Goal: Task Accomplishment & Management: Complete application form

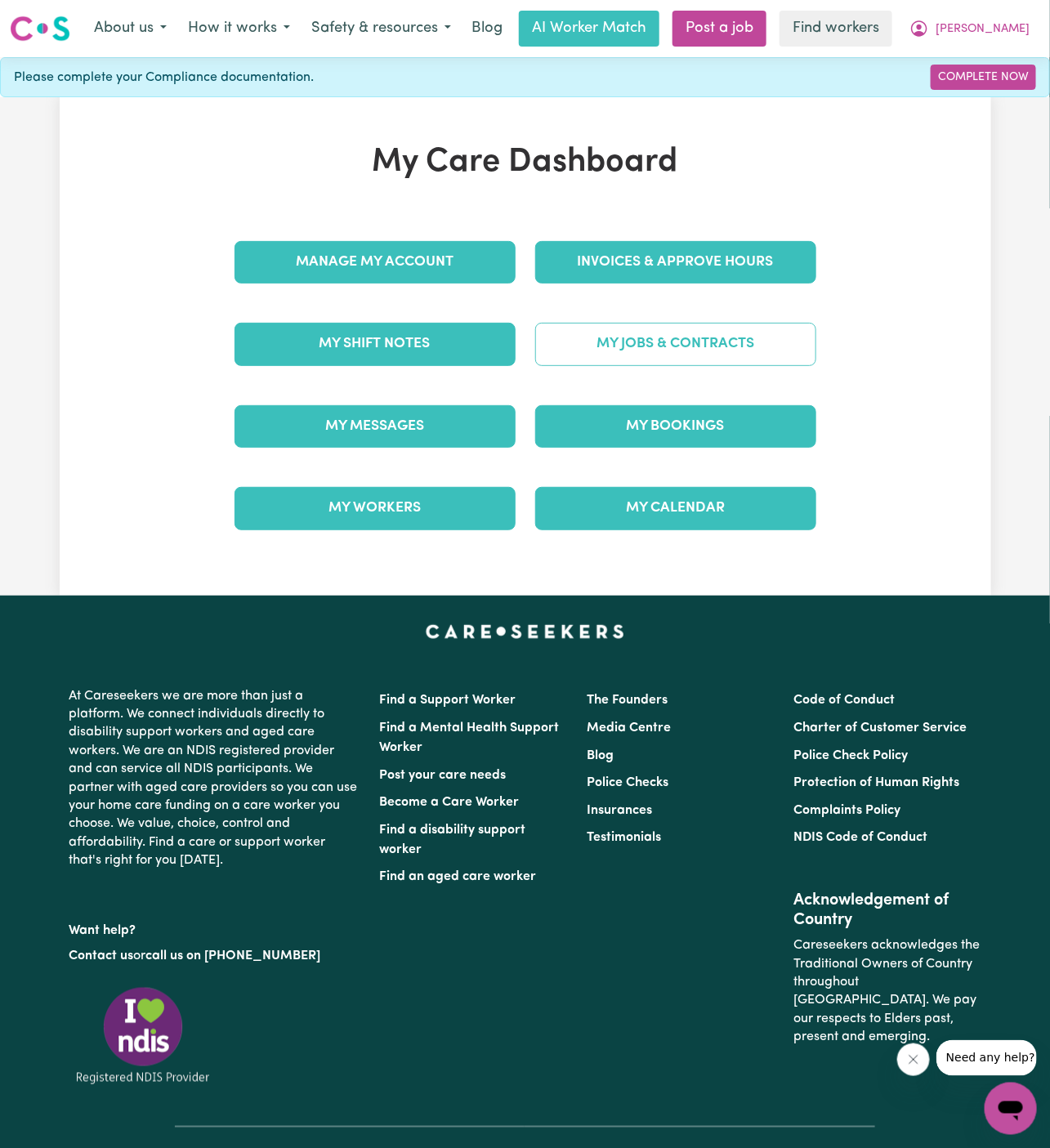
click at [691, 341] on link "My Jobs & Contracts" at bounding box center [675, 344] width 281 height 43
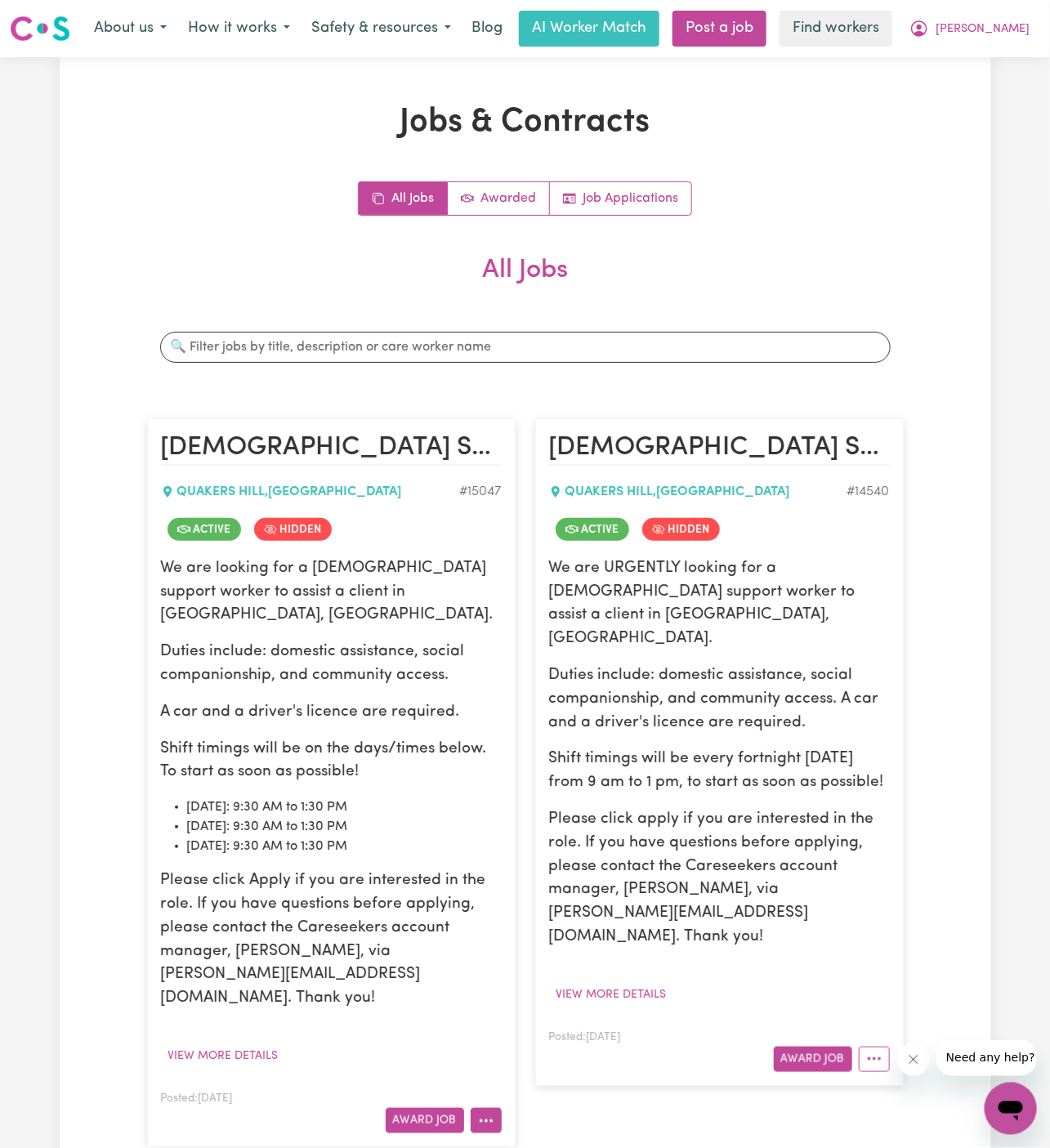
click at [486, 1108] on button "More options" at bounding box center [486, 1121] width 31 height 25
click at [374, 874] on p "Please click Apply if you are interested in the role. If you have questions bef…" at bounding box center [331, 940] width 341 height 141
click at [264, 1043] on button "View more details" at bounding box center [223, 1056] width 125 height 25
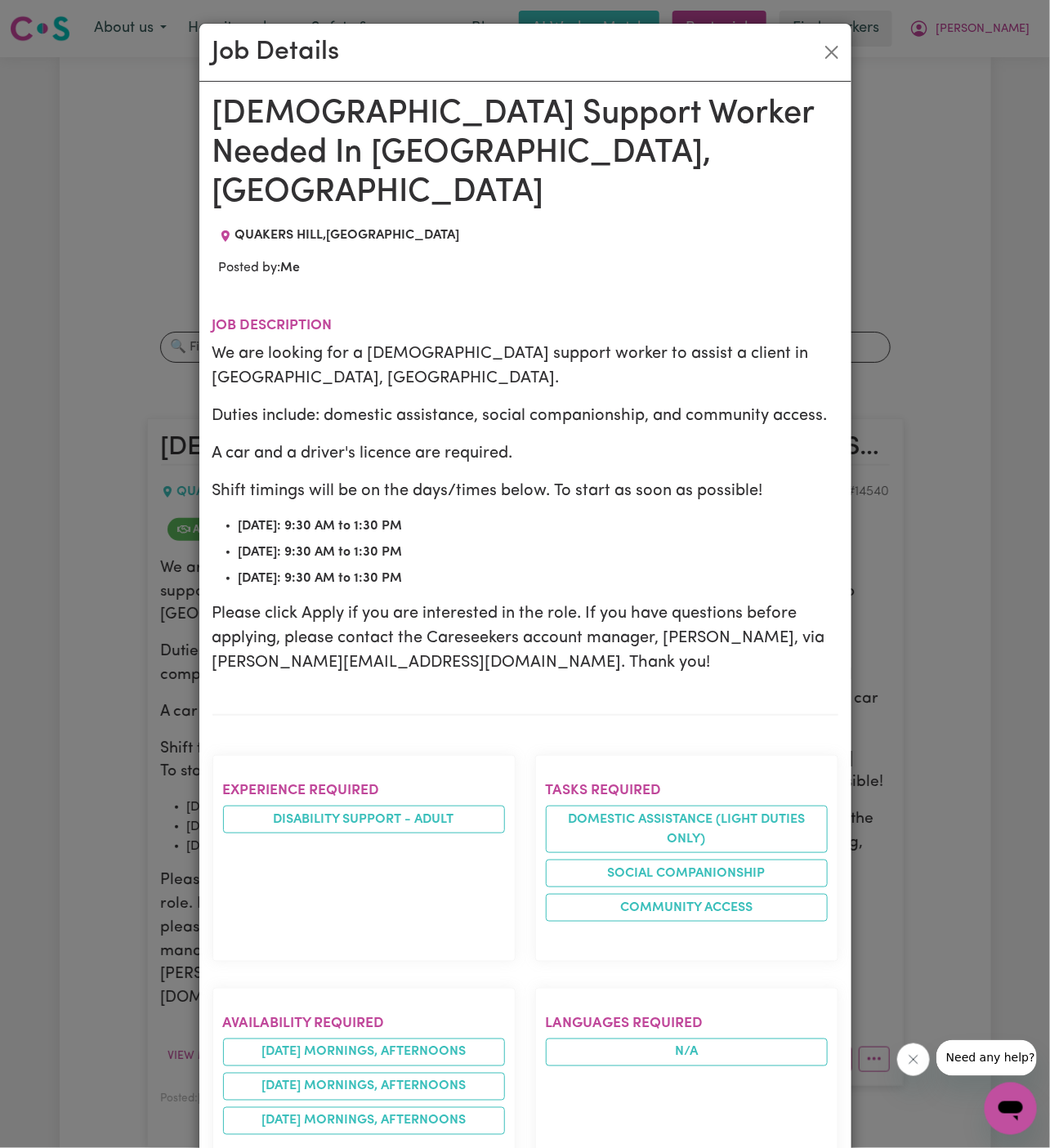
drag, startPoint x: 218, startPoint y: 106, endPoint x: 436, endPoint y: 1149, distance: 1065.5
click at [436, 1147] on html "Menu About us How it works Safety & resources Blog AI Worker Match Post a job F…" at bounding box center [525, 975] width 1050 height 1951
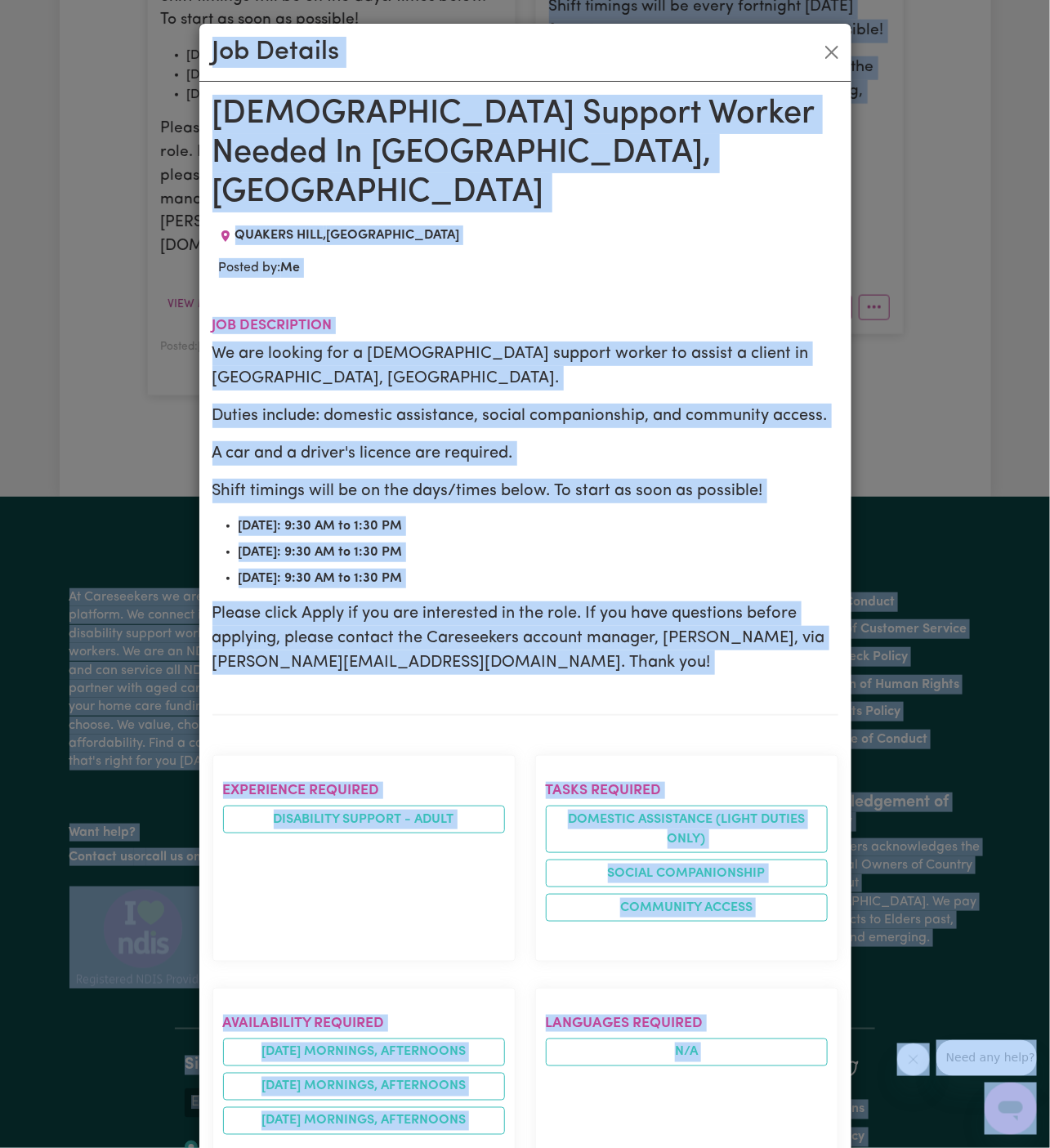
scroll to position [752, 0]
copy body "[DEMOGRAPHIC_DATA] Support Worker Needed Fortnight [DATE] In [GEOGRAPHIC_DATA],…"
click at [829, 45] on button "Close" at bounding box center [832, 52] width 26 height 26
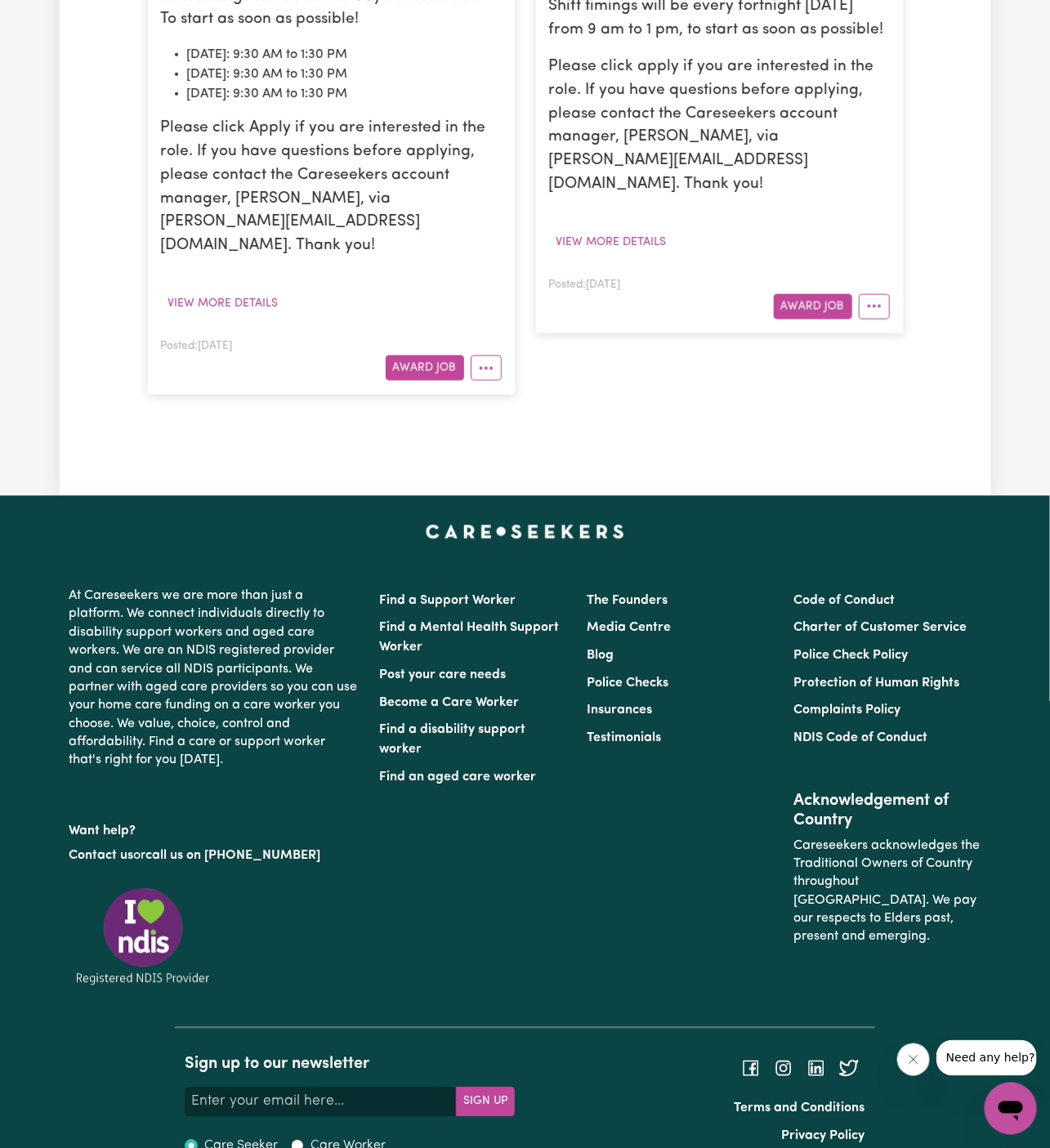
click at [682, 357] on div "[DEMOGRAPHIC_DATA] Support Worker Needed Fortnight [DATE] In [GEOGRAPHIC_DATA],…" at bounding box center [720, 30] width 389 height 761
click at [682, 359] on div "[DEMOGRAPHIC_DATA] Support Worker Needed Fortnight [DATE] In [GEOGRAPHIC_DATA],…" at bounding box center [720, 30] width 389 height 761
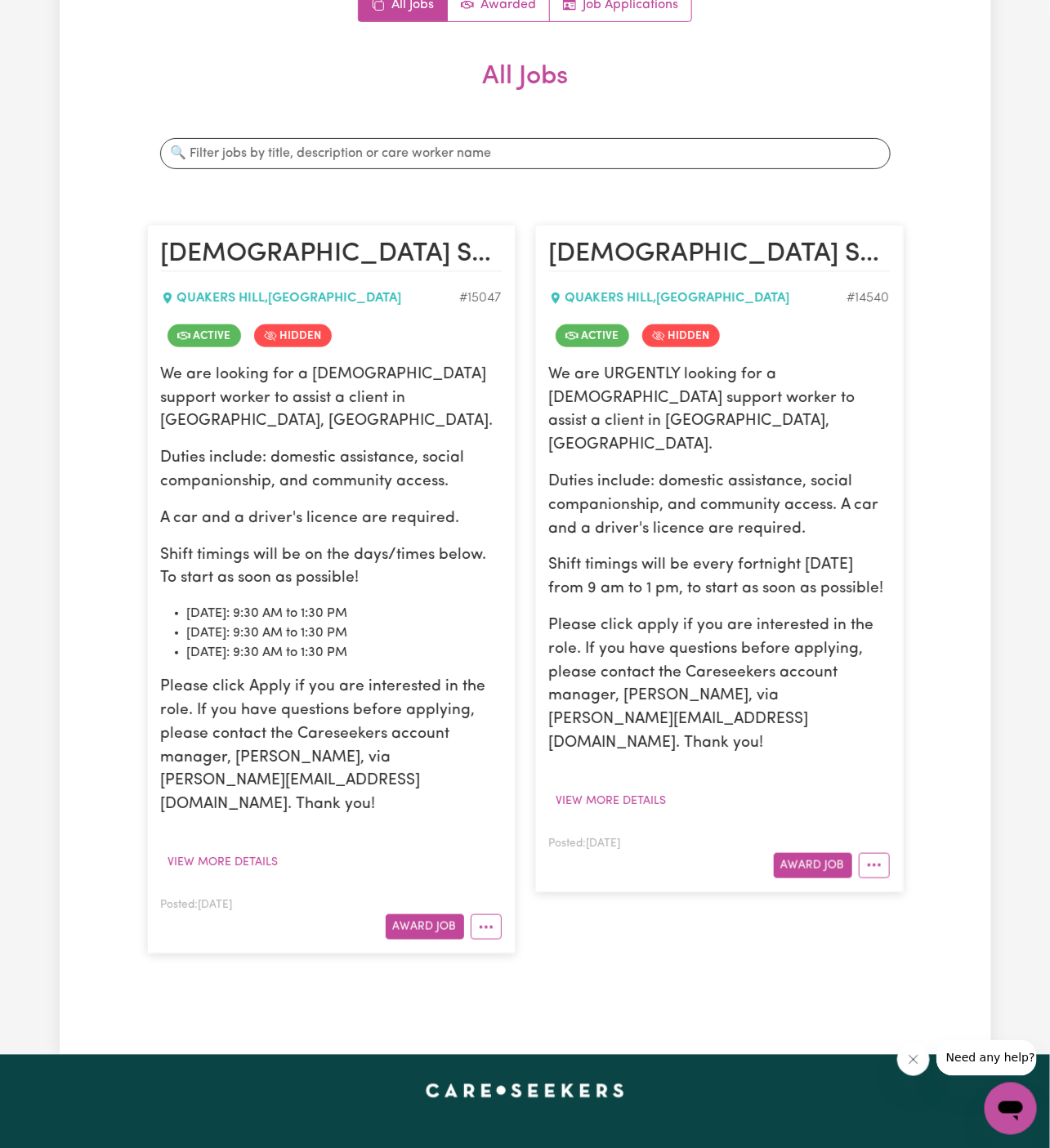
scroll to position [0, 0]
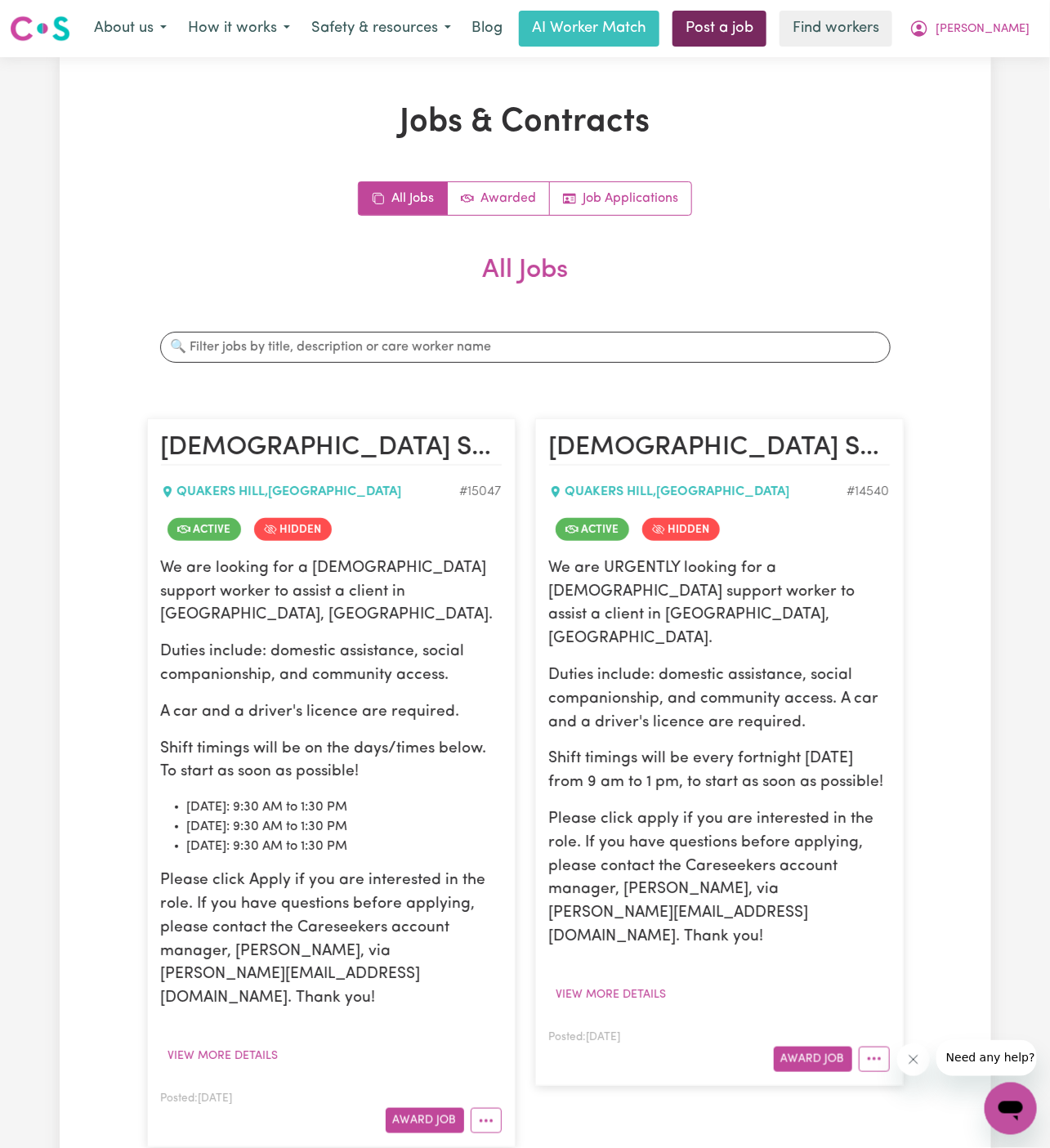
click at [767, 19] on link "Post a job" at bounding box center [719, 29] width 94 height 36
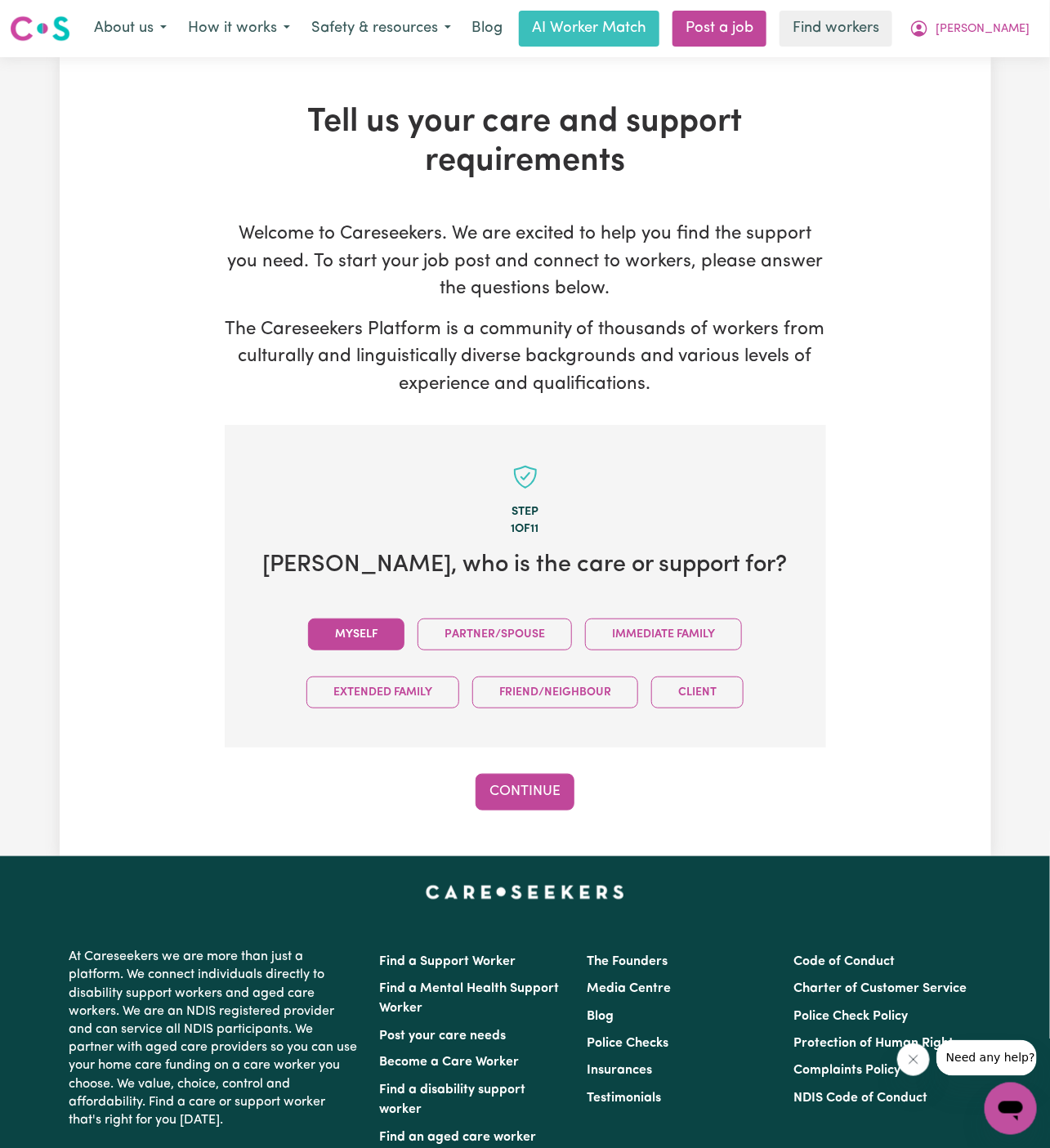
click at [369, 622] on button "Myself" at bounding box center [357, 634] width 96 height 32
click at [555, 792] on button "Continue" at bounding box center [525, 792] width 99 height 36
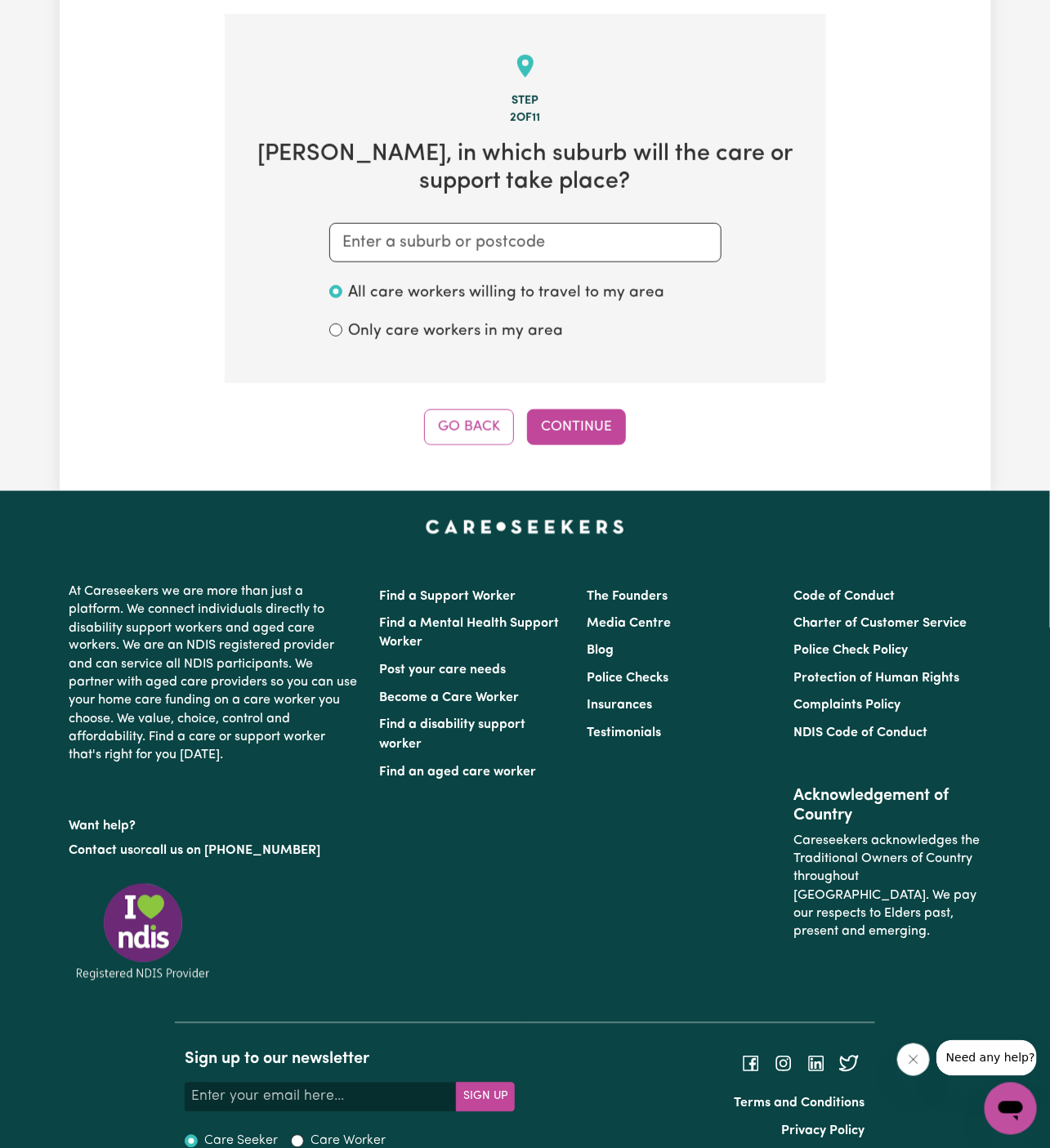
scroll to position [424, 0]
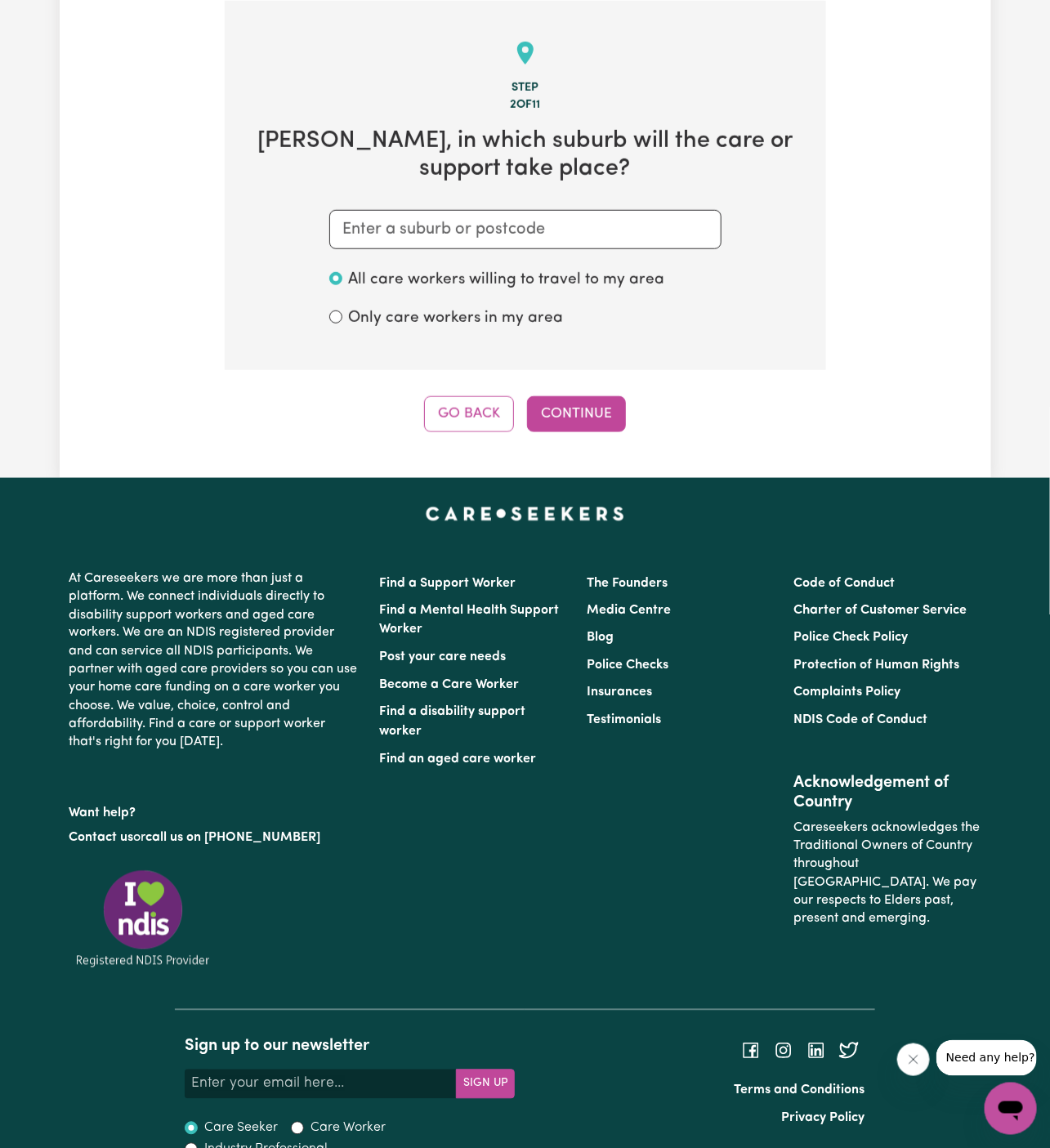
click at [797, 432] on div "Tell us your care and support requirements Welcome to Careseekers. We are excit…" at bounding box center [526, 55] width 932 height 845
click at [600, 232] on input "text" at bounding box center [525, 229] width 392 height 39
paste input "[GEOGRAPHIC_DATA]"
type input "[GEOGRAPHIC_DATA]"
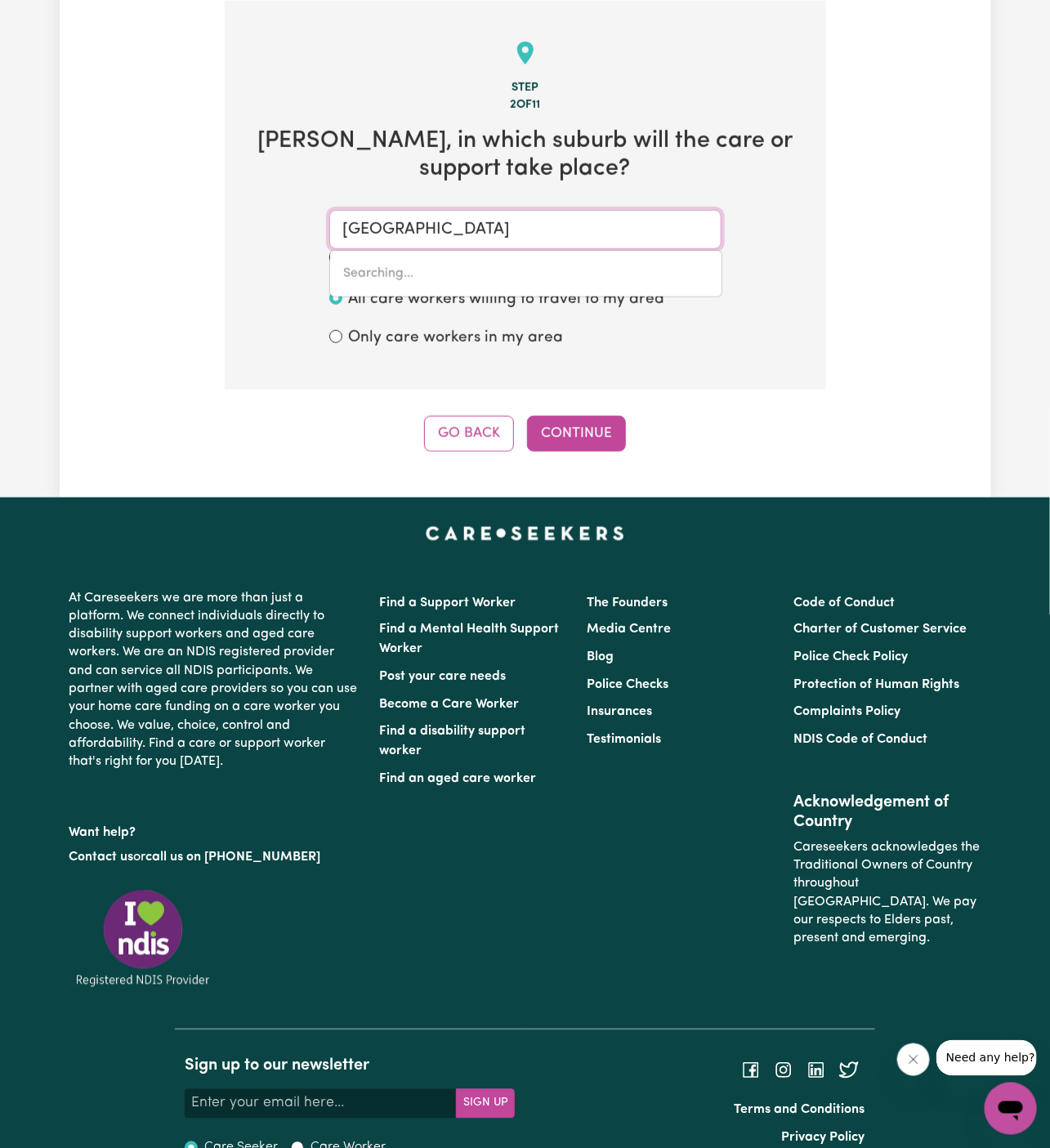
type input "[GEOGRAPHIC_DATA], [GEOGRAPHIC_DATA], 2763"
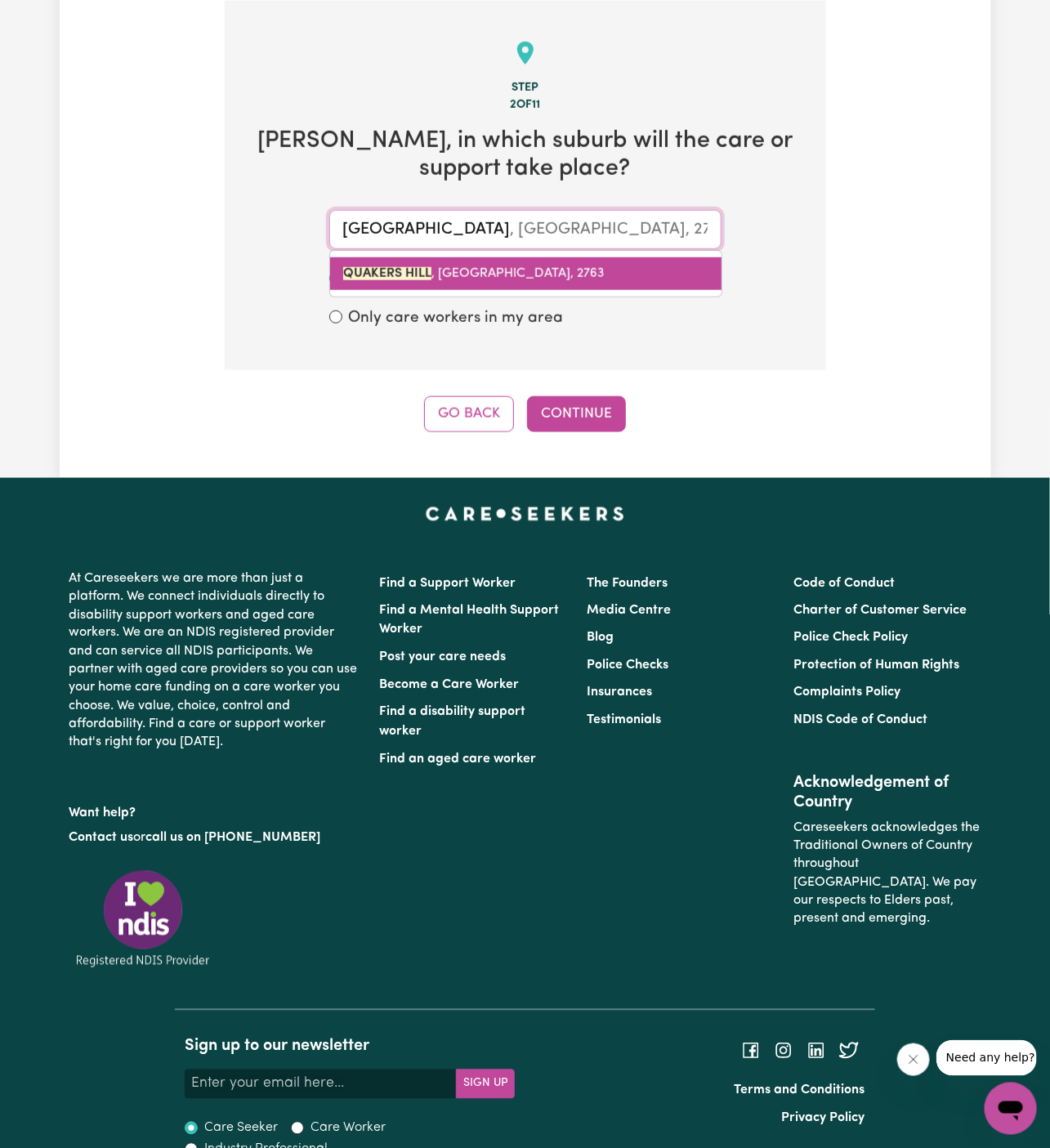
click at [490, 261] on link "[GEOGRAPHIC_DATA] , [GEOGRAPHIC_DATA], 2763" at bounding box center [526, 274] width 391 height 33
type input "[GEOGRAPHIC_DATA], [GEOGRAPHIC_DATA], 2763"
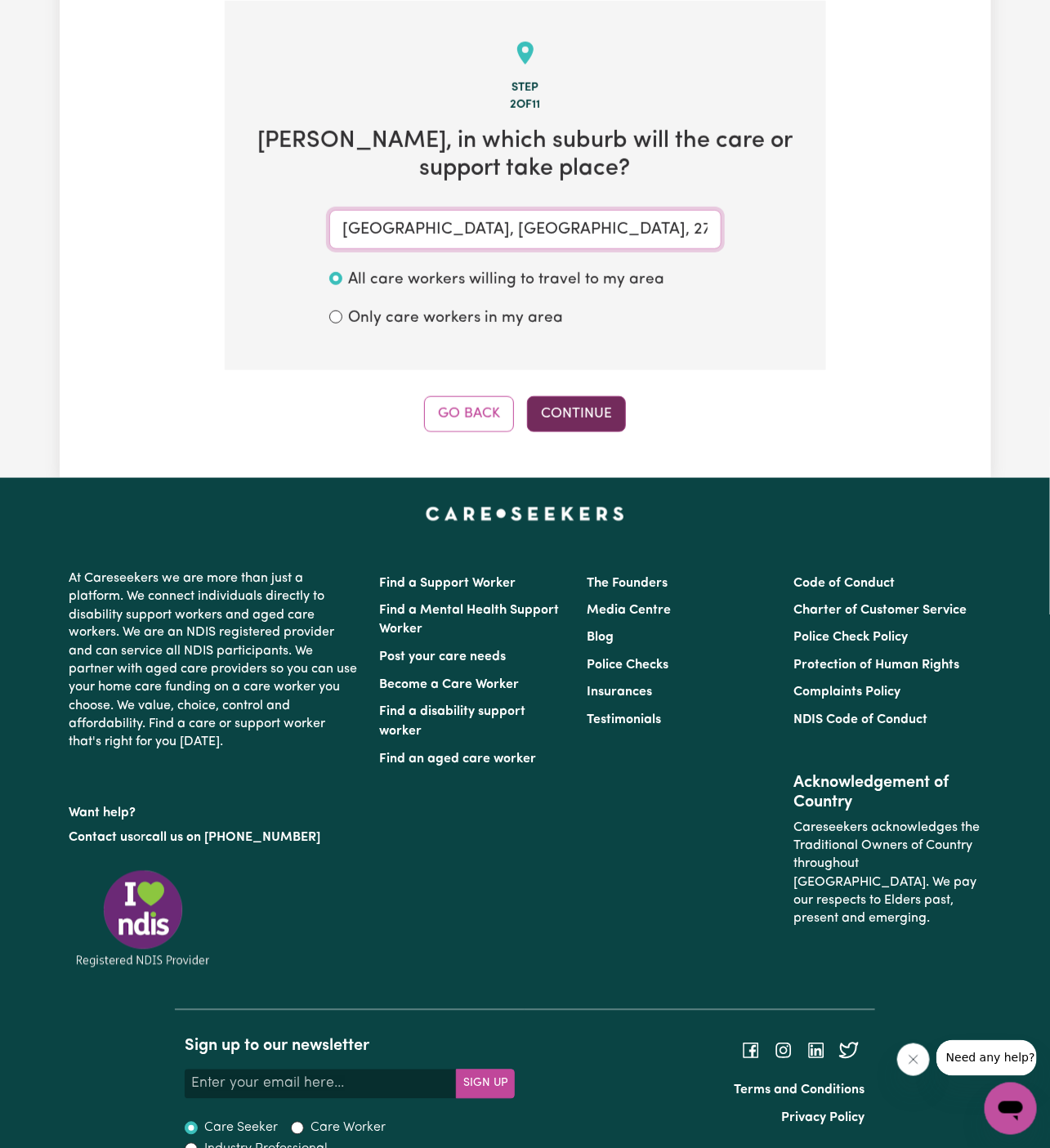
type input "[GEOGRAPHIC_DATA], [GEOGRAPHIC_DATA], 2763"
click at [616, 409] on button "Continue" at bounding box center [576, 415] width 99 height 36
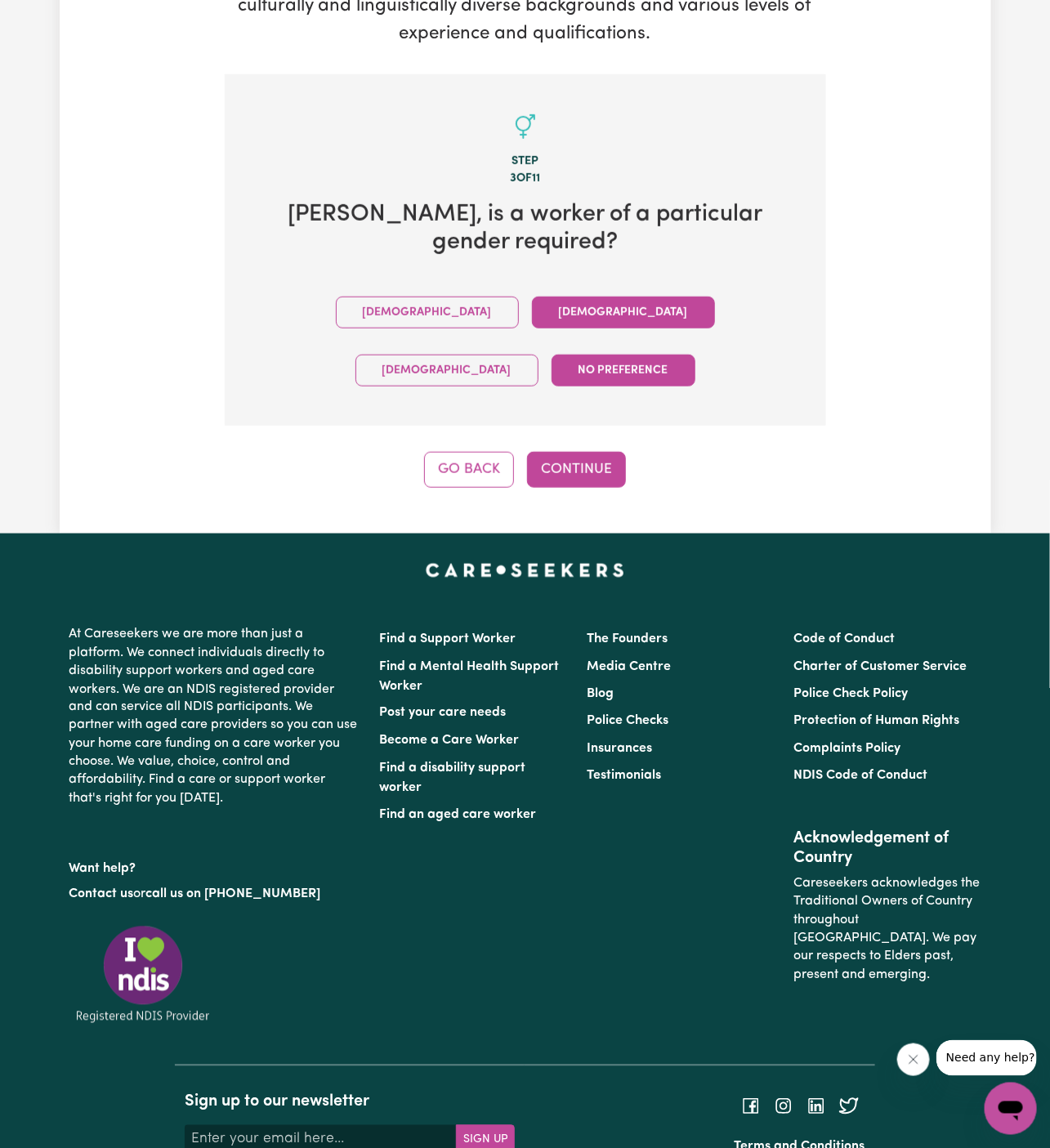
click at [532, 297] on button "[DEMOGRAPHIC_DATA]" at bounding box center [623, 312] width 183 height 32
click at [576, 452] on button "Continue" at bounding box center [576, 470] width 99 height 36
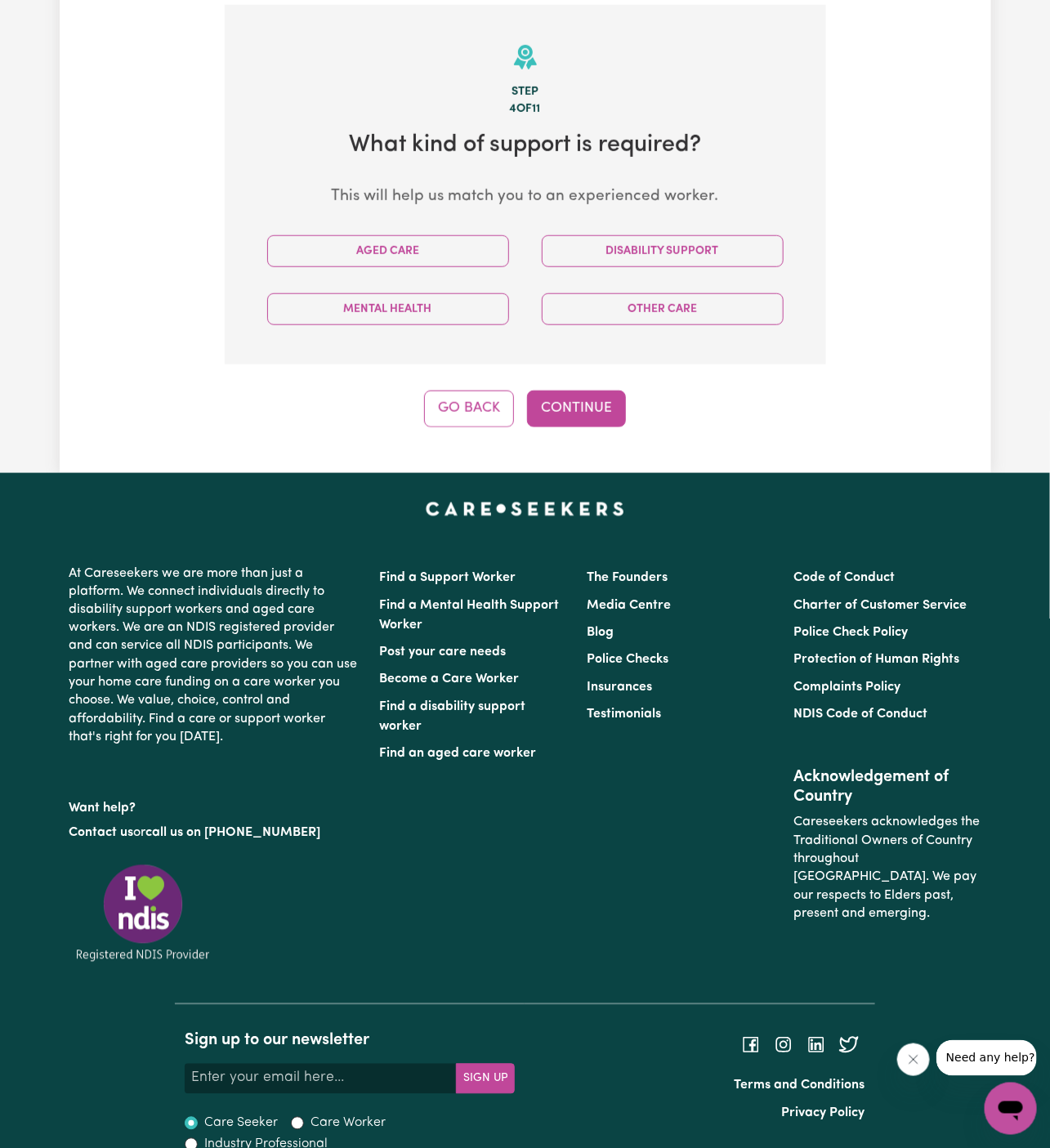
scroll to position [424, 0]
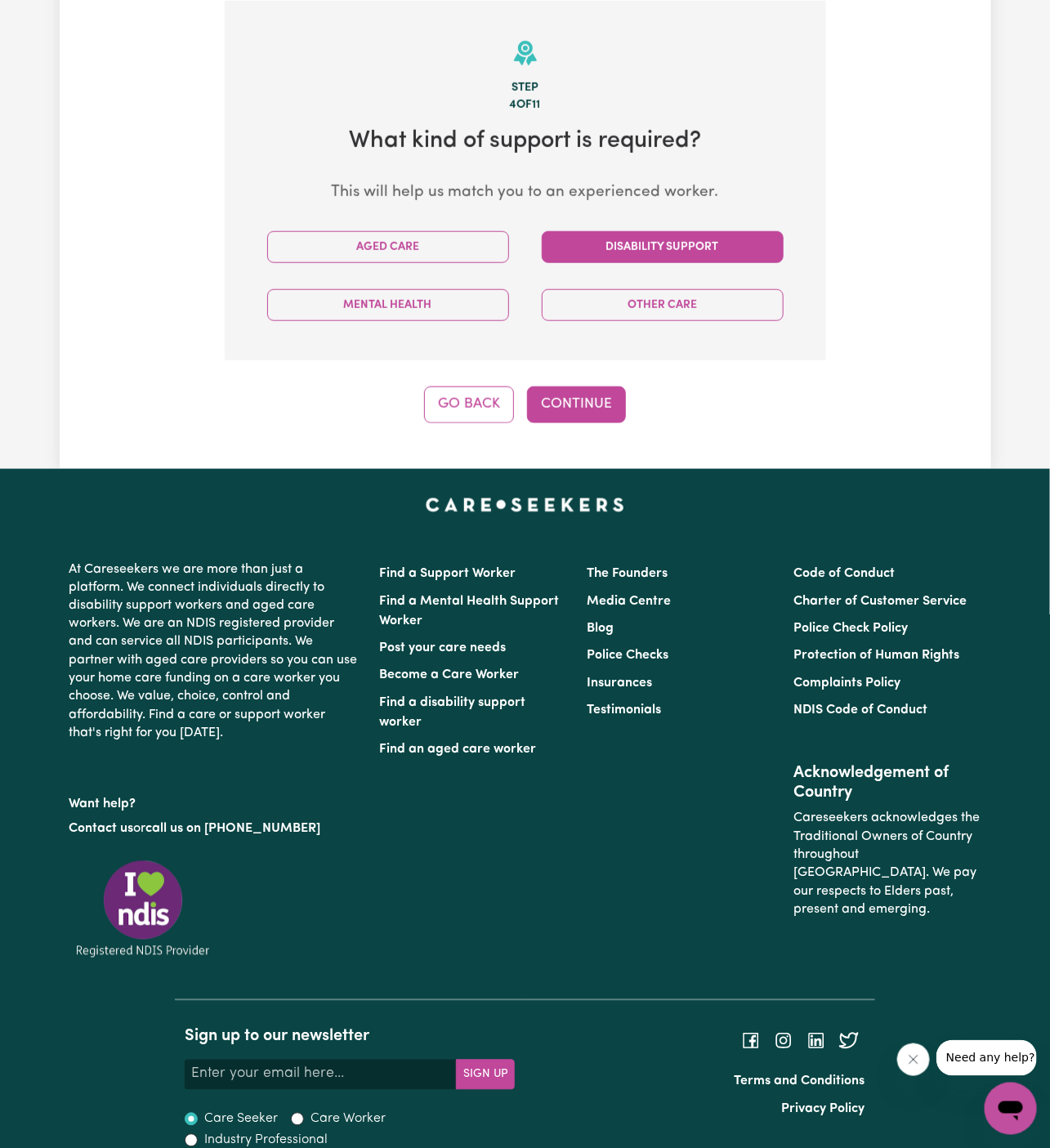
click at [646, 247] on button "Disability Support" at bounding box center [663, 247] width 242 height 32
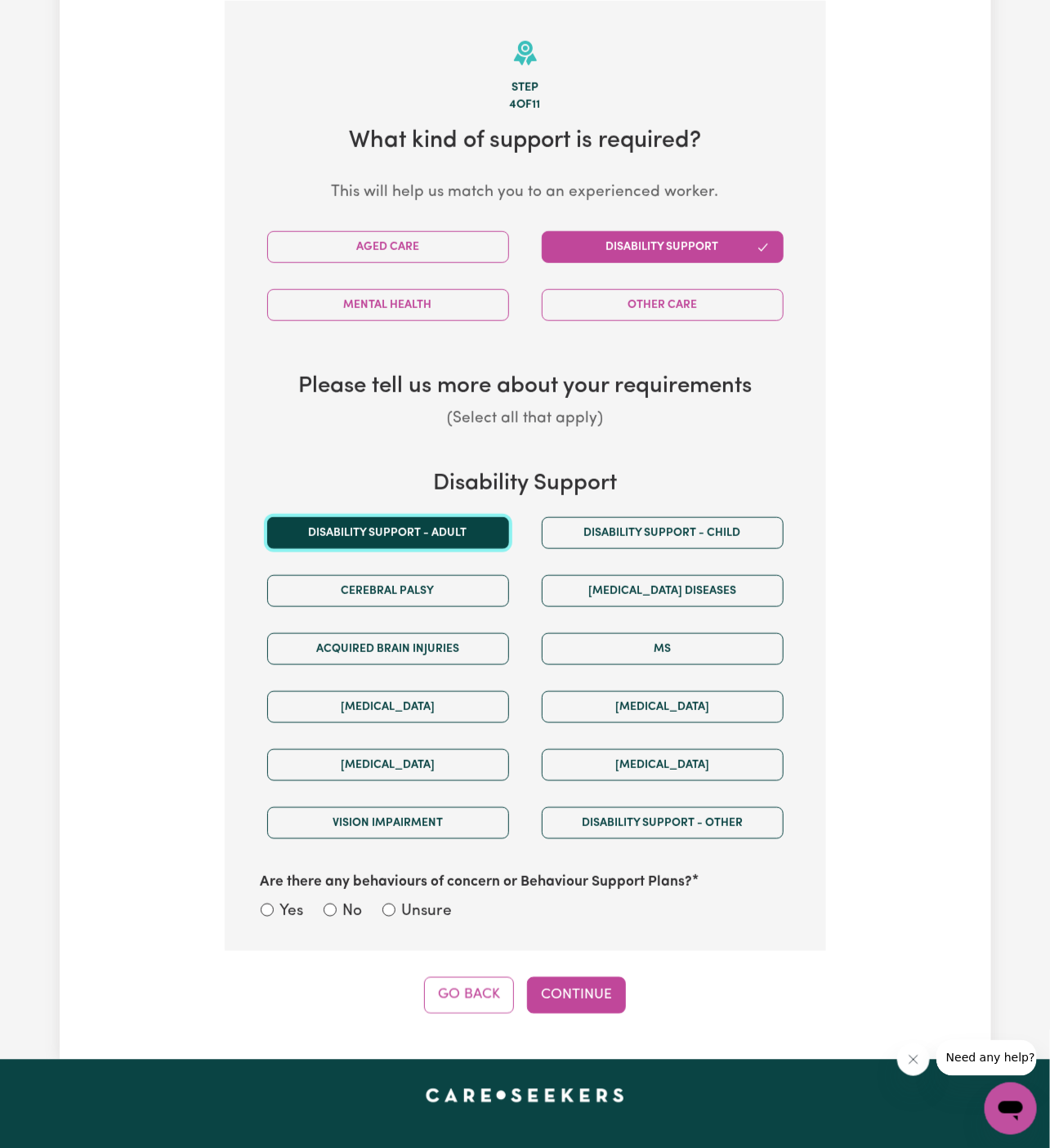
click at [479, 518] on button "Disability support - Adult" at bounding box center [389, 533] width 242 height 32
click at [439, 911] on label "Unsure" at bounding box center [428, 912] width 51 height 24
click at [396, 911] on input "Unsure" at bounding box center [389, 911] width 13 height 13
radio input "true"
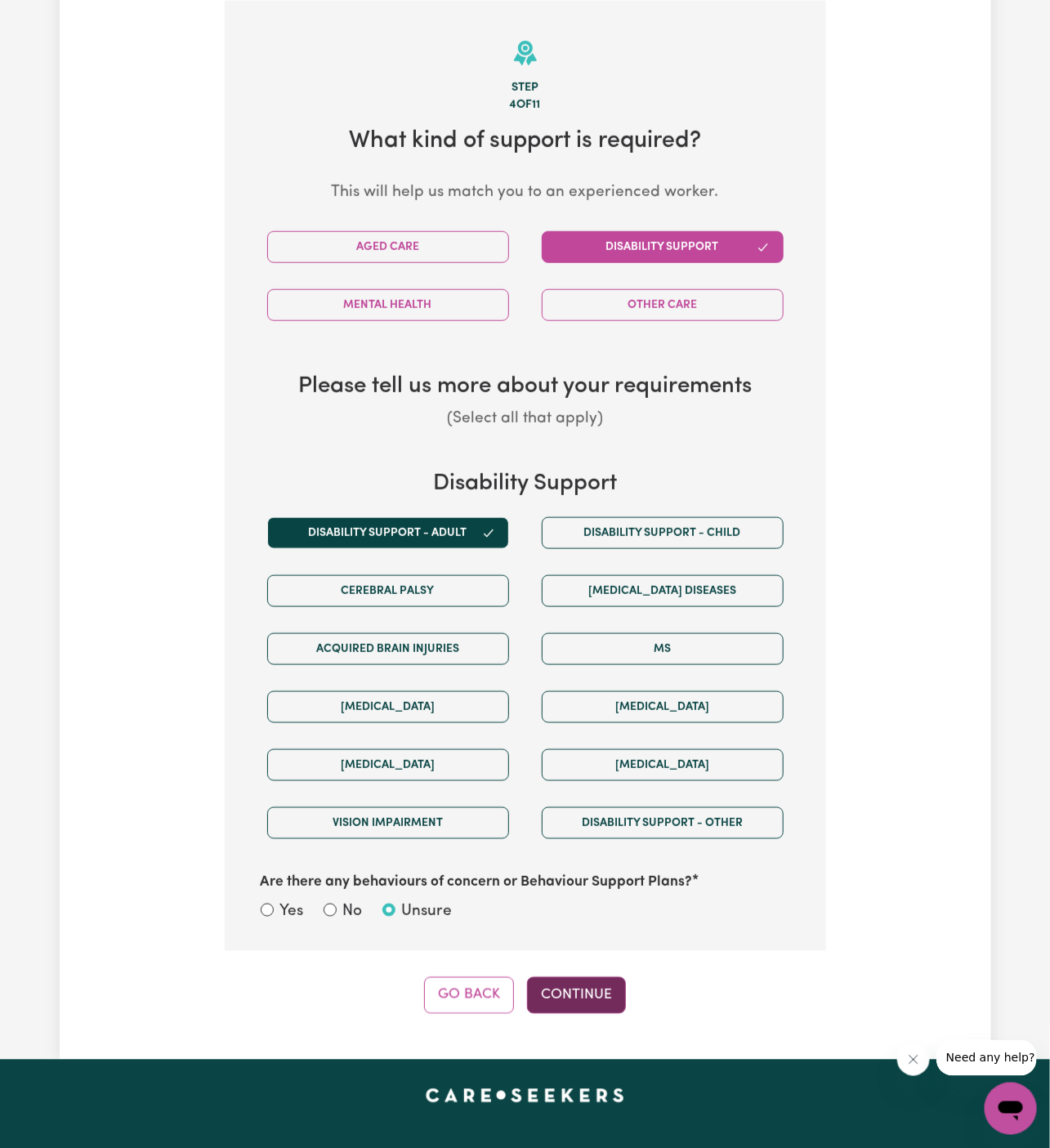
click at [586, 978] on button "Continue" at bounding box center [576, 996] width 99 height 36
select select "PRIVATELY"
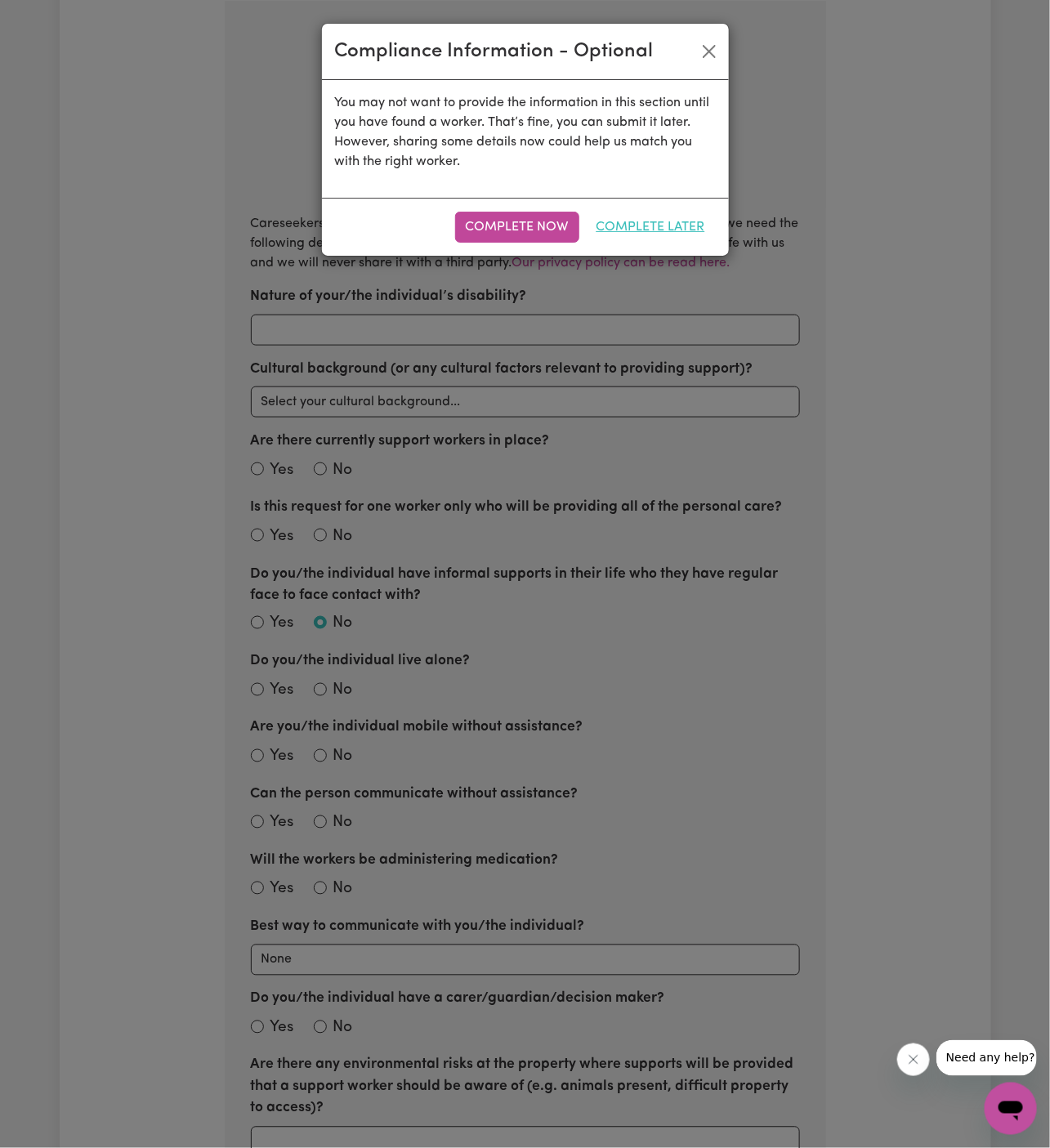
click at [624, 235] on button "Complete Later" at bounding box center [651, 227] width 130 height 31
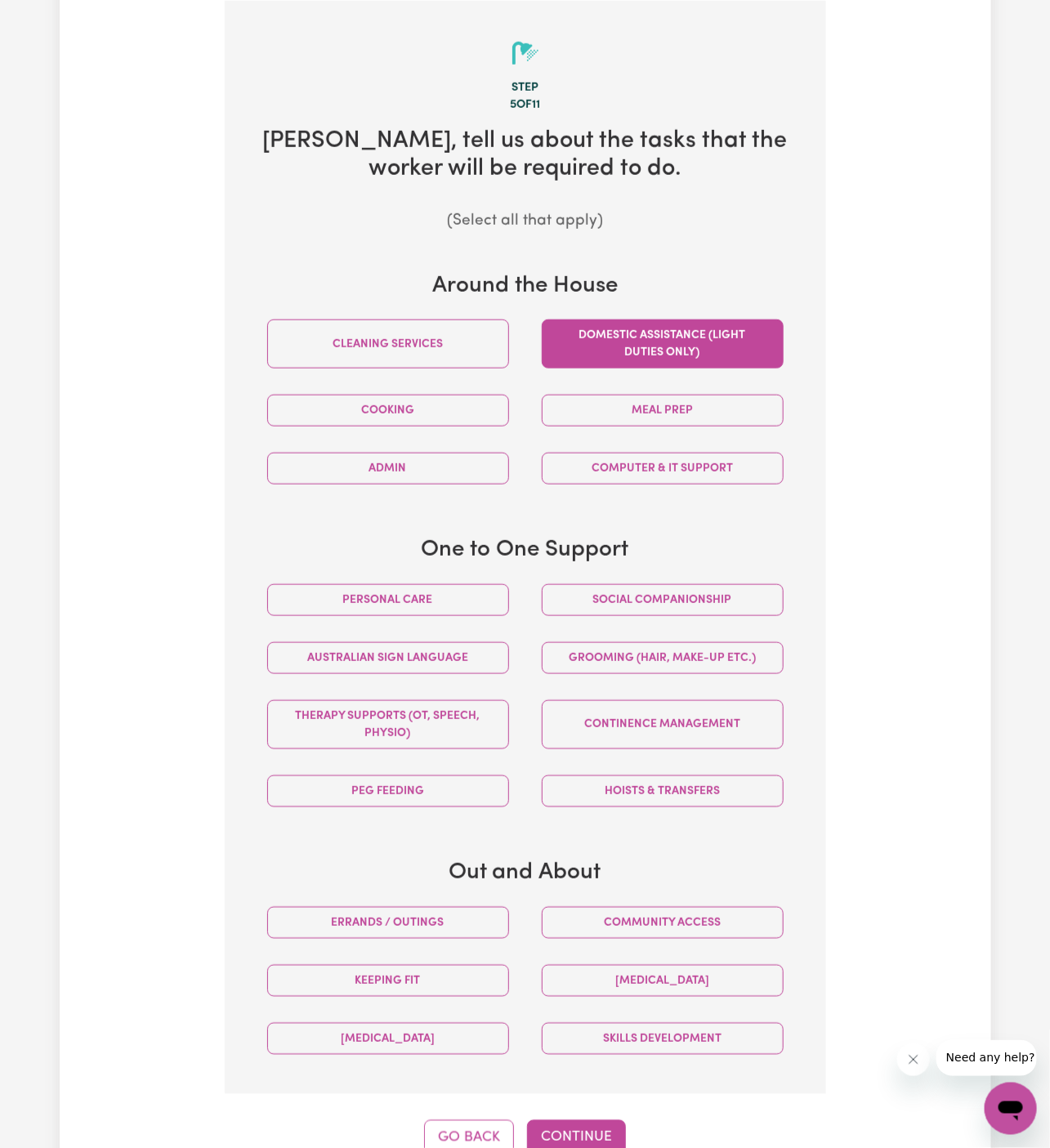
click at [729, 346] on button "Domestic assistance (light duties only)" at bounding box center [663, 344] width 242 height 49
click at [717, 589] on button "Social companionship" at bounding box center [663, 599] width 242 height 32
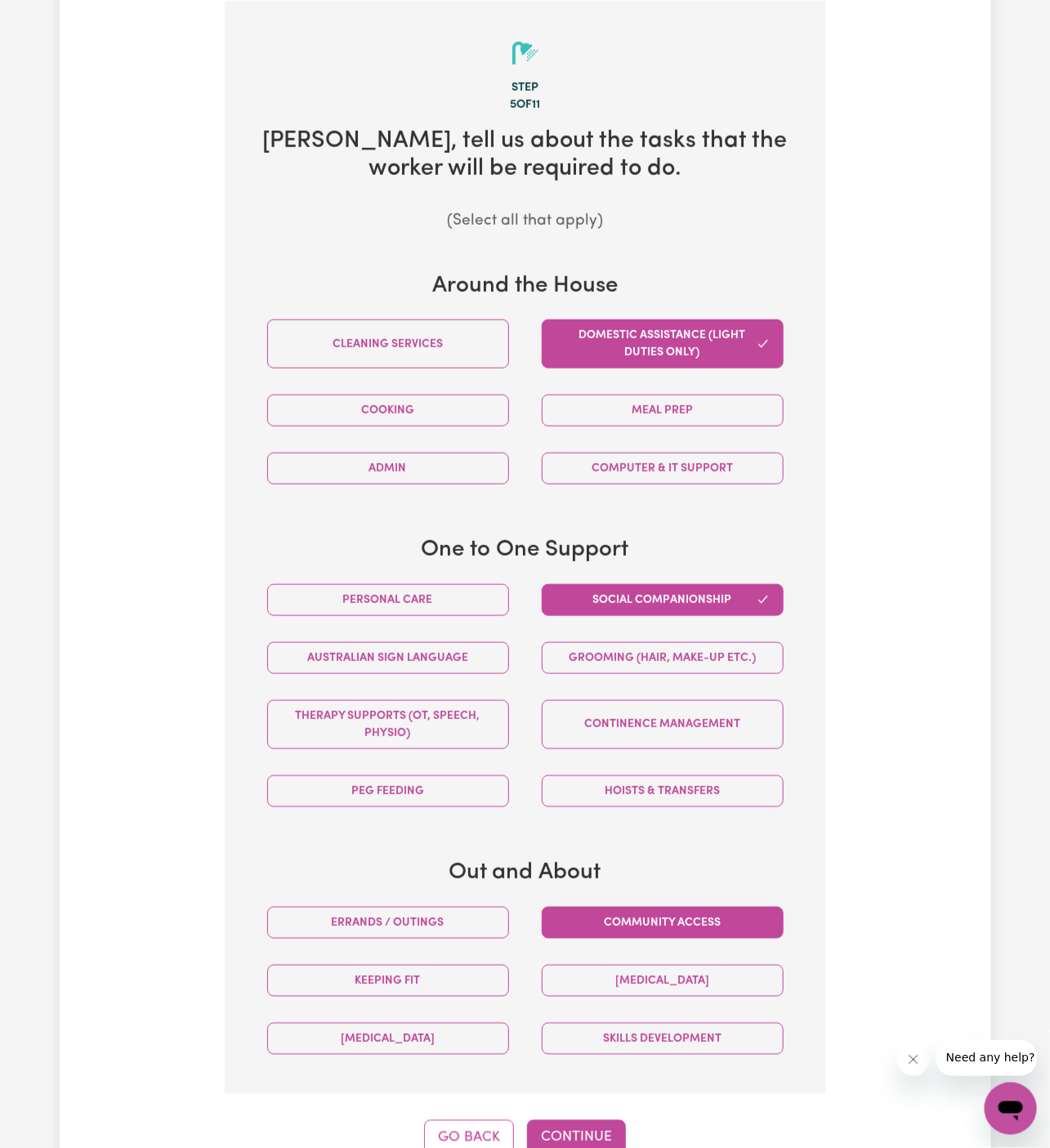
click at [721, 908] on button "Community access" at bounding box center [663, 922] width 242 height 32
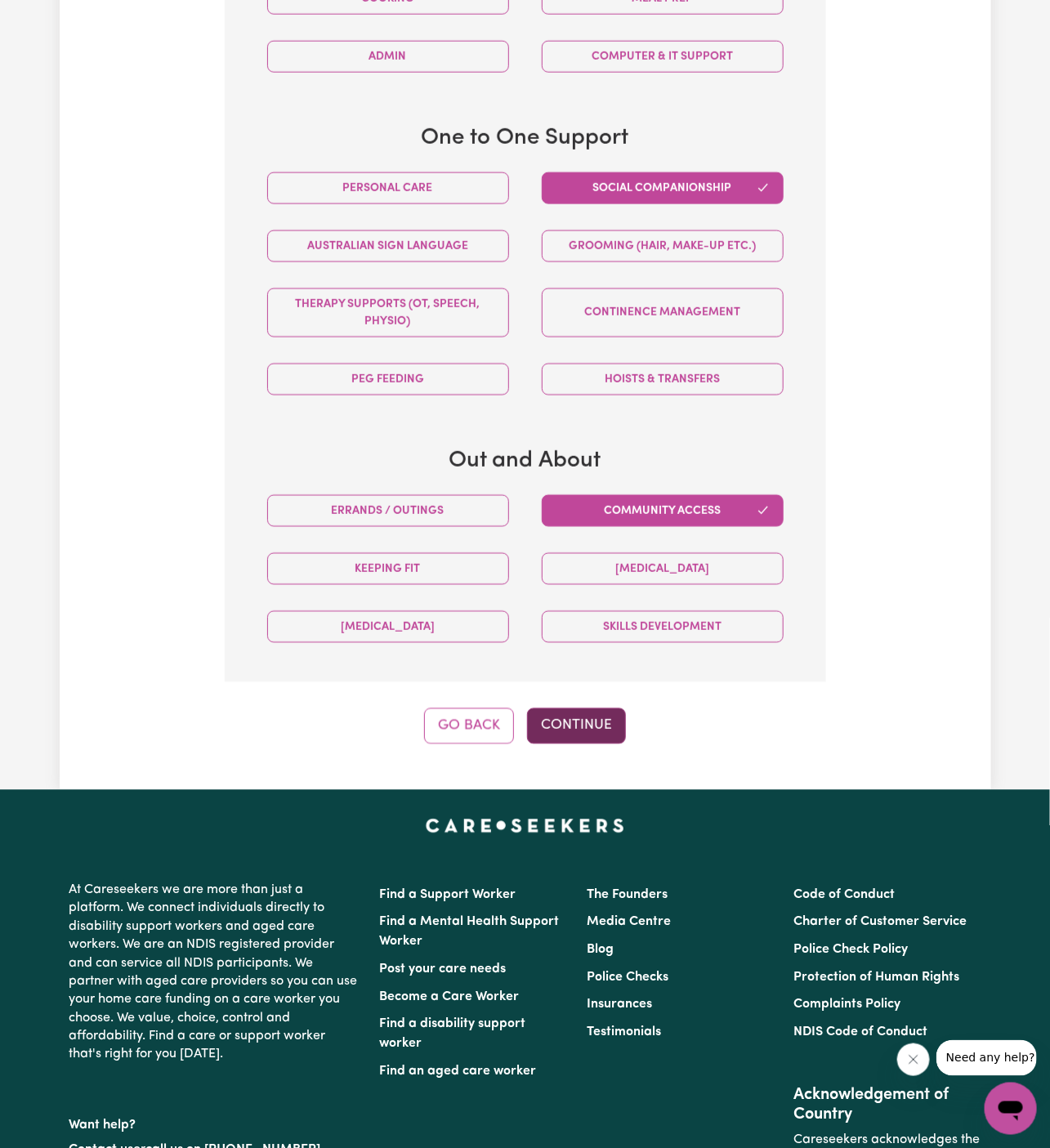
click at [590, 716] on button "Continue" at bounding box center [576, 727] width 99 height 36
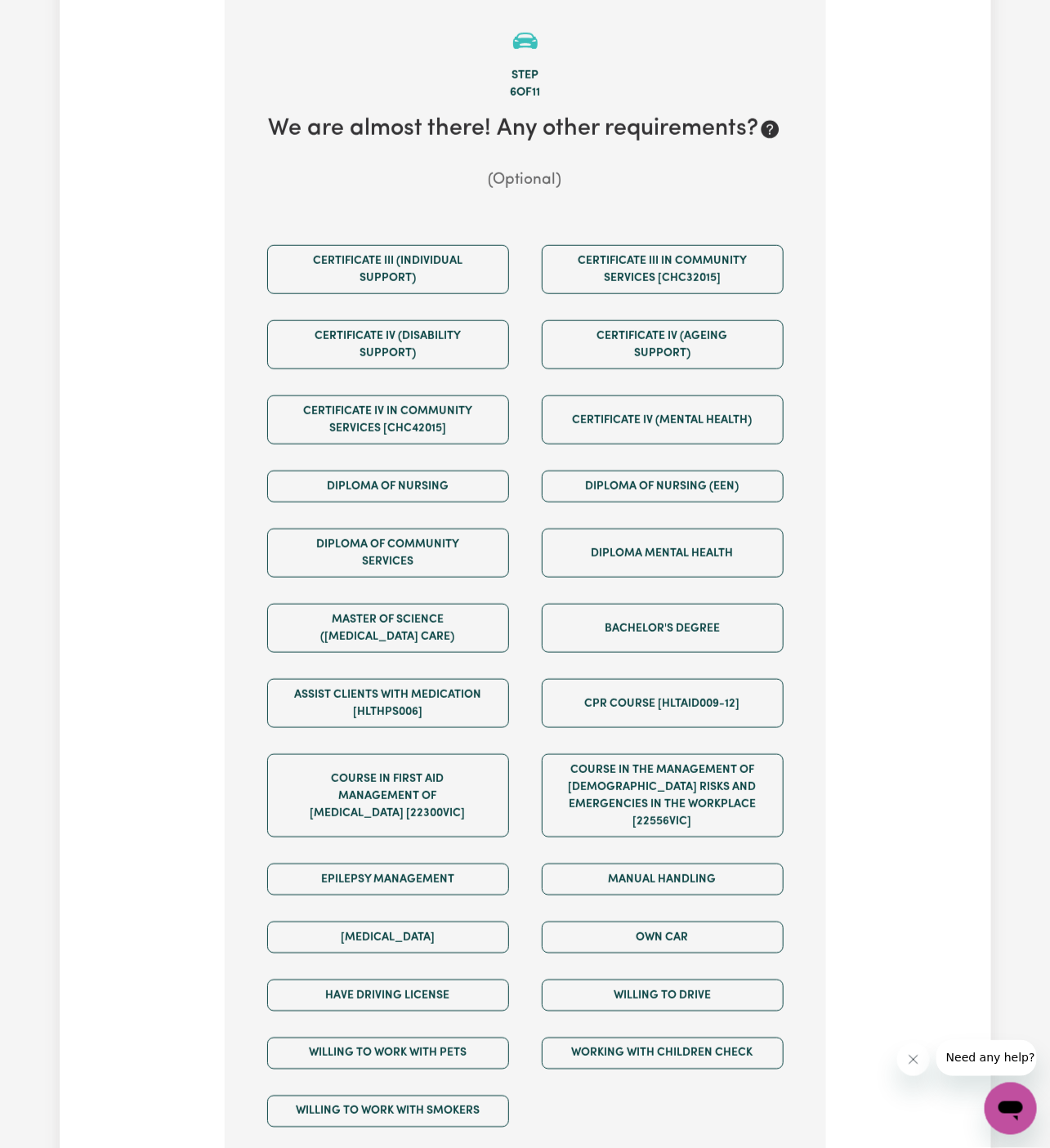
scroll to position [424, 0]
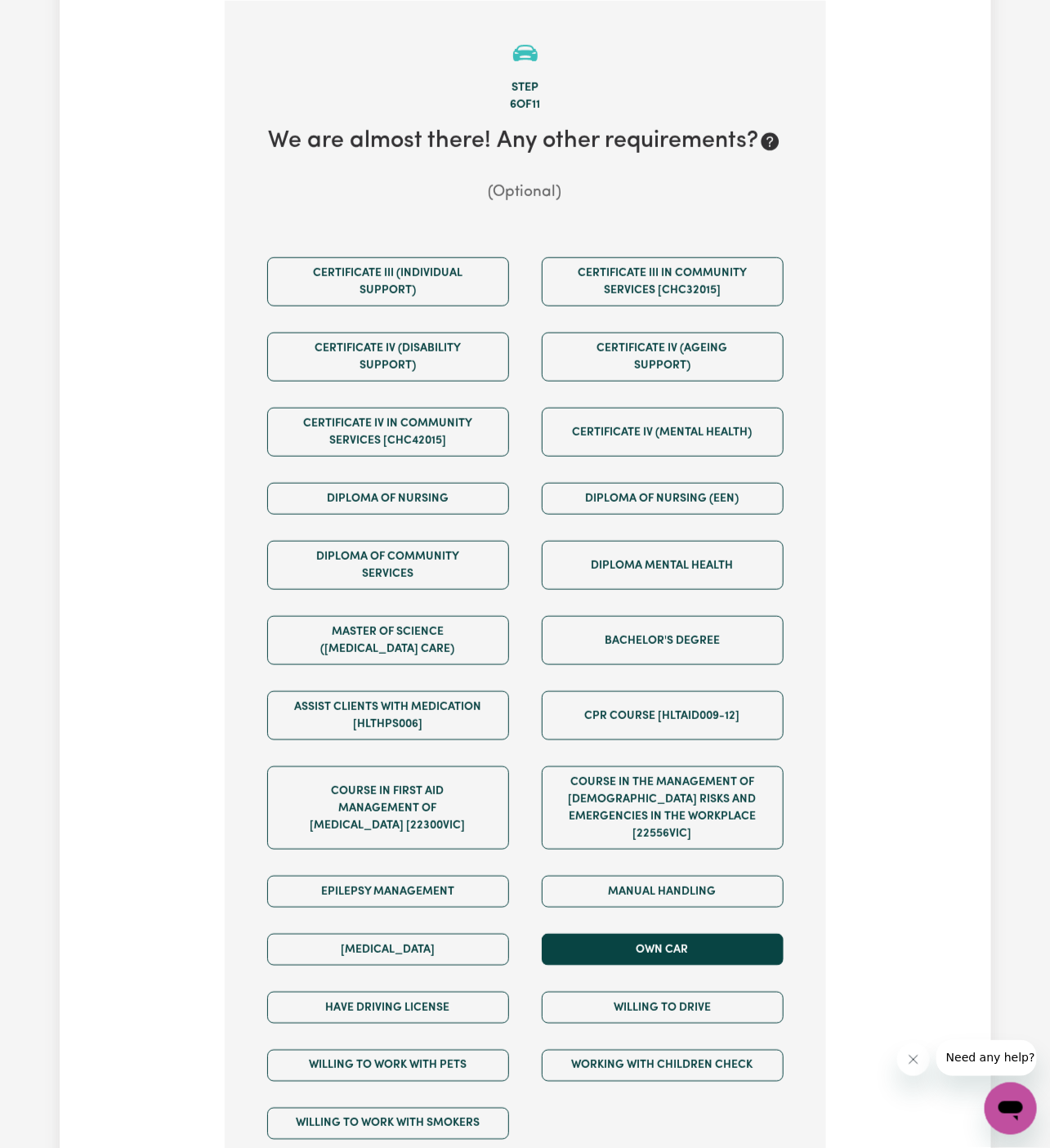
click at [678, 921] on div "Own Car" at bounding box center [663, 951] width 275 height 58
click at [677, 934] on button "Own Car" at bounding box center [663, 950] width 242 height 32
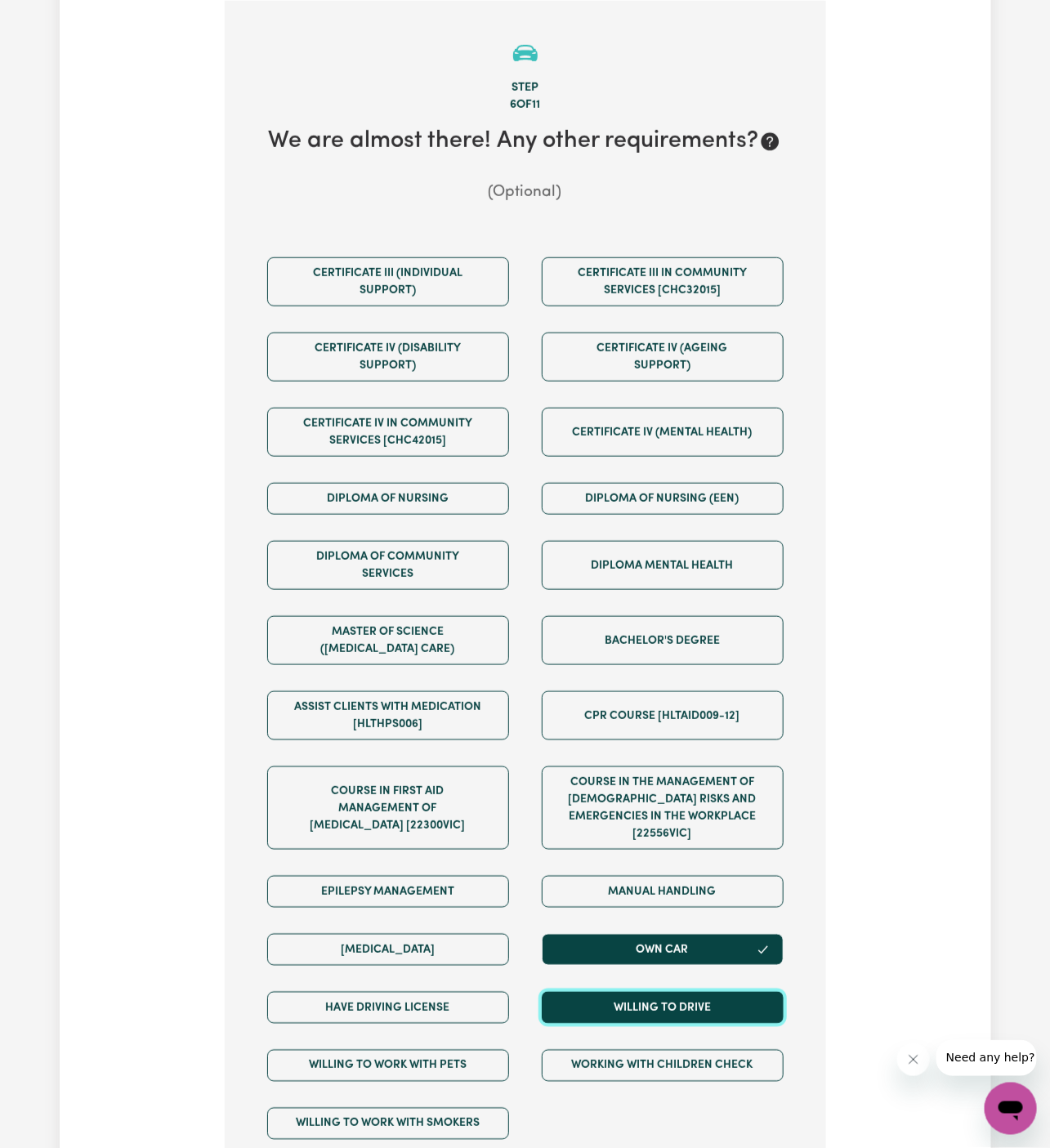
click at [688, 992] on button "Willing to drive" at bounding box center [663, 1008] width 242 height 32
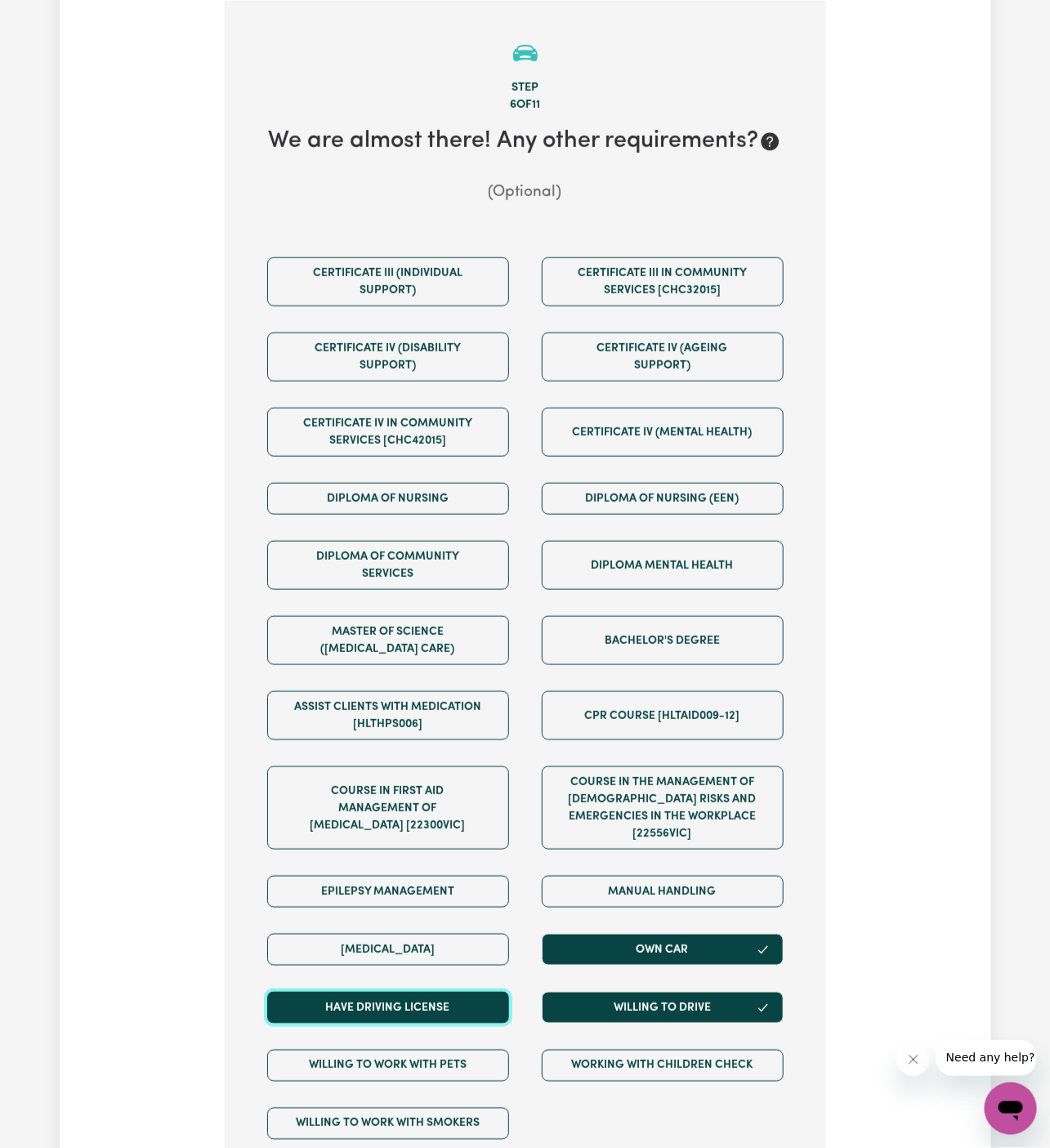
click at [450, 992] on button "Have driving license" at bounding box center [389, 1008] width 242 height 32
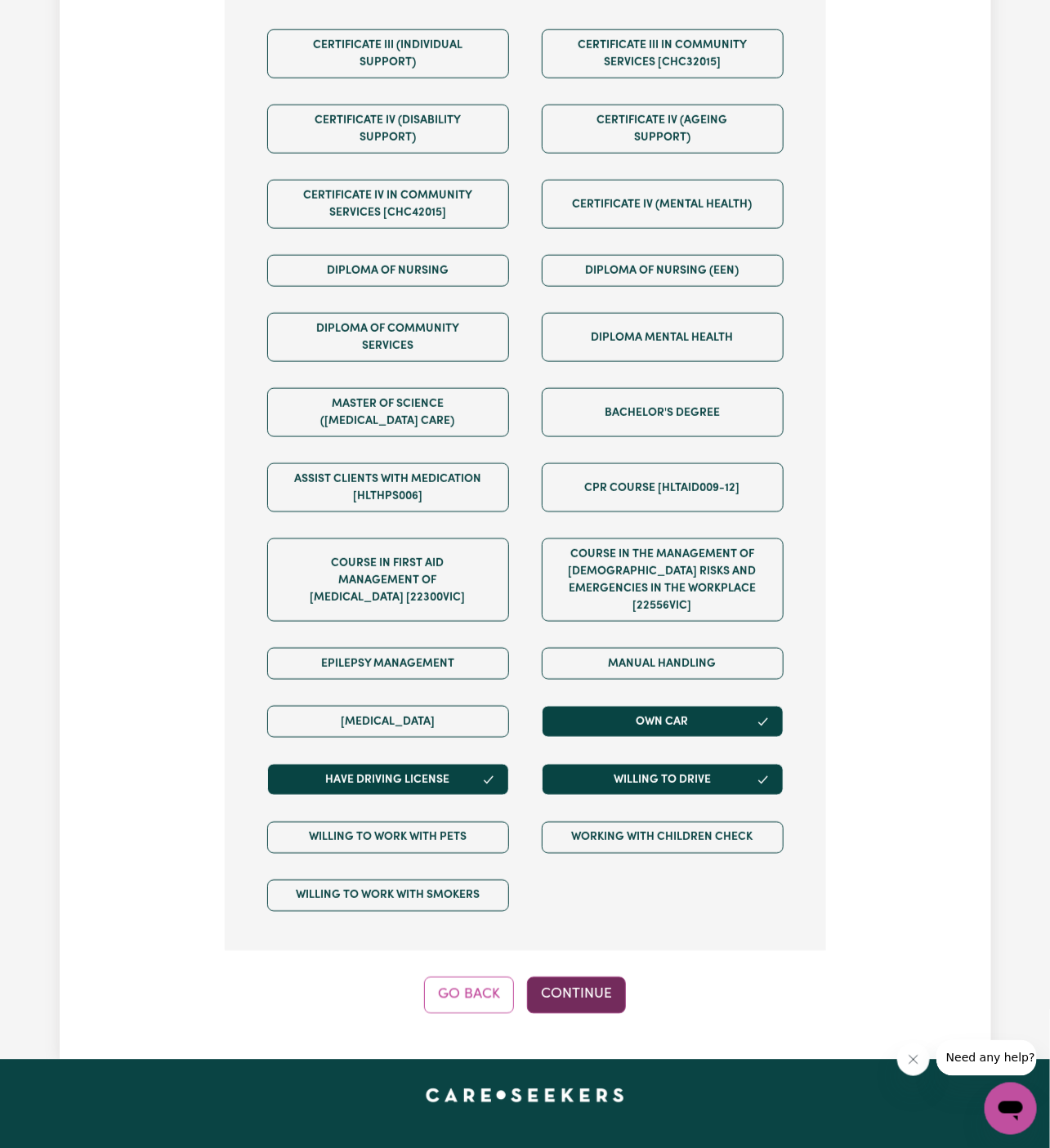
click at [583, 978] on button "Continue" at bounding box center [576, 996] width 99 height 36
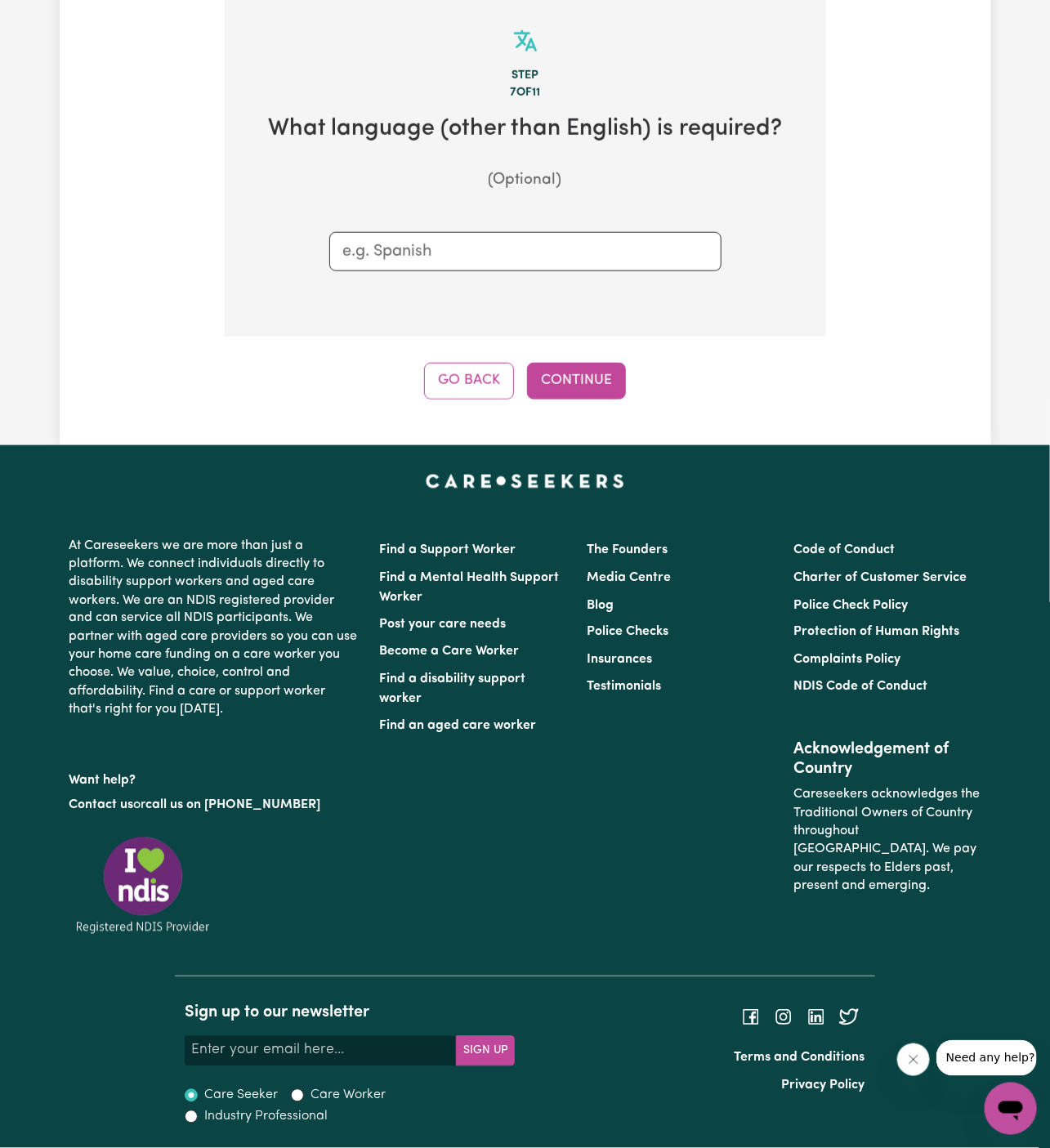
scroll to position [424, 0]
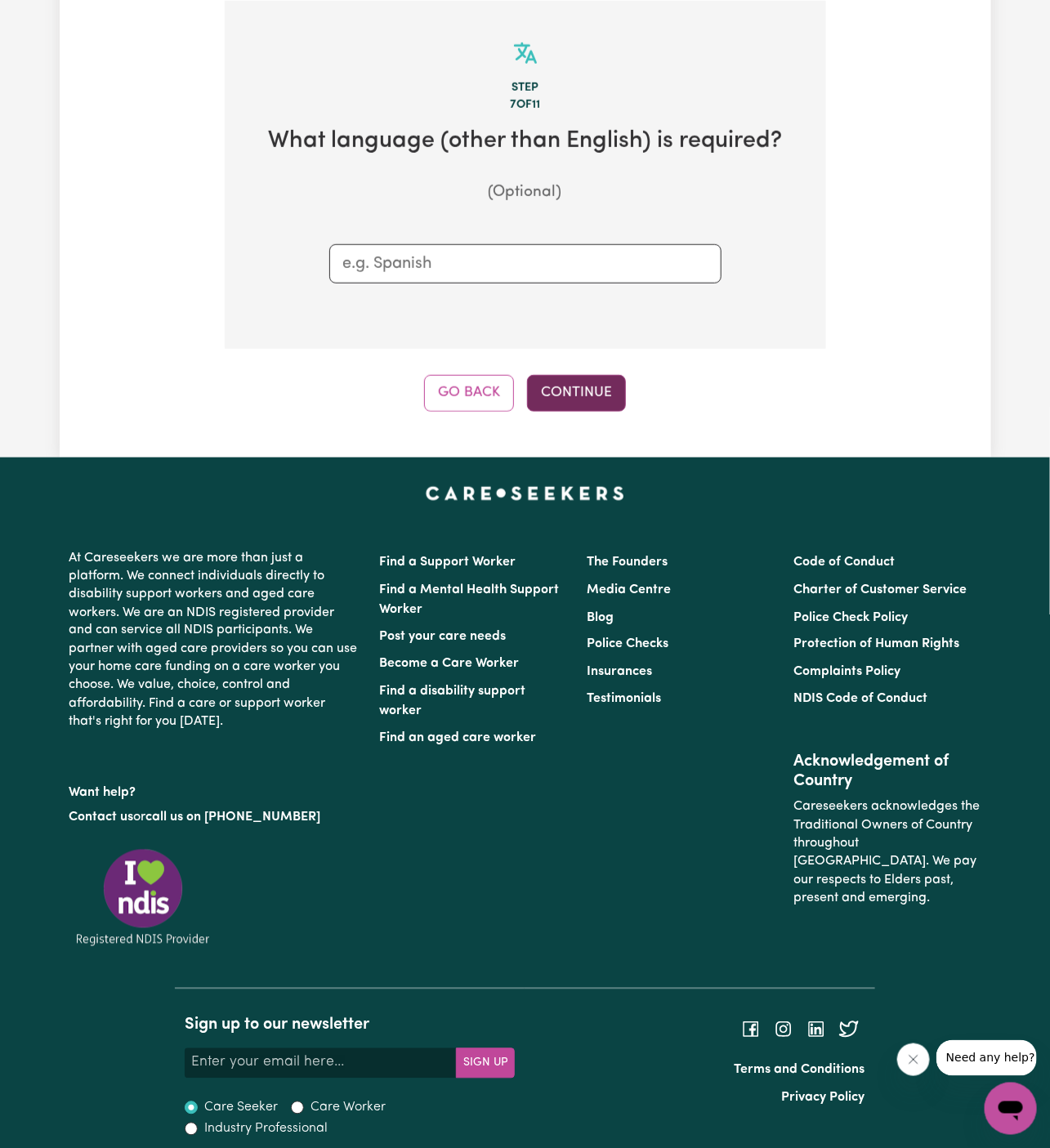
click at [588, 398] on button "Continue" at bounding box center [576, 393] width 99 height 36
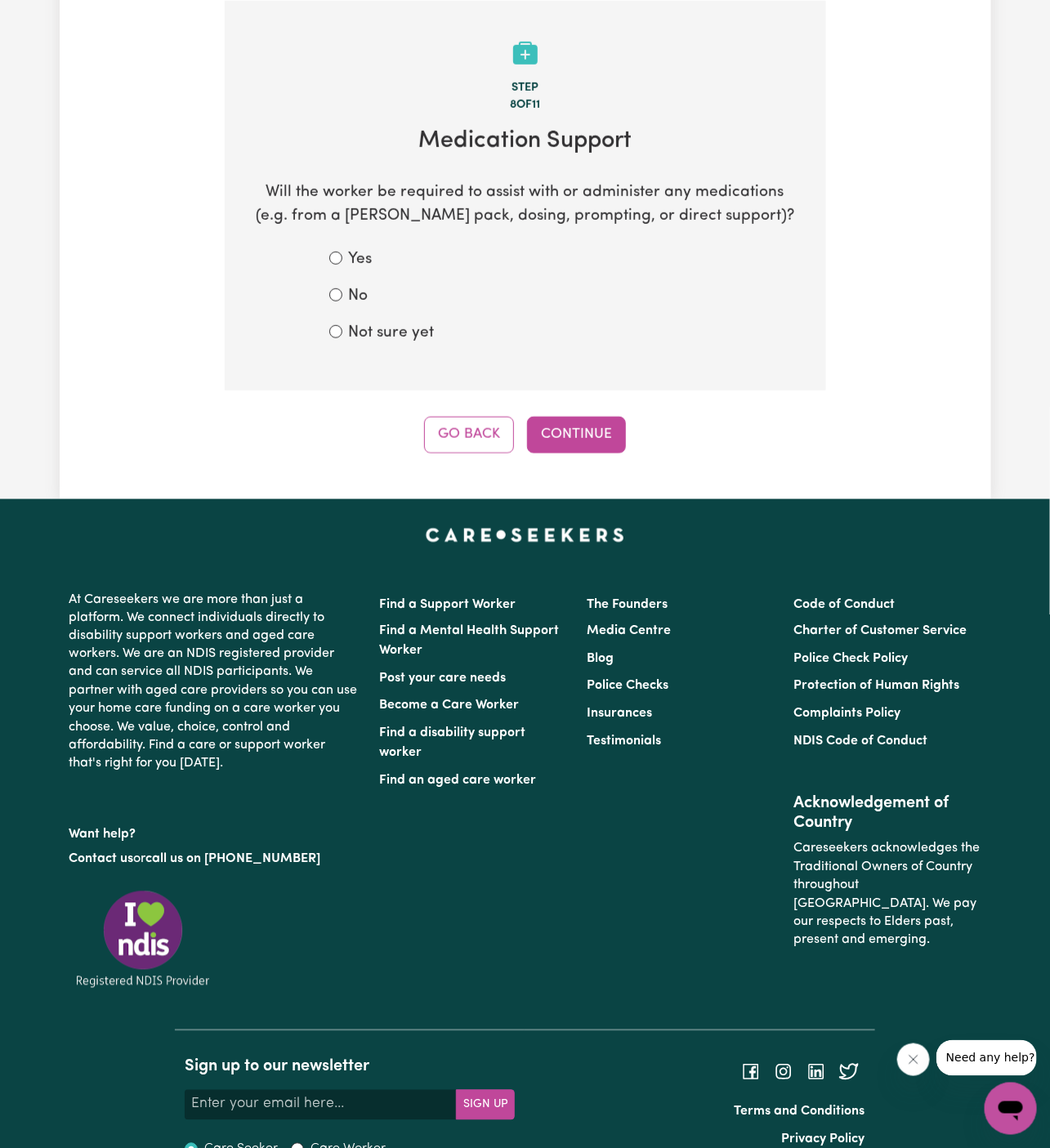
click at [353, 295] on label "No" at bounding box center [359, 297] width 20 height 24
click at [342, 295] on input "No" at bounding box center [336, 295] width 13 height 13
radio input "true"
click at [584, 422] on button "Continue" at bounding box center [576, 435] width 99 height 36
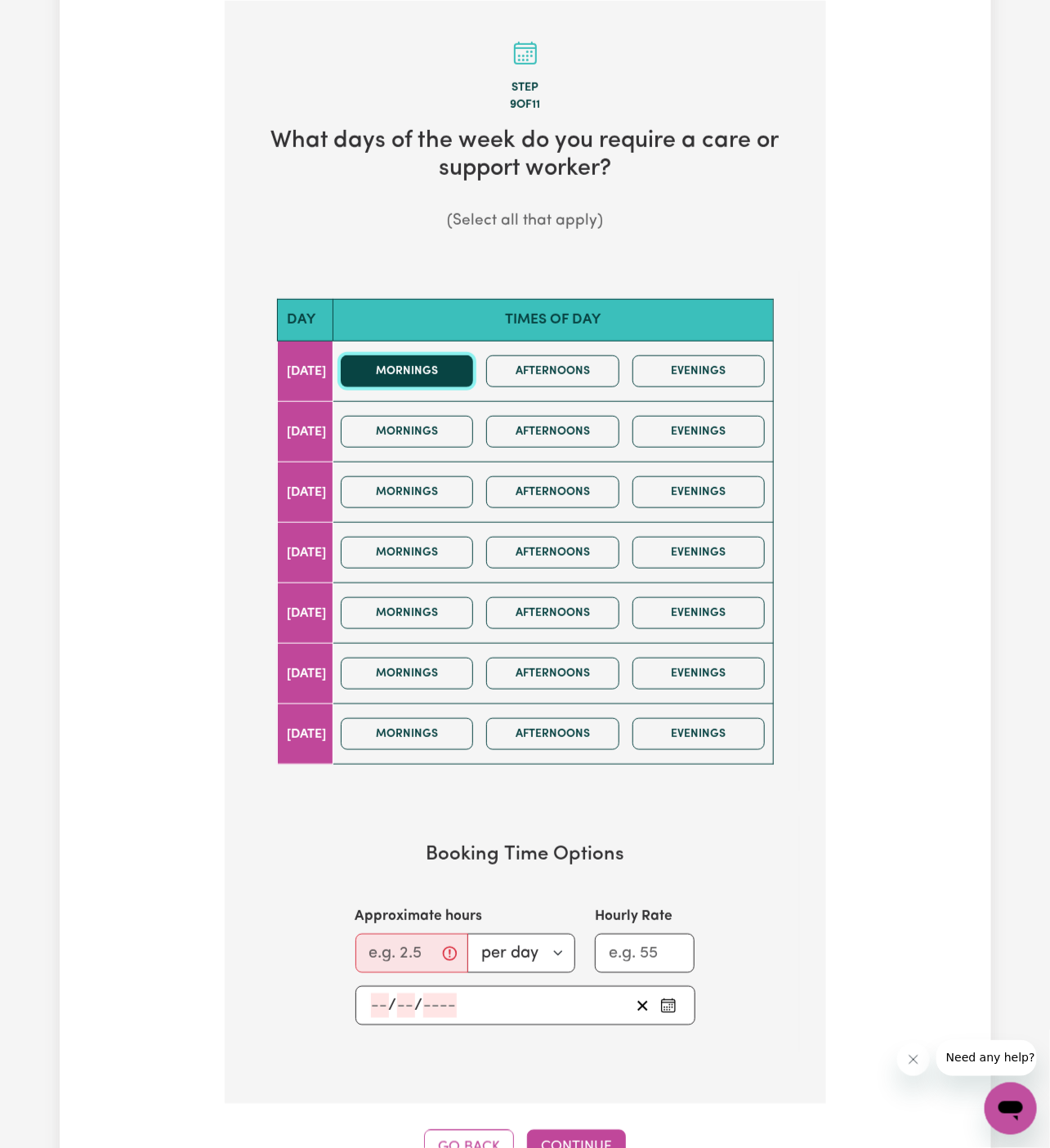
click at [474, 369] on button "Mornings" at bounding box center [408, 371] width 133 height 32
click at [546, 369] on button "Afternoons" at bounding box center [553, 371] width 133 height 32
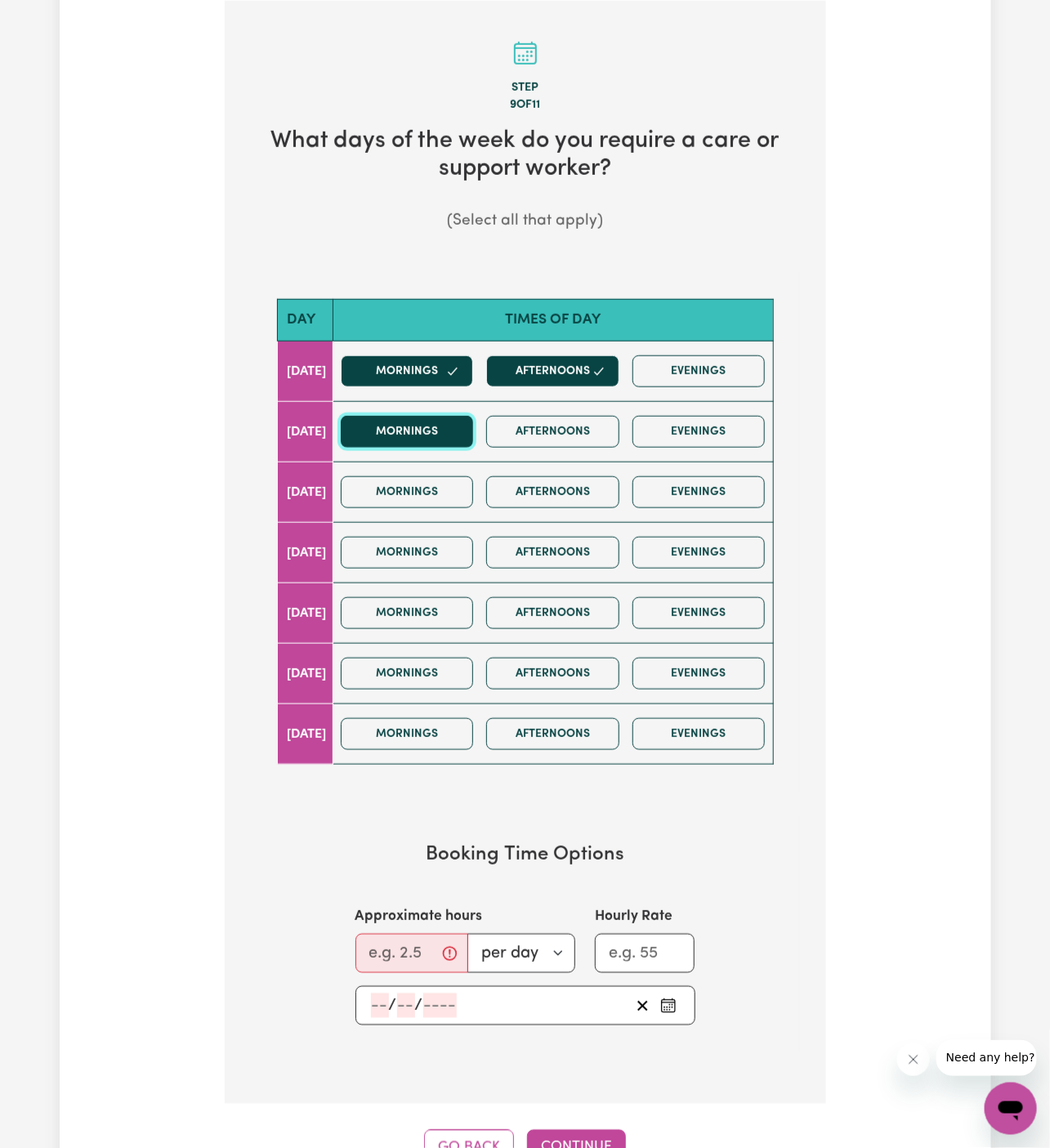
click at [437, 434] on button "Mornings" at bounding box center [408, 431] width 133 height 32
click at [522, 434] on button "Afternoons" at bounding box center [553, 431] width 133 height 32
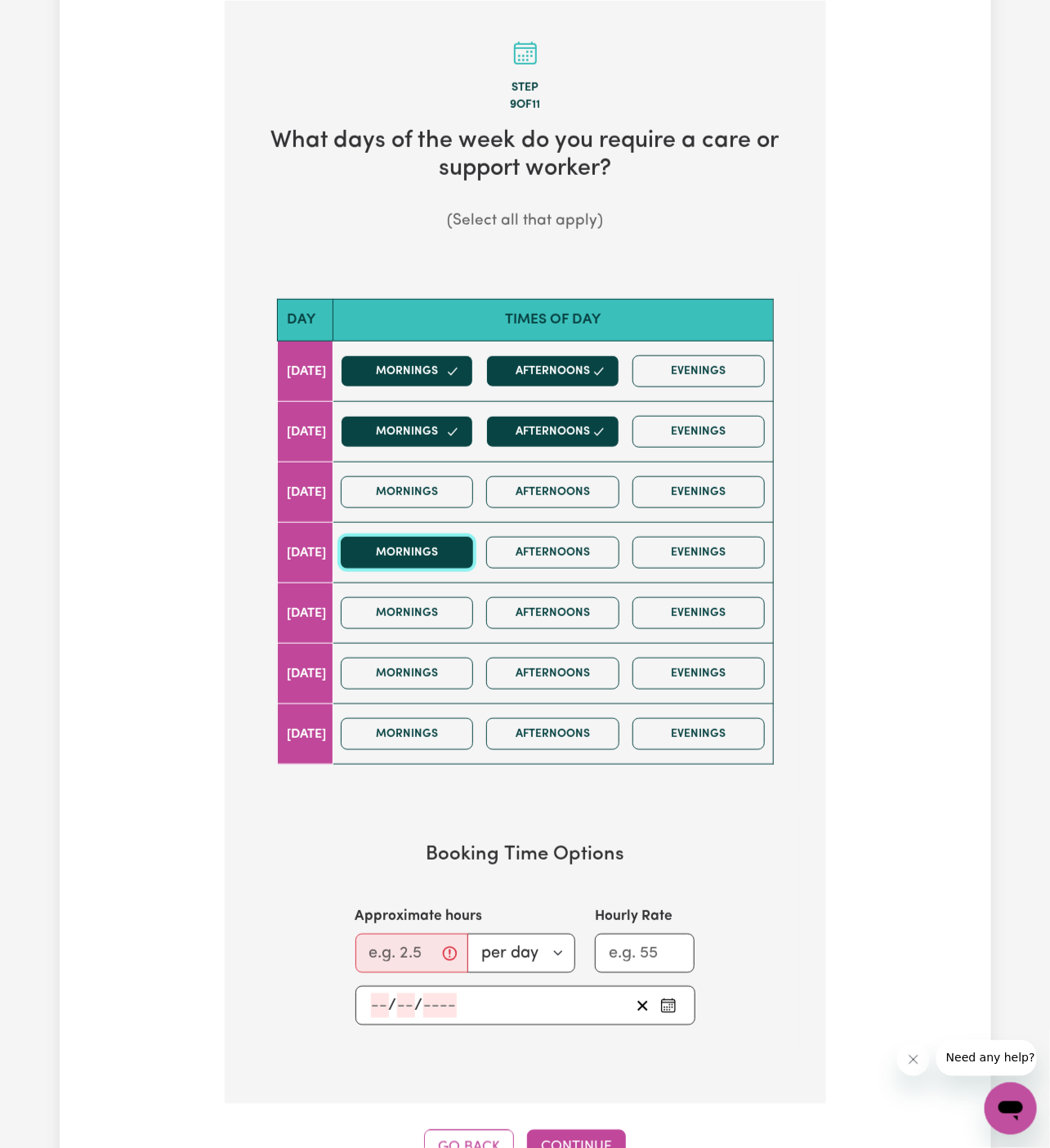
click at [451, 551] on button "Mornings" at bounding box center [408, 552] width 133 height 32
click at [597, 551] on button "Afternoons" at bounding box center [553, 552] width 133 height 32
click at [394, 945] on input "Approximate hours" at bounding box center [412, 953] width 113 height 39
type input "4"
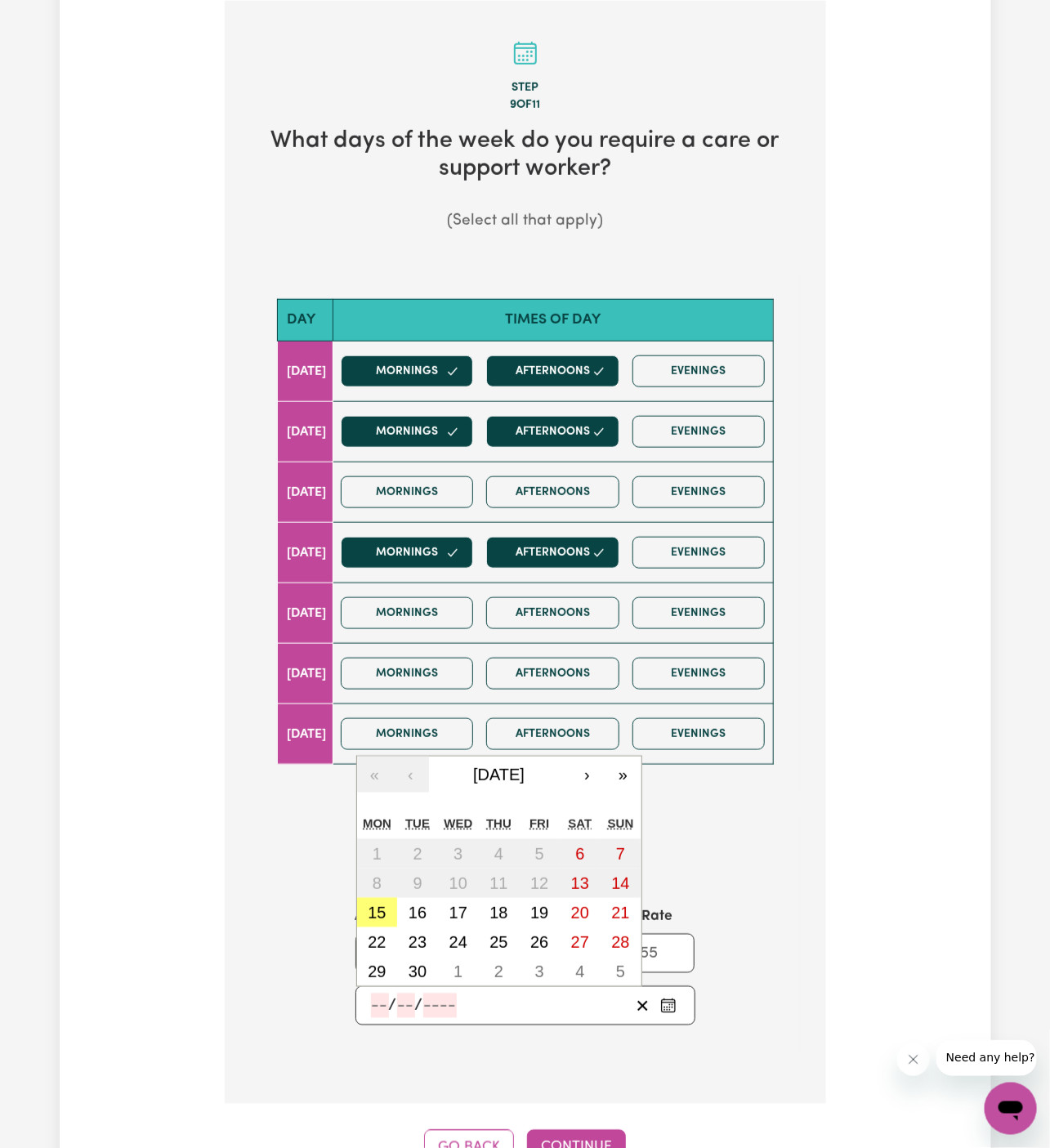
click at [382, 1001] on input "number" at bounding box center [380, 1005] width 18 height 25
click at [381, 933] on abbr "22" at bounding box center [377, 942] width 18 height 18
type input "[DATE]"
type input "22"
type input "9"
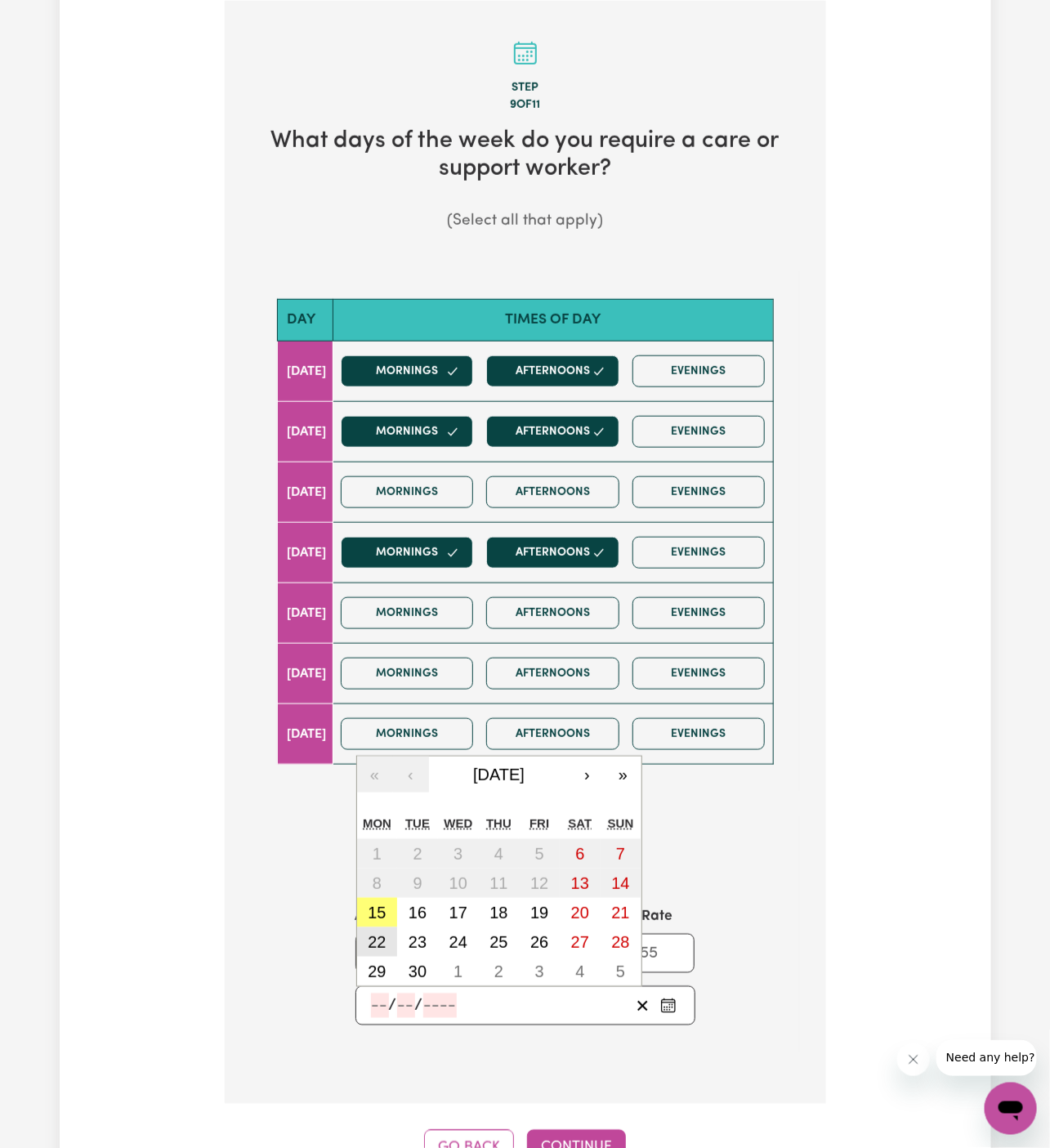
type input "2025"
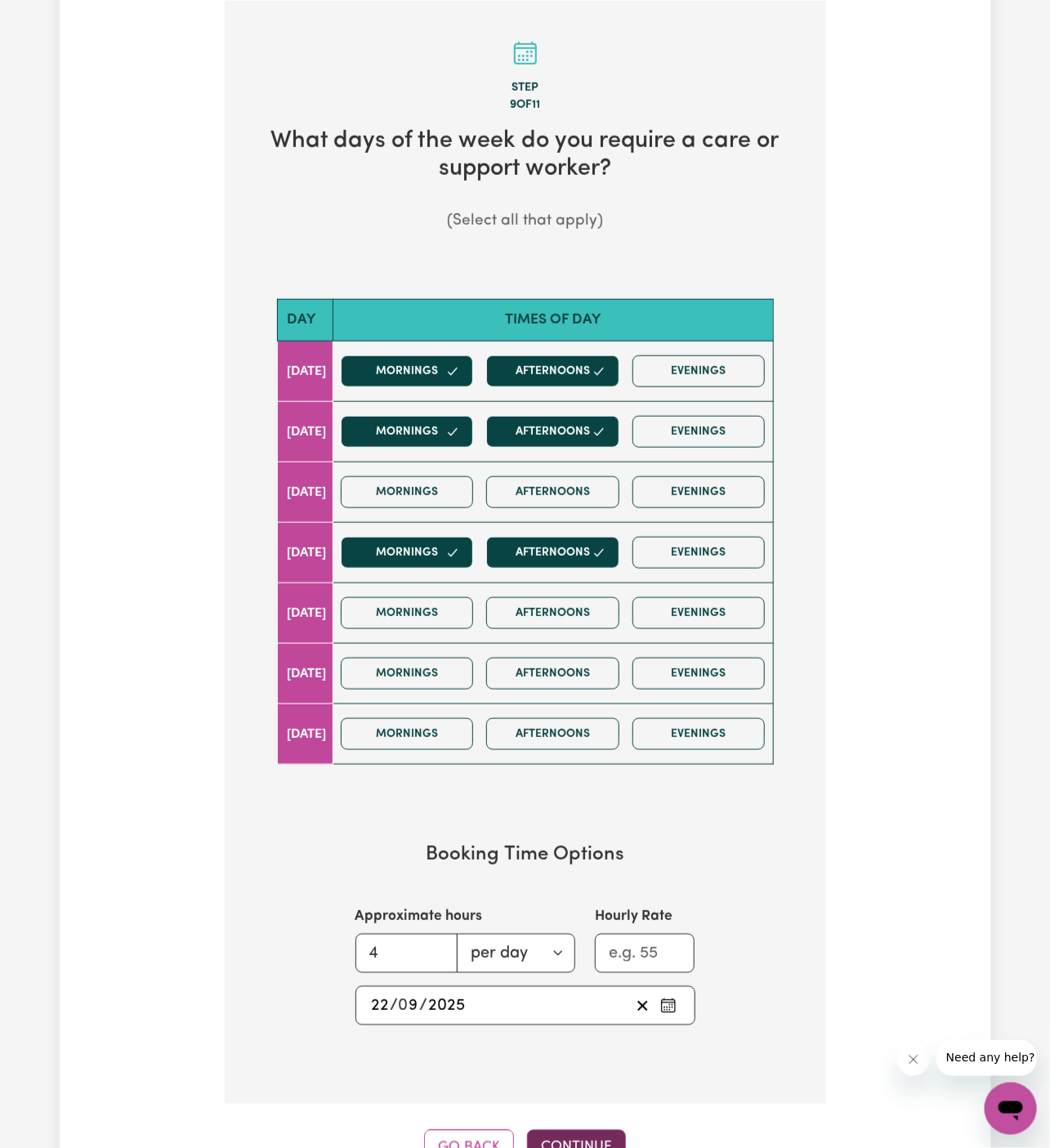
click at [561, 1132] on button "Continue" at bounding box center [576, 1149] width 99 height 36
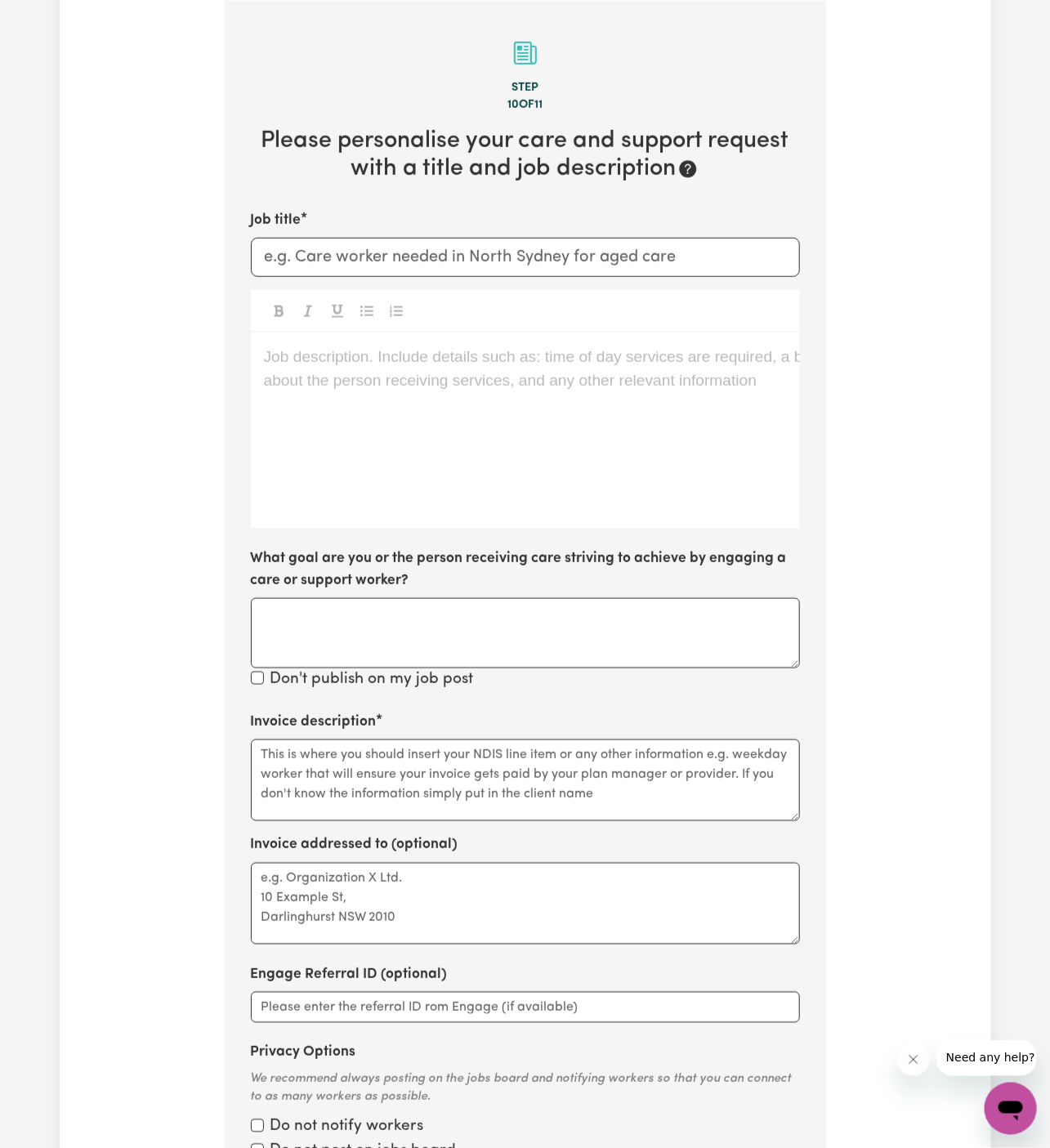
click at [579, 402] on div "Job description. Include details such as: time of day services are required, a …" at bounding box center [526, 431] width 550 height 196
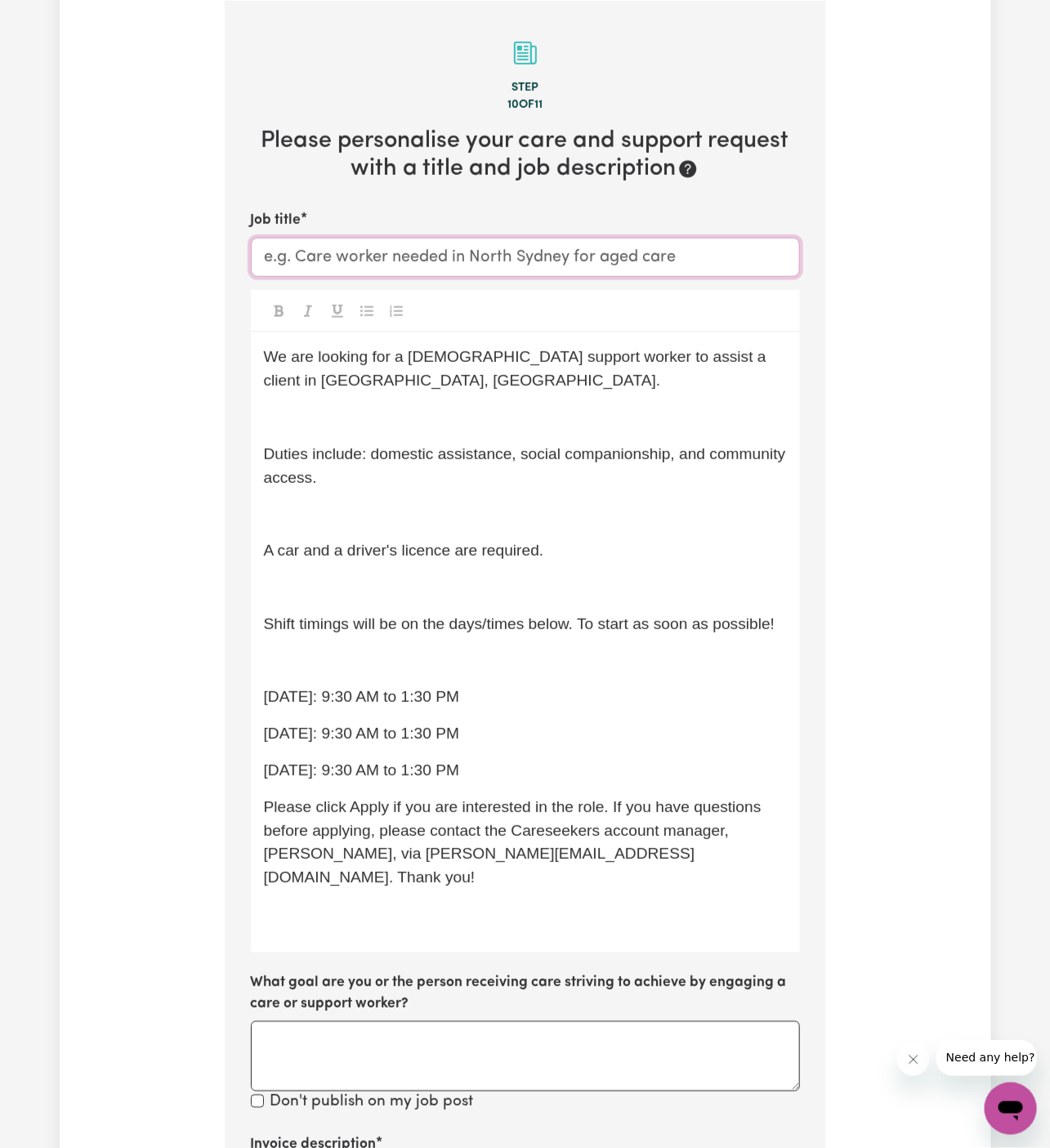
click at [756, 254] on input "Job title" at bounding box center [526, 257] width 550 height 39
paste input "[DEMOGRAPHIC_DATA] Support Worker Needed In [GEOGRAPHIC_DATA], [GEOGRAPHIC_DATA]"
type input "[DEMOGRAPHIC_DATA] Support Worker Needed In [GEOGRAPHIC_DATA], [GEOGRAPHIC_DATA]"
click at [511, 557] on span "A car and a driver's licence are required." at bounding box center [404, 550] width 280 height 17
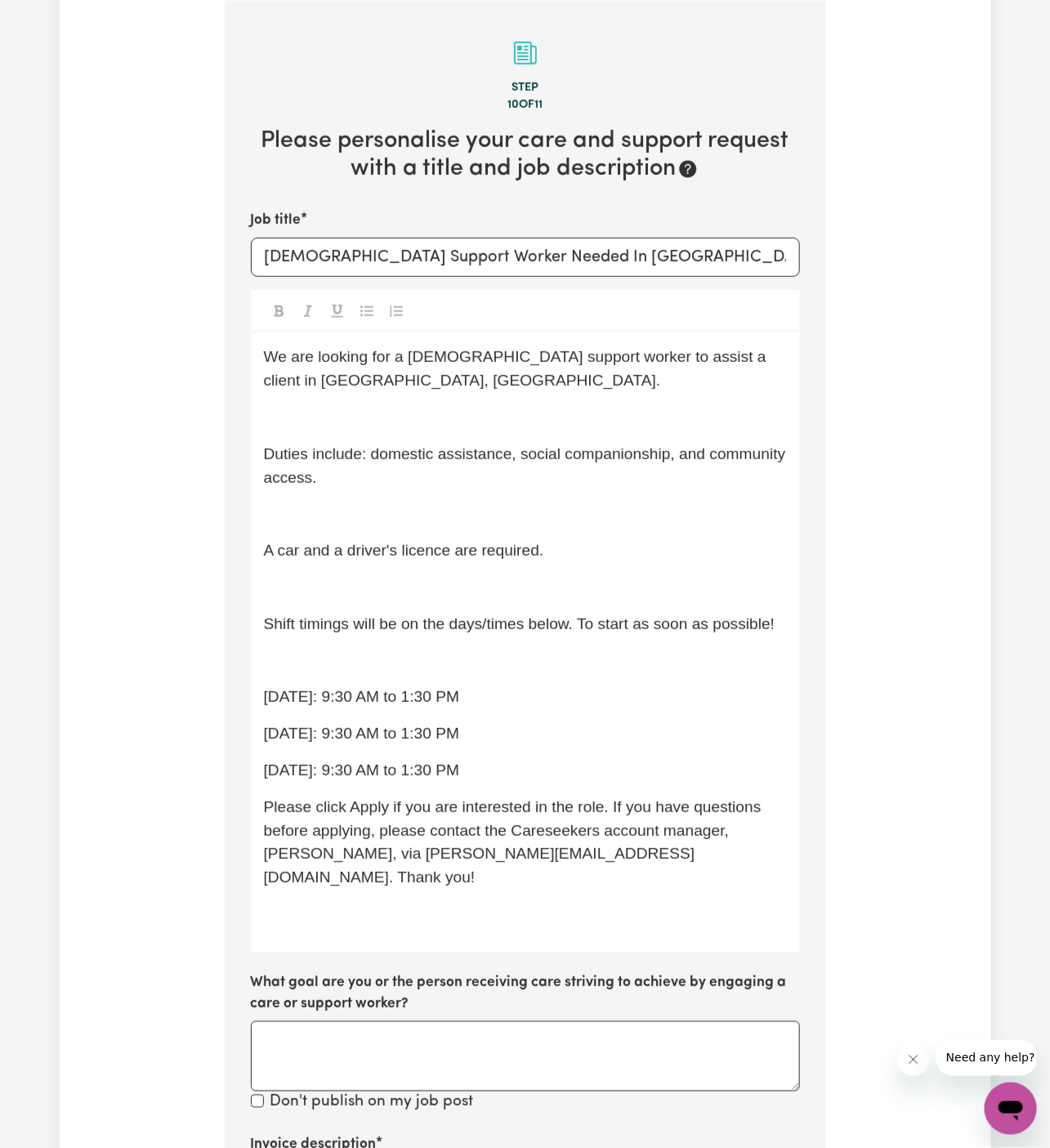
click at [454, 449] on span "Duties include: domestic assistance, social companionship, and community access." at bounding box center [527, 466] width 527 height 41
click at [465, 408] on p "﻿" at bounding box center [525, 418] width 523 height 24
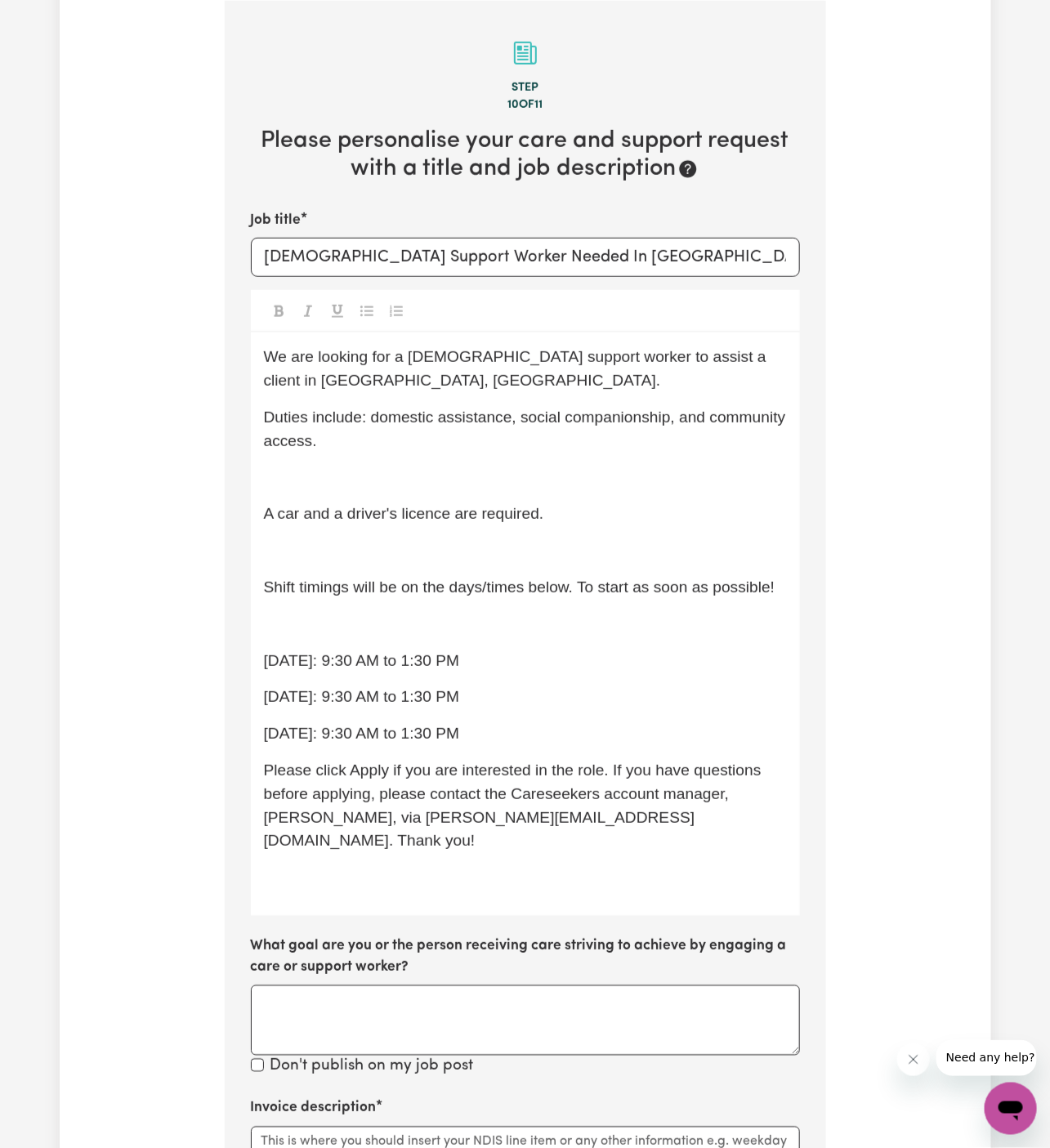
click at [399, 470] on p "﻿" at bounding box center [525, 478] width 523 height 24
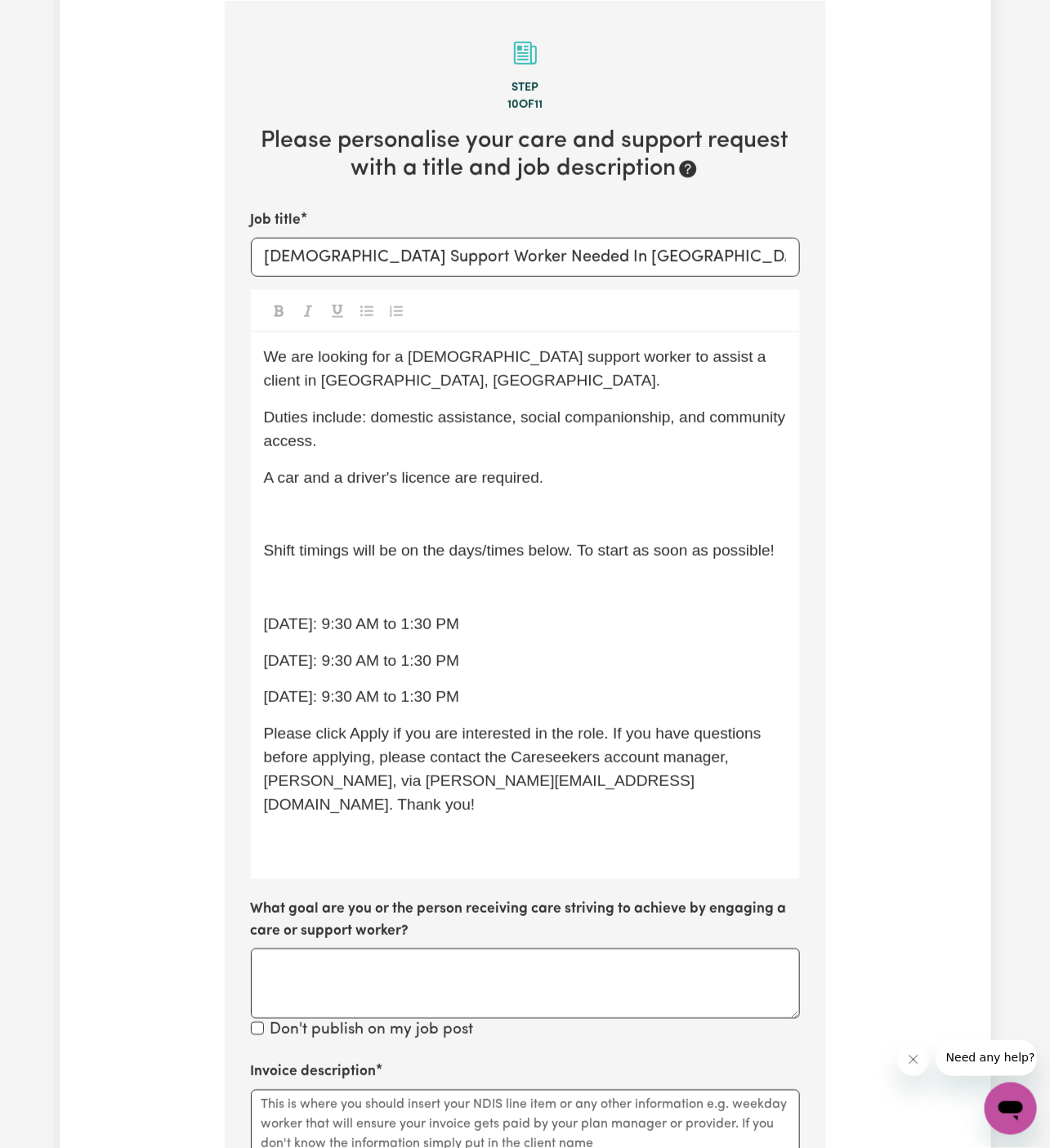
click at [389, 503] on p "﻿" at bounding box center [525, 515] width 523 height 24
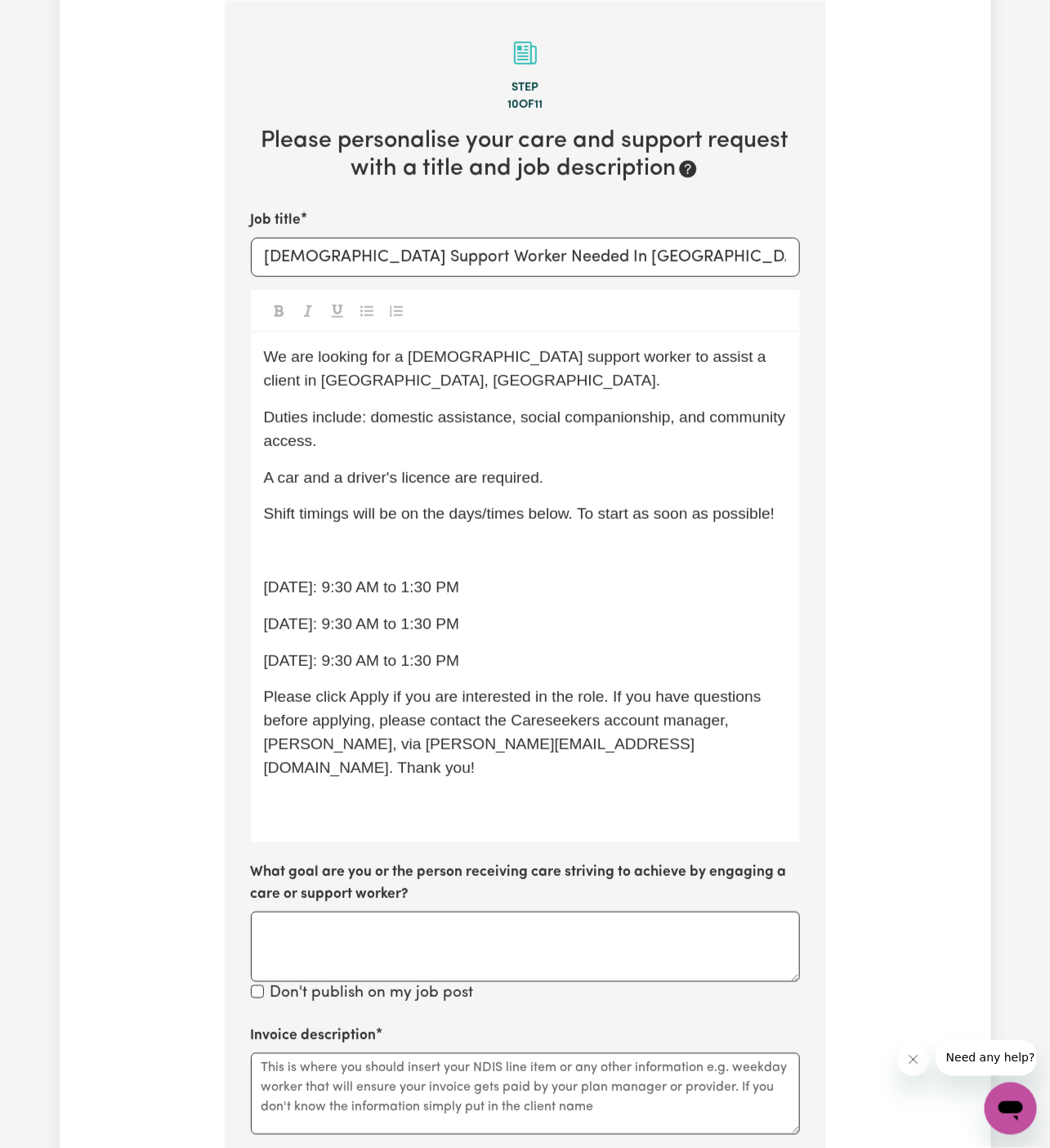
click at [389, 505] on span "Shift timings will be on the days/times below. To start as soon as possible!" at bounding box center [520, 513] width 511 height 17
click at [414, 524] on p "Shift timings will be on the days/times below. To start as soon as possible!" at bounding box center [525, 515] width 523 height 24
click at [397, 514] on span "Shift timings will be on the days/times below. To start as soon as possible!" at bounding box center [520, 513] width 511 height 17
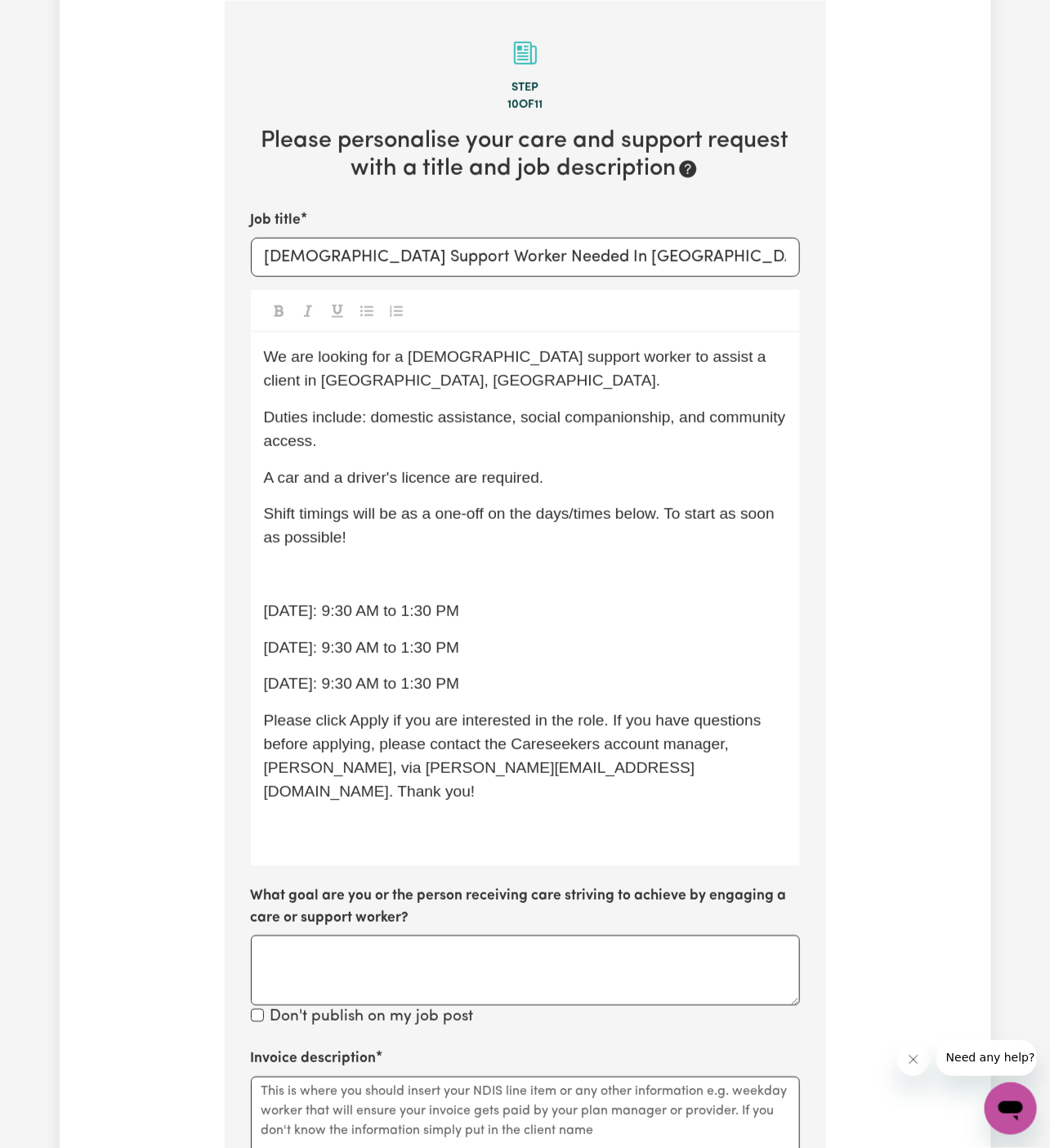
click at [557, 512] on span "Shift timings will be as a one-off on the days/times below. To start as soon as…" at bounding box center [521, 525] width 516 height 41
drag, startPoint x: 671, startPoint y: 511, endPoint x: 681, endPoint y: 542, distance: 32.6
click at [681, 542] on p "Shift timings will be as a one-off on the dates/times below. To start as soon a…" at bounding box center [525, 527] width 523 height 47
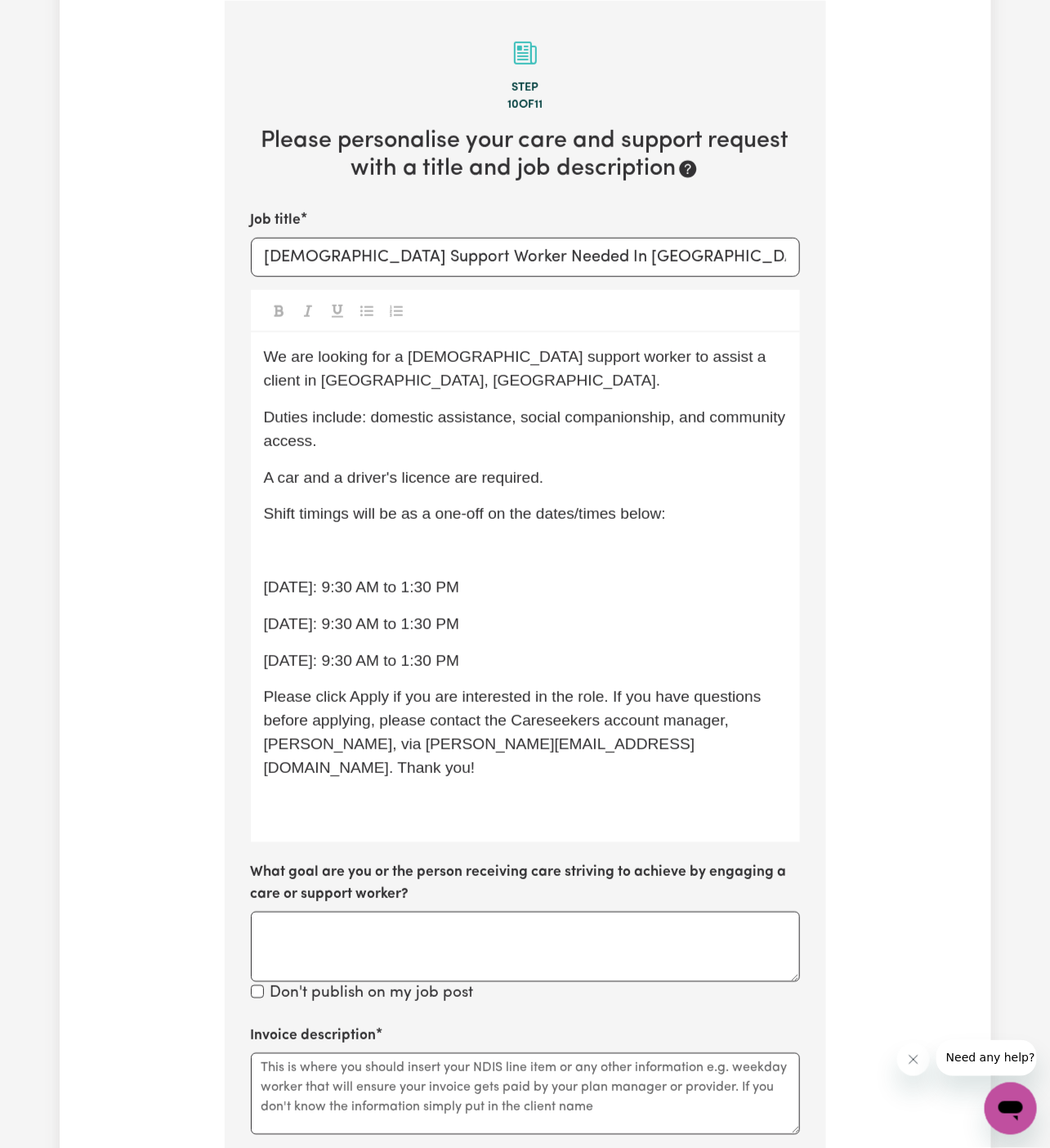
click at [414, 570] on div "We are looking for a [DEMOGRAPHIC_DATA] support worker to assist a client in [G…" at bounding box center [526, 588] width 550 height 510
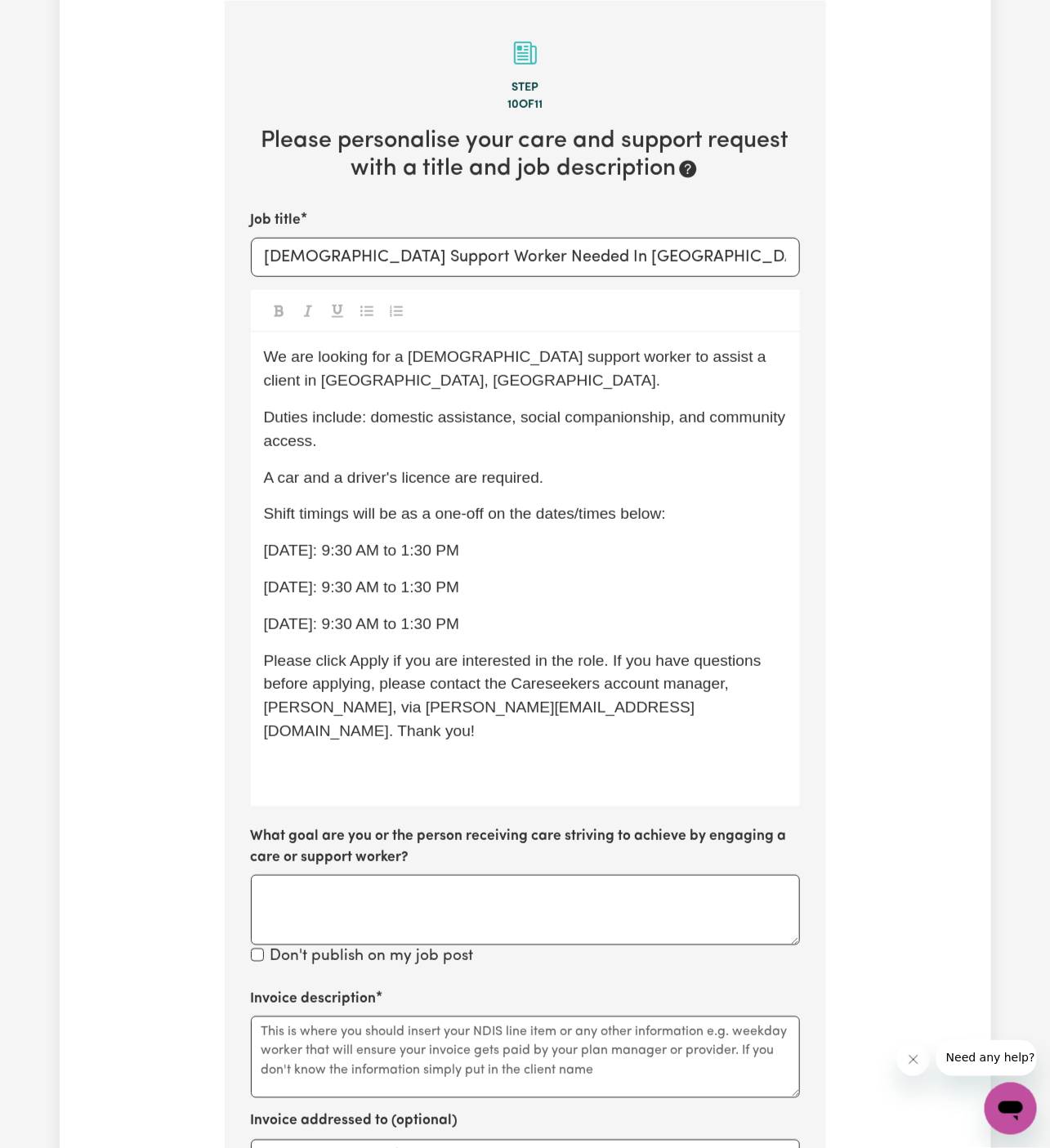
drag, startPoint x: 489, startPoint y: 623, endPoint x: 261, endPoint y: 545, distance: 241.0
click at [261, 545] on div "We are looking for a [DEMOGRAPHIC_DATA] support worker to assist a client in [G…" at bounding box center [526, 569] width 550 height 473
click at [354, 303] on div at bounding box center [526, 311] width 550 height 43
drag, startPoint x: 491, startPoint y: 628, endPoint x: 286, endPoint y: 529, distance: 227.7
click at [286, 529] on div "We are looking for a [DEMOGRAPHIC_DATA] support worker to assist a client in [G…" at bounding box center [526, 569] width 550 height 473
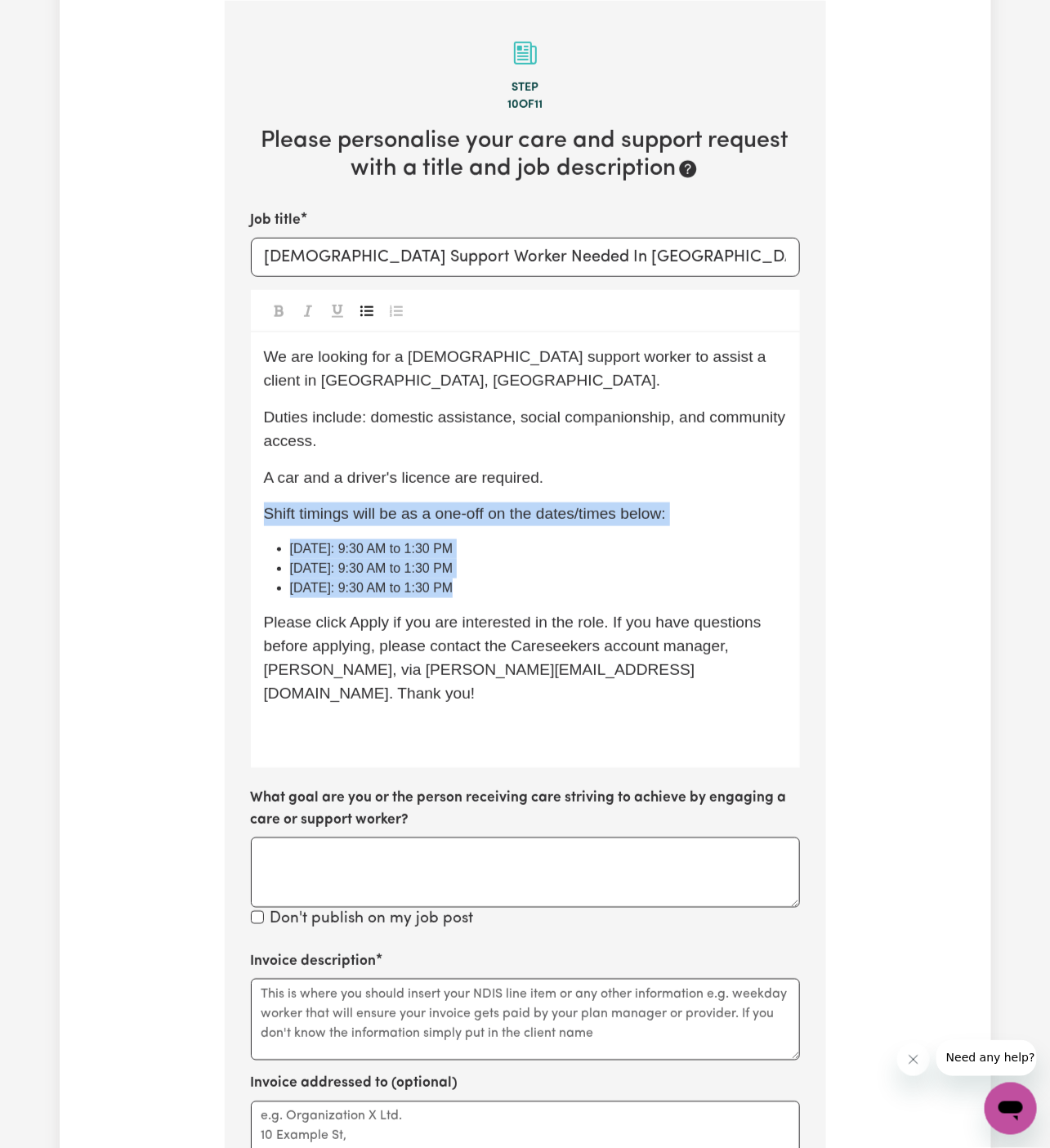
click at [358, 317] on button "Toggle undefined" at bounding box center [367, 310] width 23 height 21
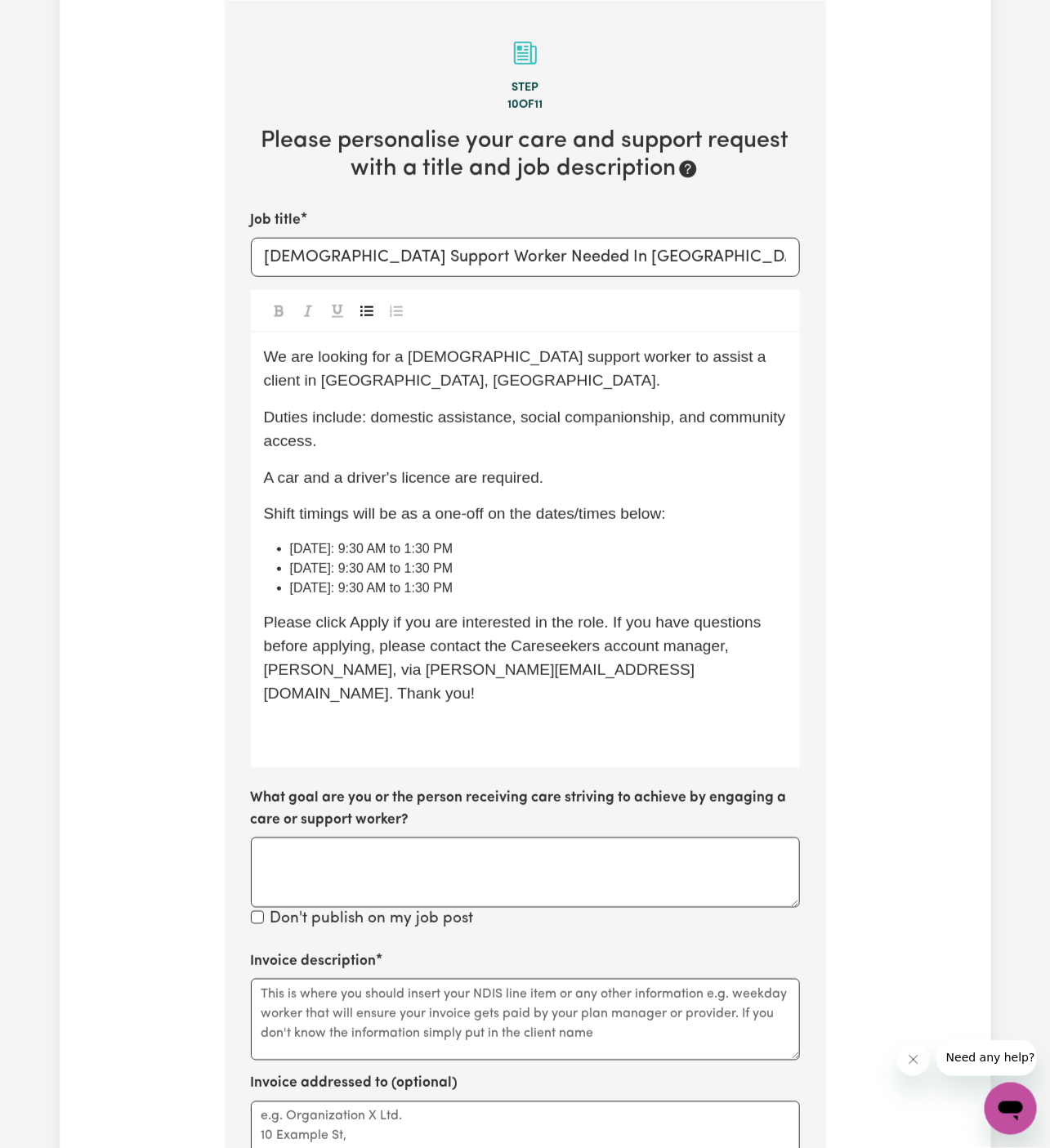
click at [330, 621] on span "Please click Apply if you are interested in the role. If you have questions bef…" at bounding box center [515, 658] width 502 height 87
click at [297, 549] on span "[DATE]: 9:30 AM to 1:30 PM" at bounding box center [372, 549] width 164 height 14
click at [292, 548] on span "[DATE]: 9:30 AM to 1:30 PM" at bounding box center [372, 549] width 164 height 14
click at [304, 548] on span "22 [DATE]: 9:30 AM to 1:30 PM" at bounding box center [380, 549] width 181 height 14
click at [305, 568] on span "23 [DATE]: 9:30 AM to 1:30 PM" at bounding box center [380, 568] width 181 height 14
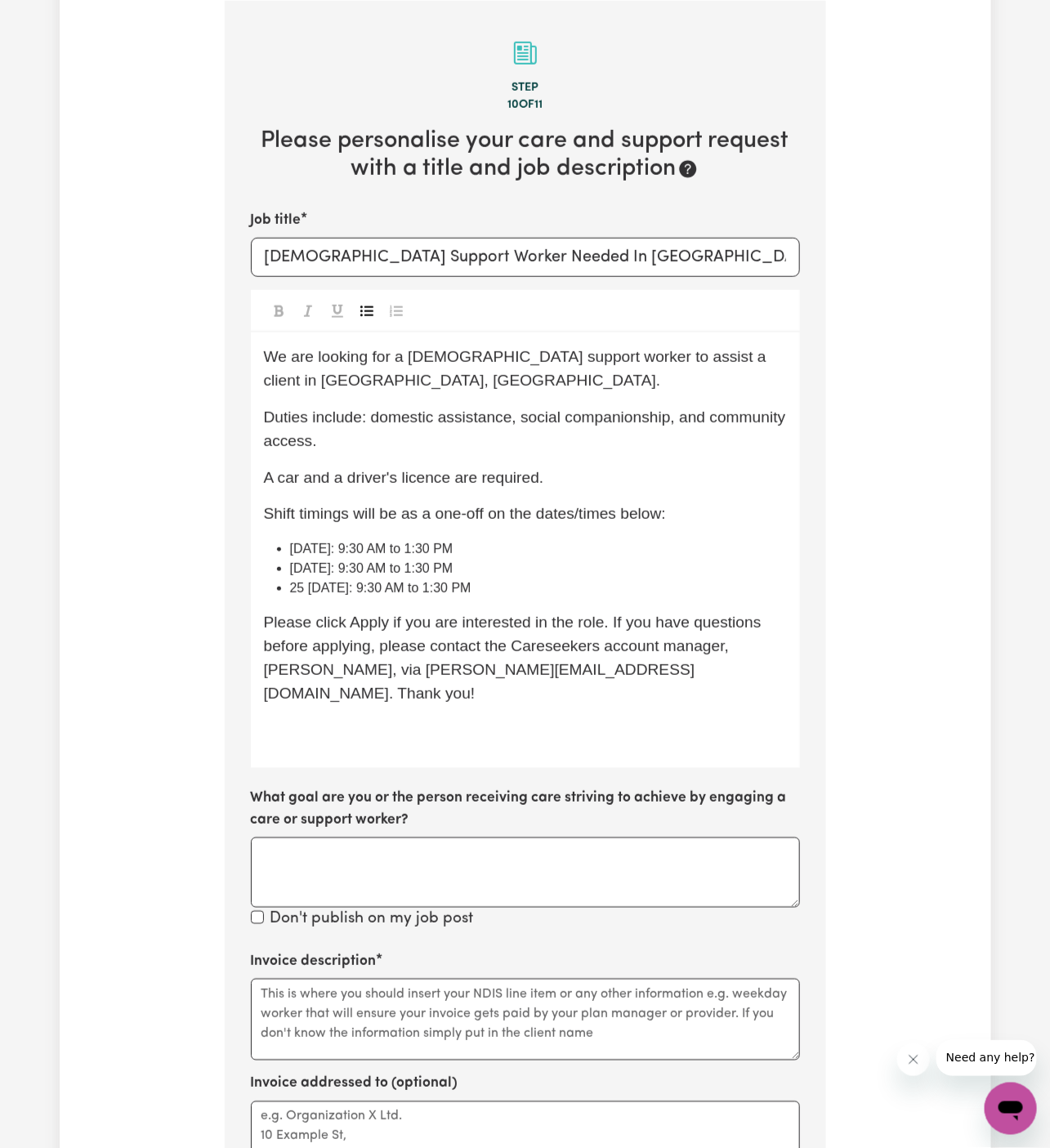
click at [302, 588] on span "25 [DATE]: 9:30 AM to 1:30 PM" at bounding box center [380, 588] width 181 height 14
click at [493, 611] on p "Please click Apply if you are interested in the role. If you have questions bef…" at bounding box center [525, 658] width 523 height 94
click at [379, 549] on span "[DATE]: 9:30 AM to 1:30 PM" at bounding box center [372, 549] width 164 height 14
click at [380, 574] on span "[DATE]: 9:30 AM to 1:30 PM" at bounding box center [372, 568] width 164 height 14
click at [384, 569] on span "[DATE]: 9:30 AM to 1:30 PM" at bounding box center [372, 568] width 164 height 14
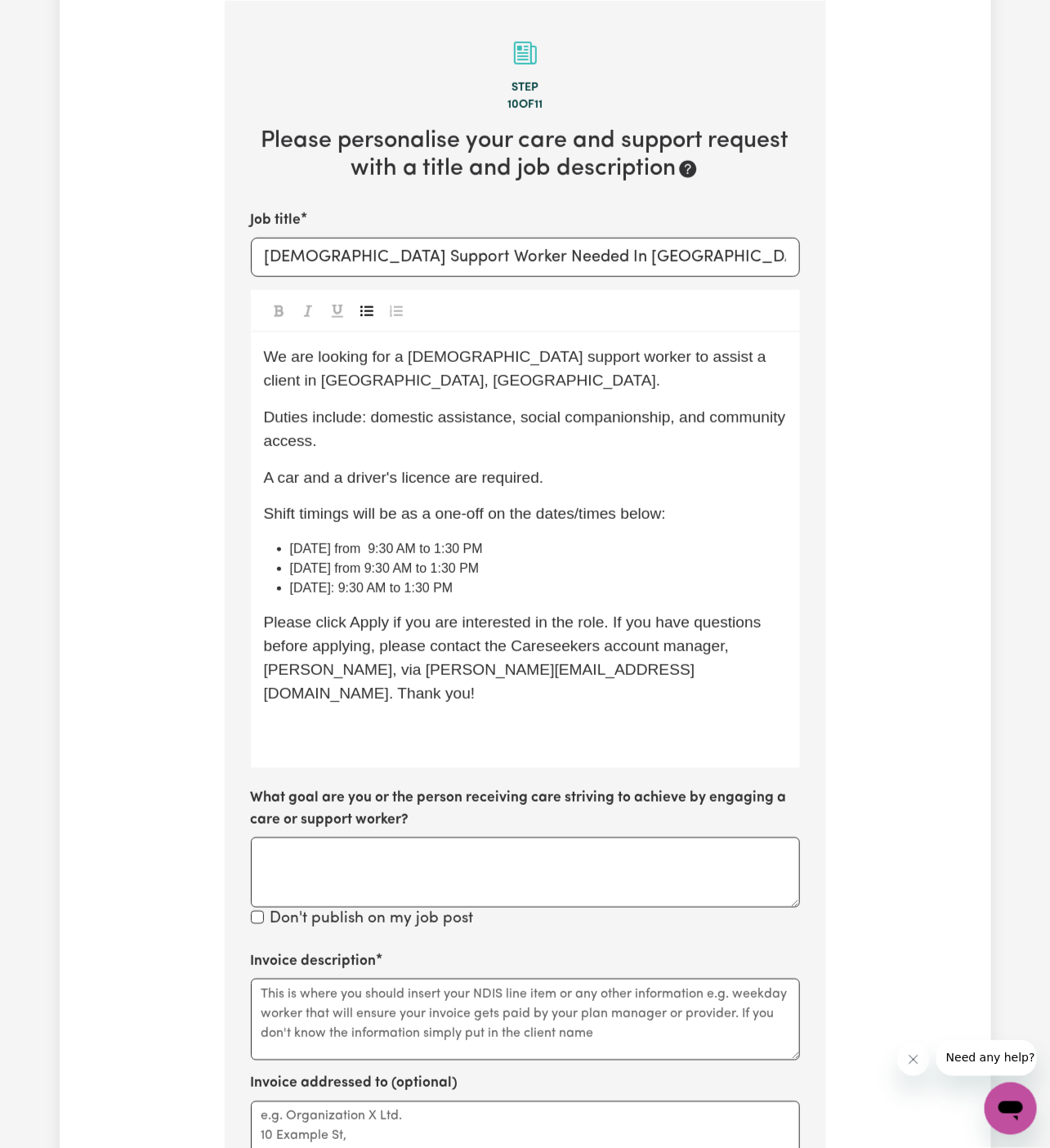
click at [387, 590] on span "[DATE]: 9:30 AM to 1:30 PM" at bounding box center [372, 588] width 164 height 14
click at [548, 579] on li "[DATE] from 9:30 AM to 1:30 PM" at bounding box center [539, 589] width 497 height 20
click at [532, 718] on div "We are looking for a [DEMOGRAPHIC_DATA] support worker to assist a client in [G…" at bounding box center [526, 550] width 550 height 436
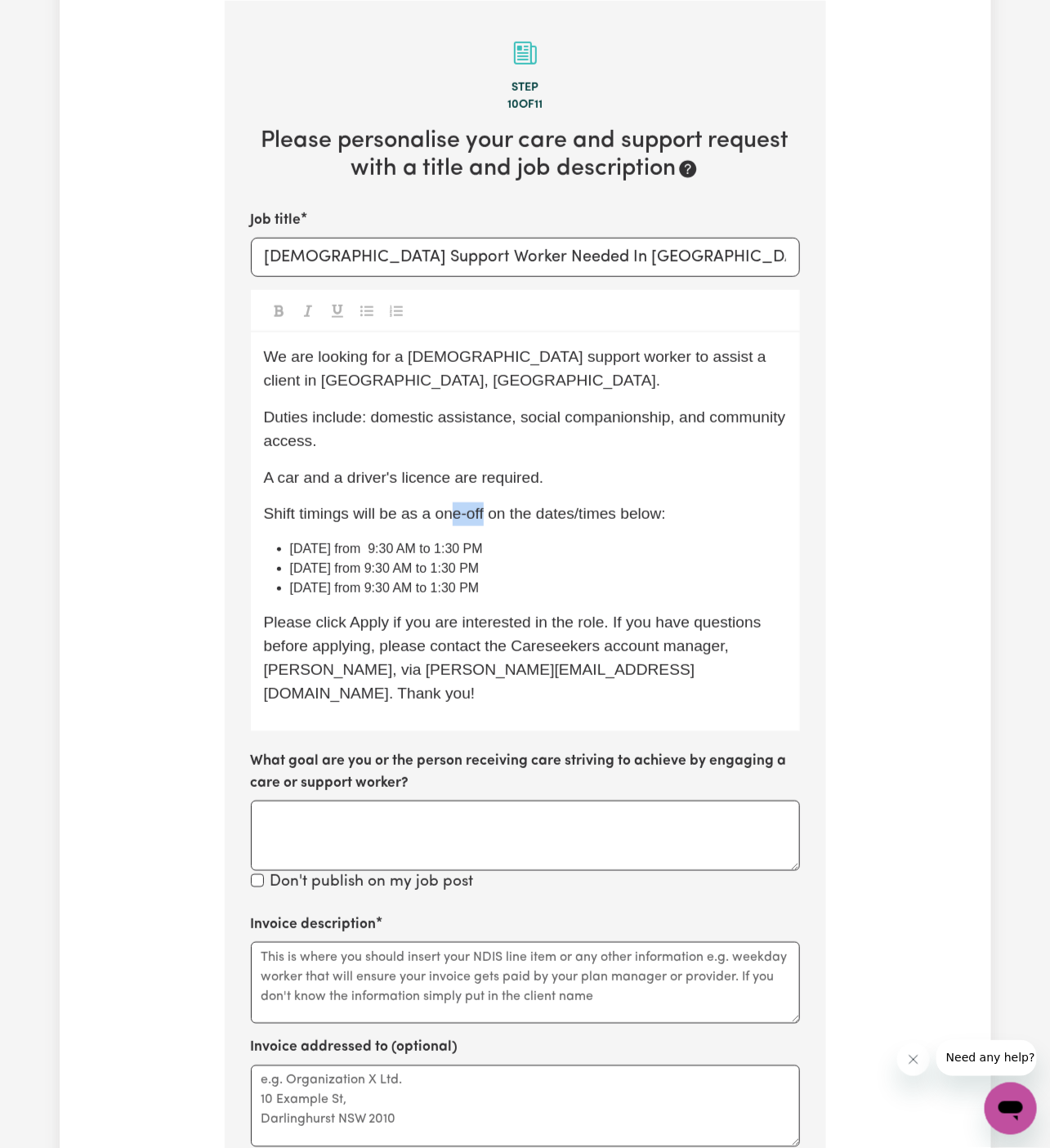
drag, startPoint x: 487, startPoint y: 513, endPoint x: 463, endPoint y: 513, distance: 24.0
click at [455, 513] on span "Shift timings will be as a one-off on the dates/times below:" at bounding box center [465, 513] width 402 height 17
click at [519, 518] on span "Shift timings will be as a one-off on the dates/times below:" at bounding box center [465, 513] width 402 height 17
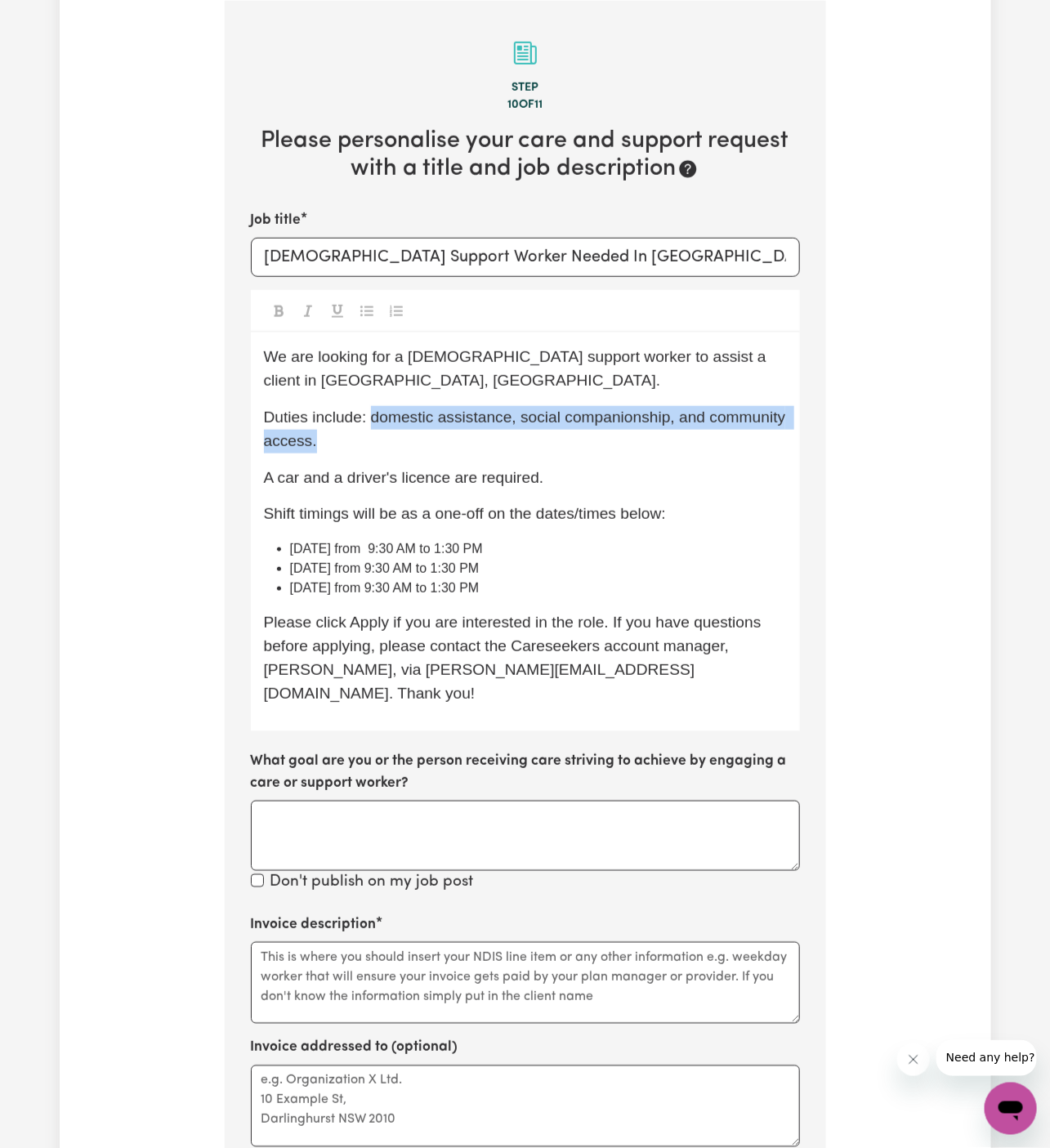
drag, startPoint x: 372, startPoint y: 419, endPoint x: 377, endPoint y: 448, distance: 29.4
click at [377, 448] on p "Duties include: domestic assistance, social companionship, and community access." at bounding box center [525, 430] width 523 height 47
copy span "domestic assistance, social companionship, and community access."
click at [327, 957] on textarea "Invoice description" at bounding box center [526, 983] width 550 height 82
paste textarea "domestic assistance, social companionship, and community access."
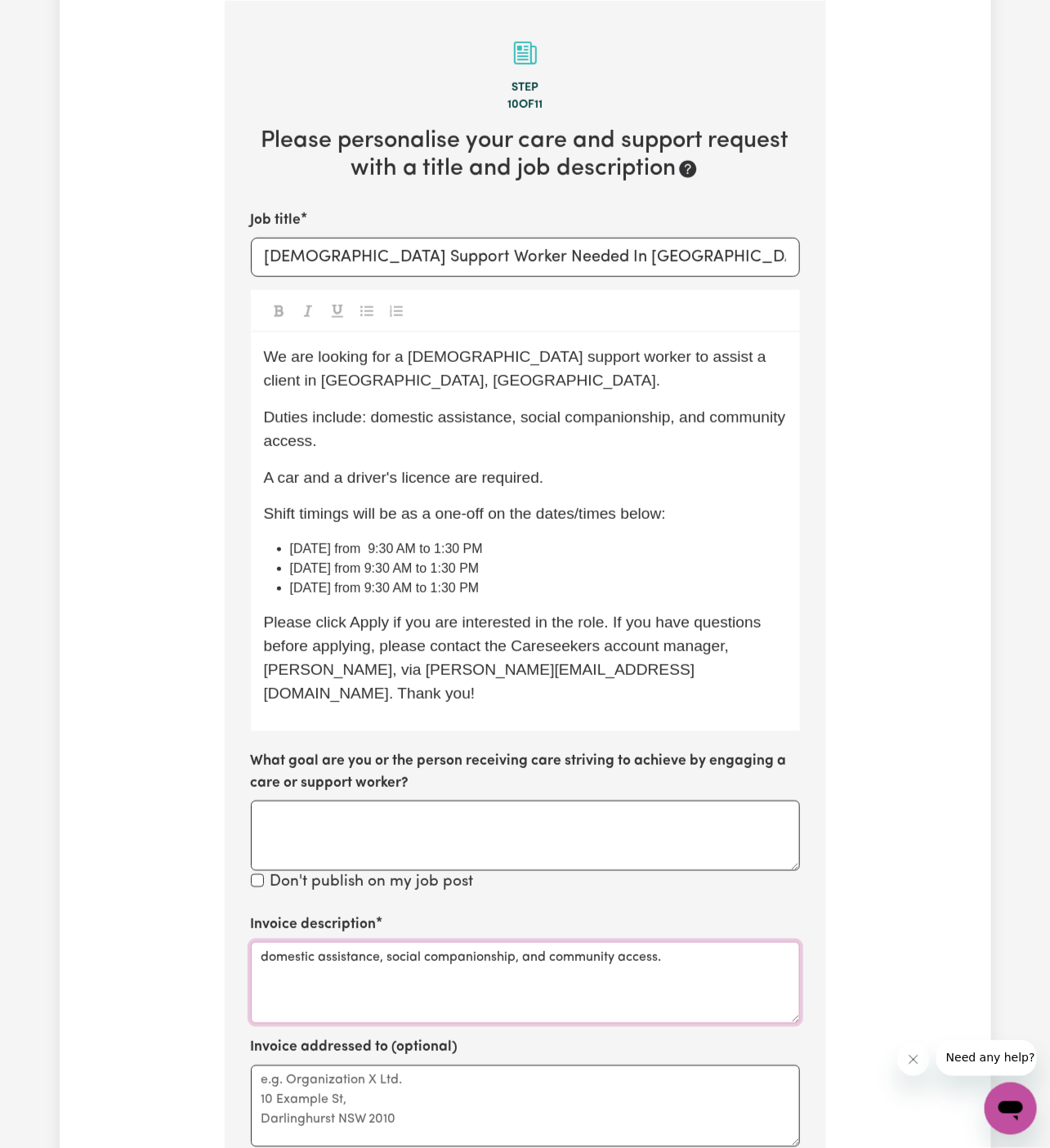
type textarea "domestic assistance, social companionship, and community access."
click at [346, 1066] on textarea "Invoice addressed to (optional)" at bounding box center [526, 1107] width 550 height 82
paste textarea "Chosen Family"
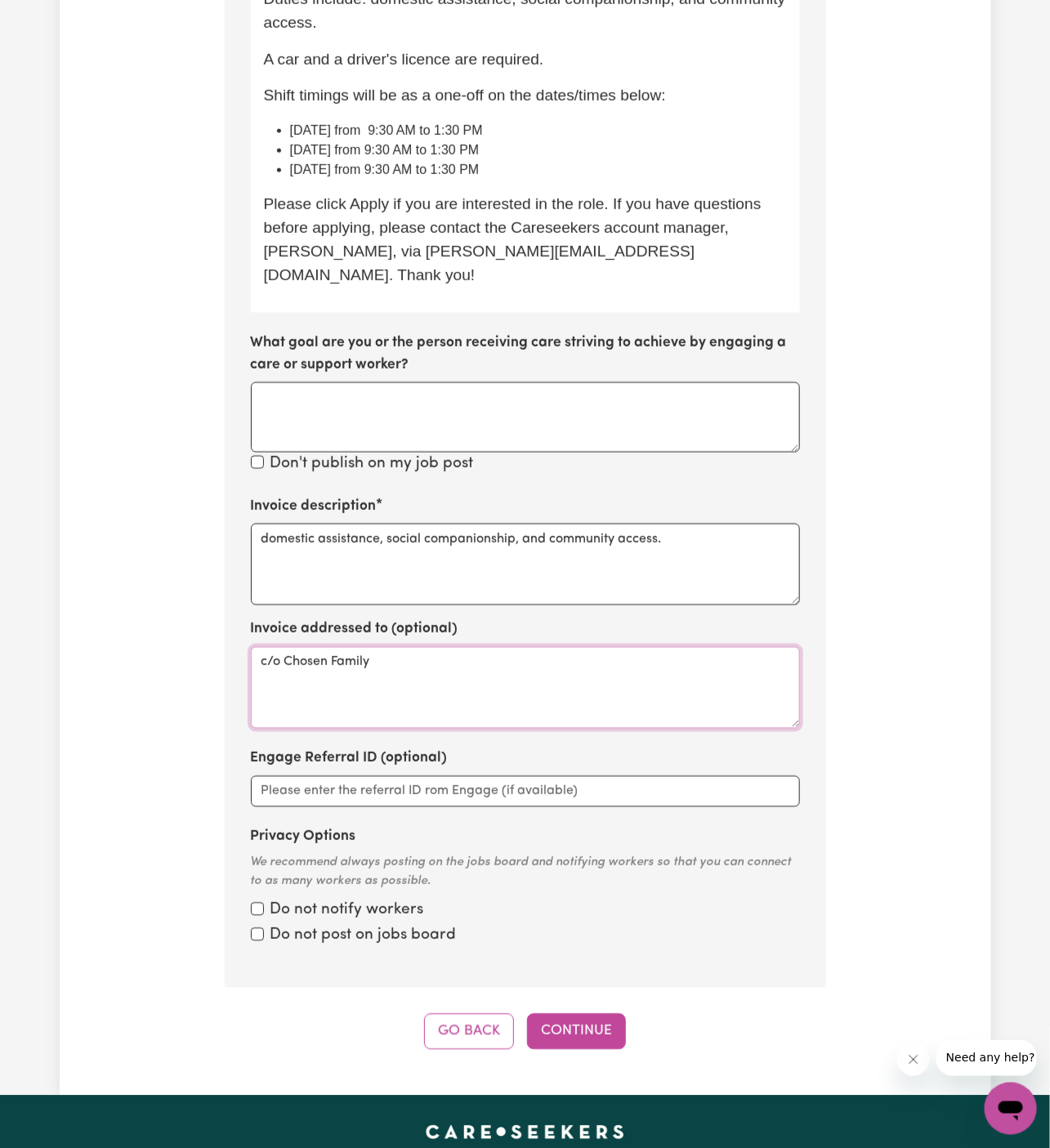
scroll to position [1042, 0]
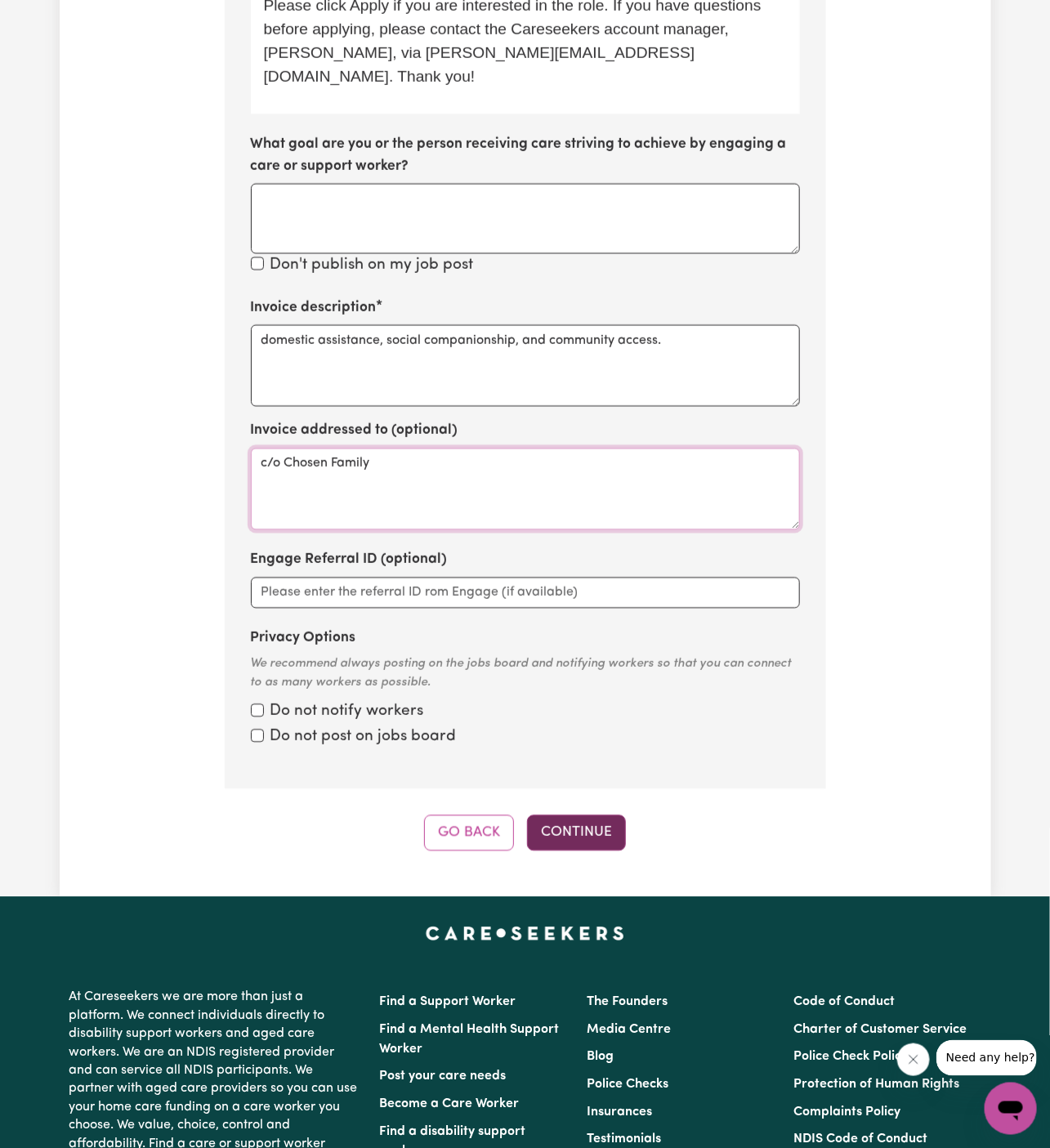
type textarea "c/o Chosen Family"
click at [587, 816] on button "Continue" at bounding box center [576, 834] width 99 height 36
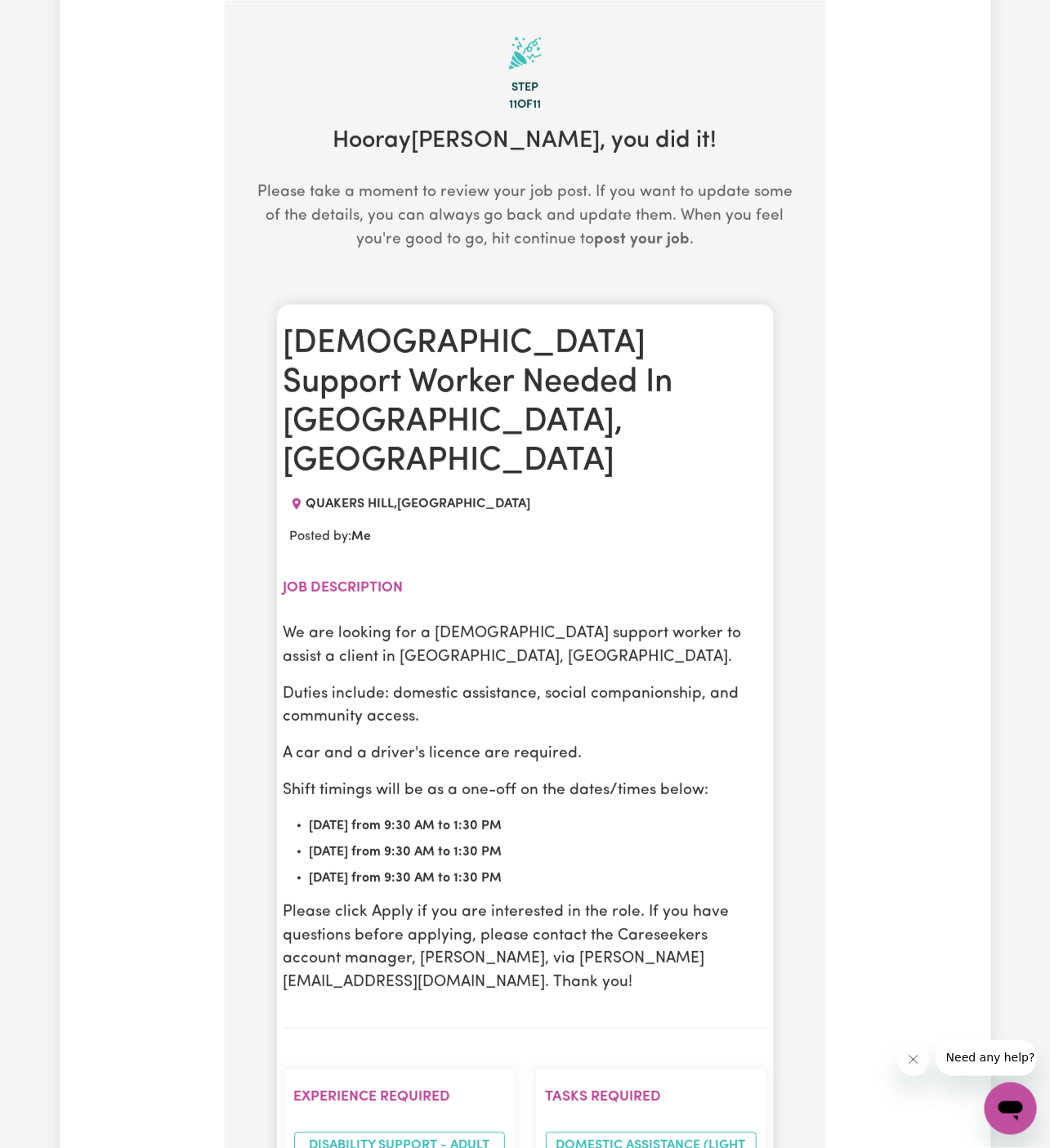
scroll to position [856, 0]
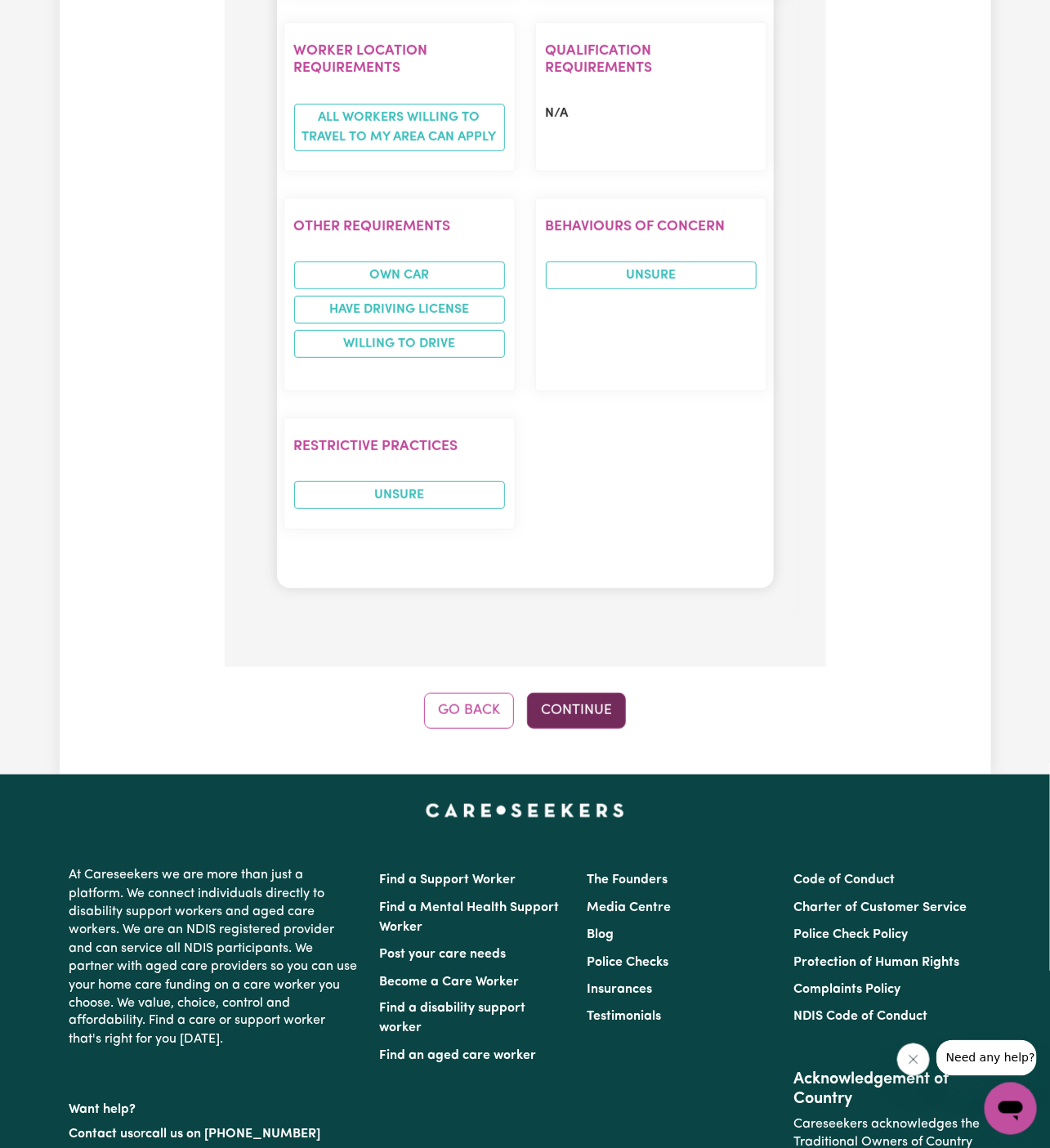
click at [581, 693] on button "Continue" at bounding box center [576, 711] width 99 height 36
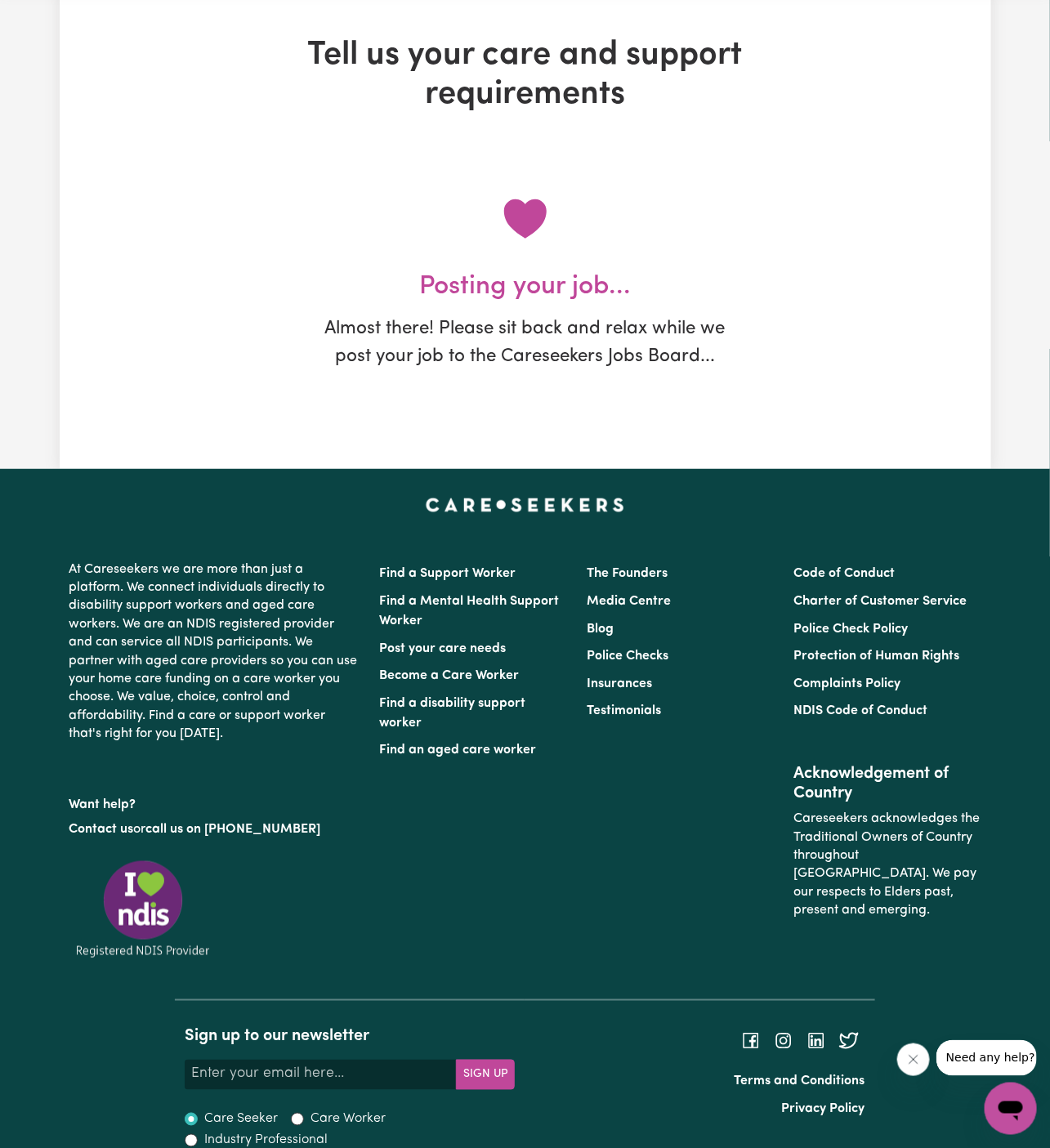
scroll to position [0, 0]
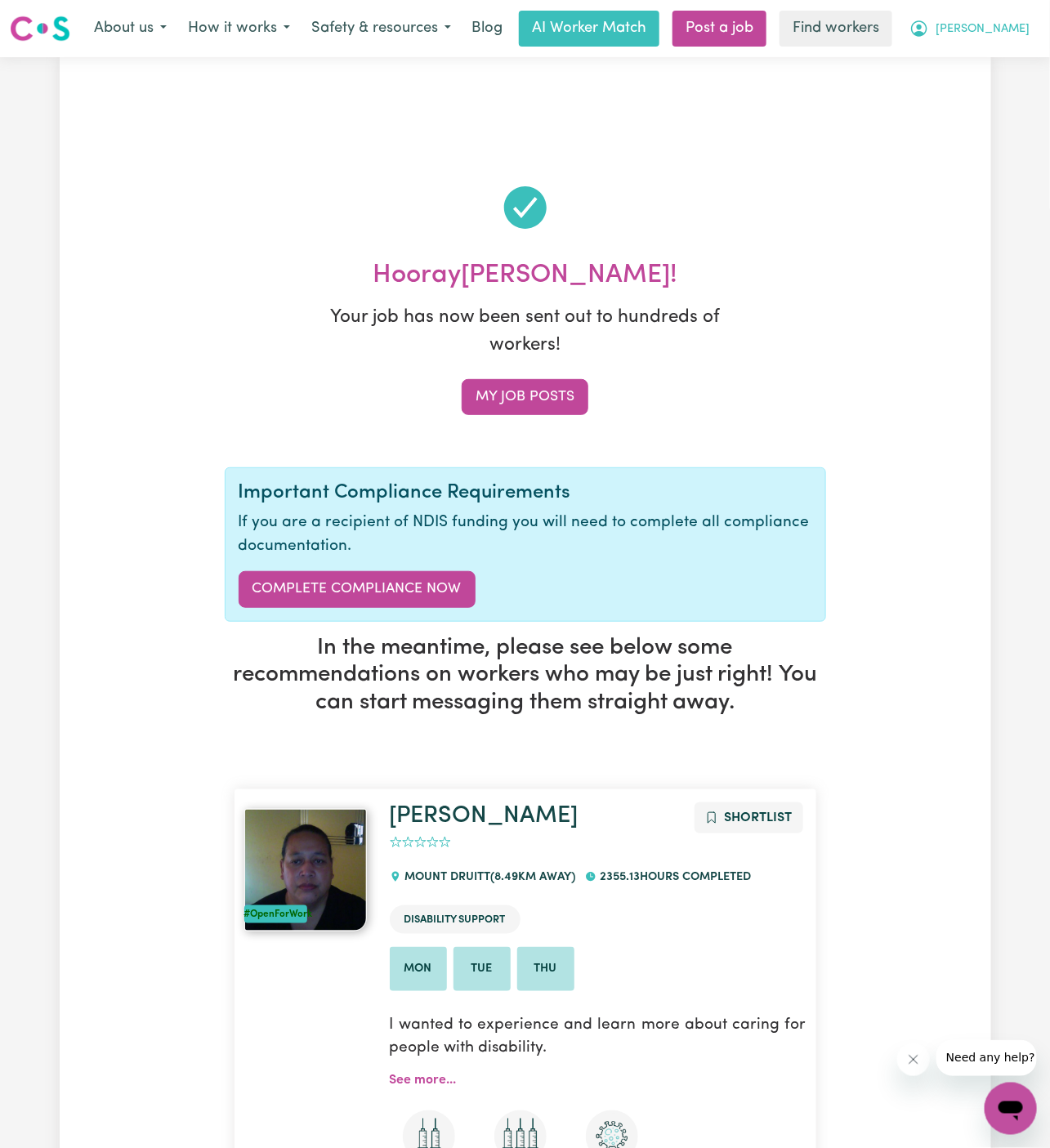
click at [1022, 14] on button "[PERSON_NAME]" at bounding box center [969, 29] width 141 height 35
click at [1019, 48] on link "My Dashboard" at bounding box center [975, 64] width 129 height 31
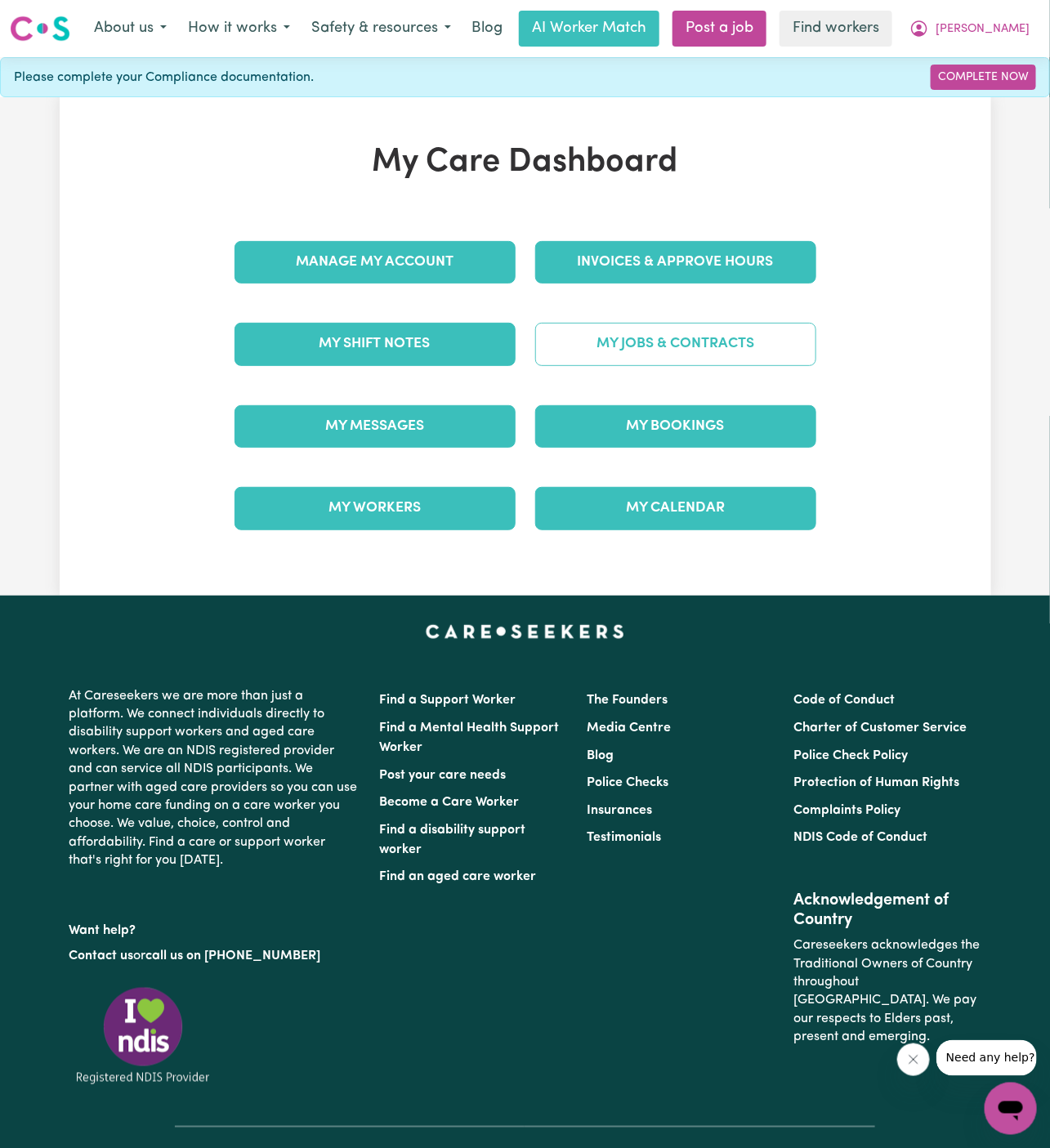
click at [686, 332] on link "My Jobs & Contracts" at bounding box center [675, 344] width 281 height 43
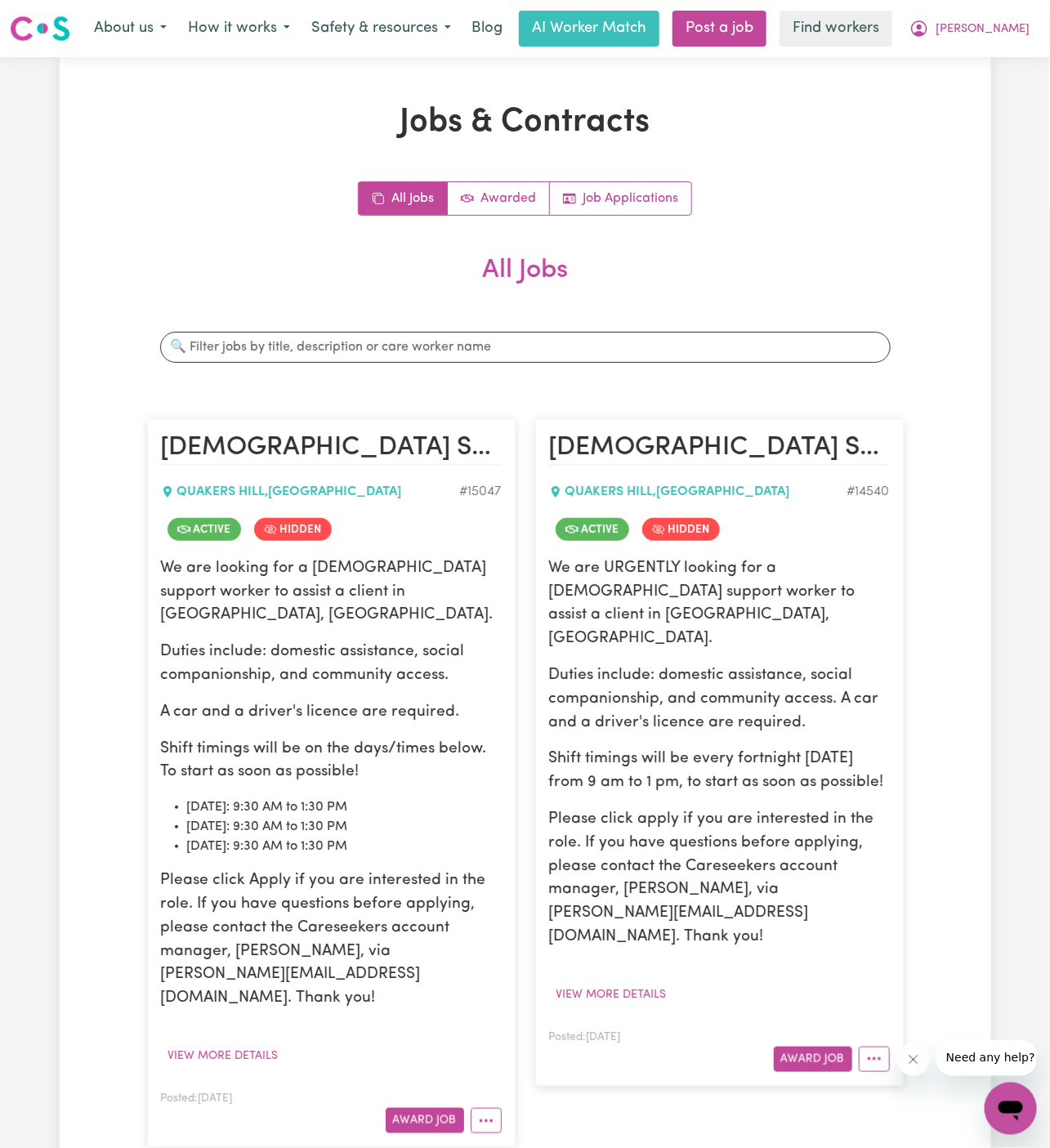
click at [314, 640] on p "Duties include: domestic assistance, social companionship, and community access." at bounding box center [331, 664] width 341 height 47
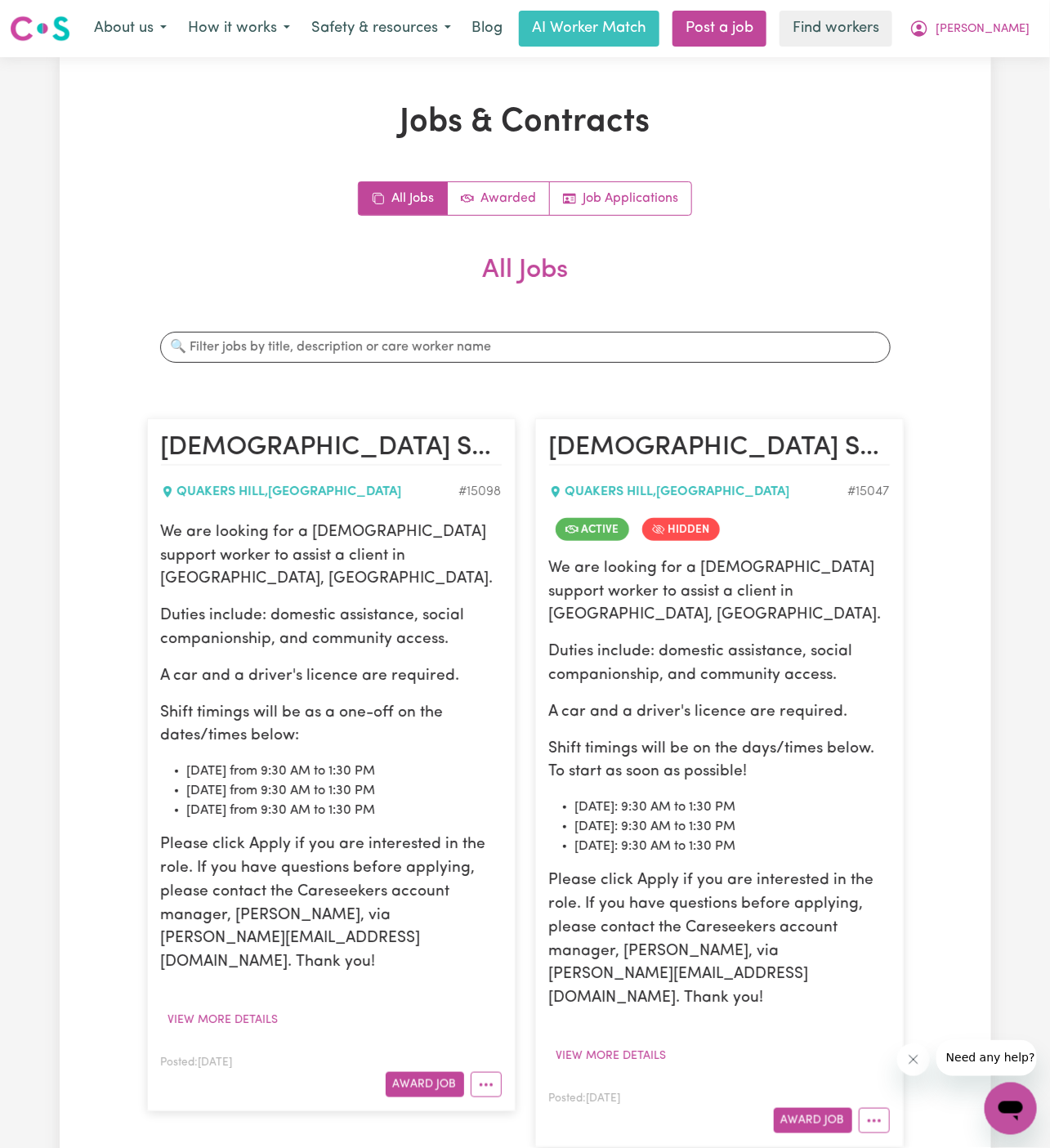
click at [247, 560] on p "We are looking for a [DEMOGRAPHIC_DATA] support worker to assist a client in [G…" at bounding box center [331, 556] width 341 height 70
drag, startPoint x: 165, startPoint y: 528, endPoint x: 455, endPoint y: 780, distance: 384.2
click at [455, 780] on div "We are looking for a [DEMOGRAPHIC_DATA] support worker to assist a client in [G…" at bounding box center [331, 748] width 341 height 454
copy div "We are looking for a [DEMOGRAPHIC_DATA] support worker to assist a client in [G…"
click at [1025, 41] on button "[PERSON_NAME]" at bounding box center [969, 29] width 141 height 35
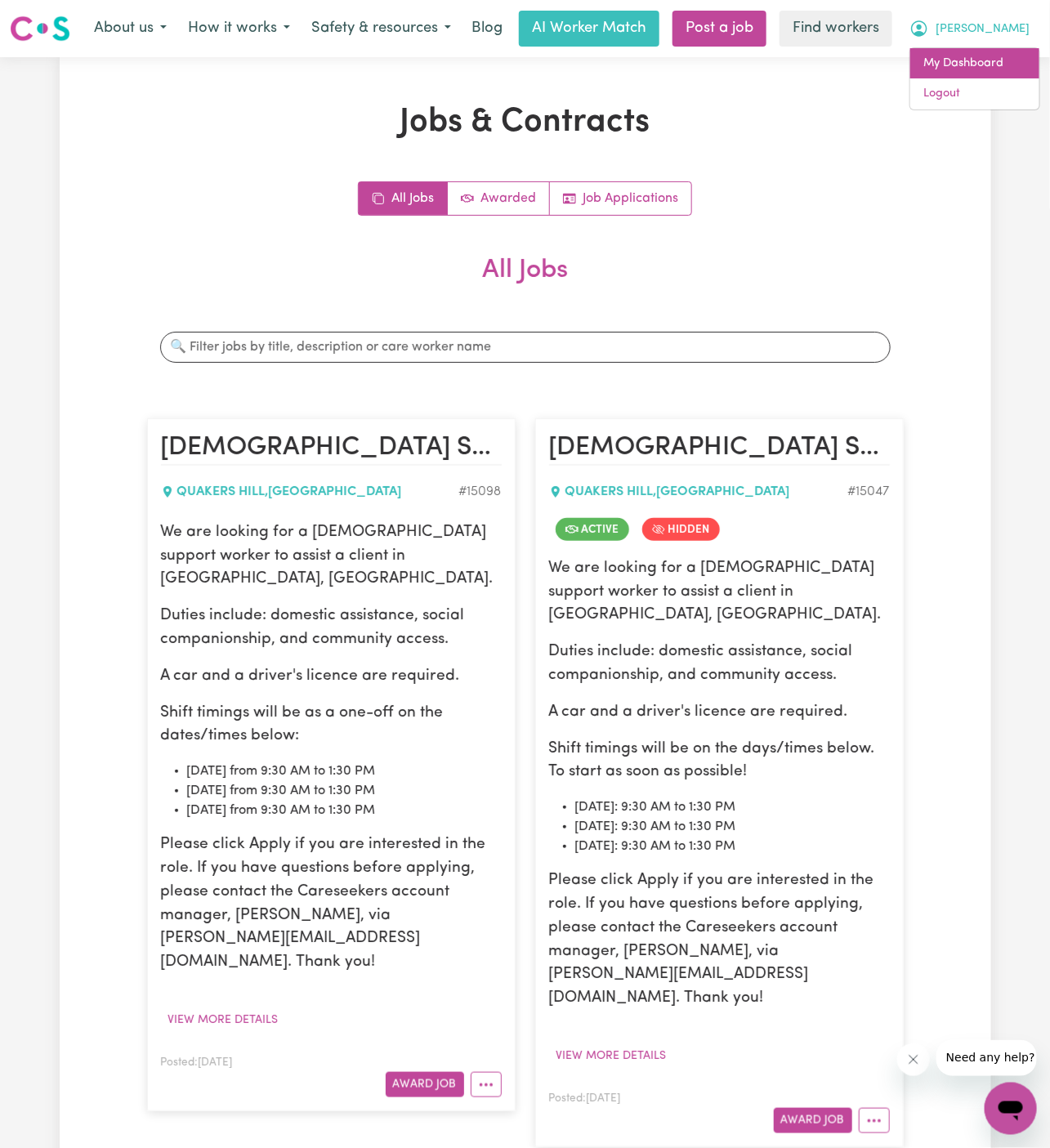
click at [1010, 76] on link "My Dashboard" at bounding box center [975, 64] width 129 height 31
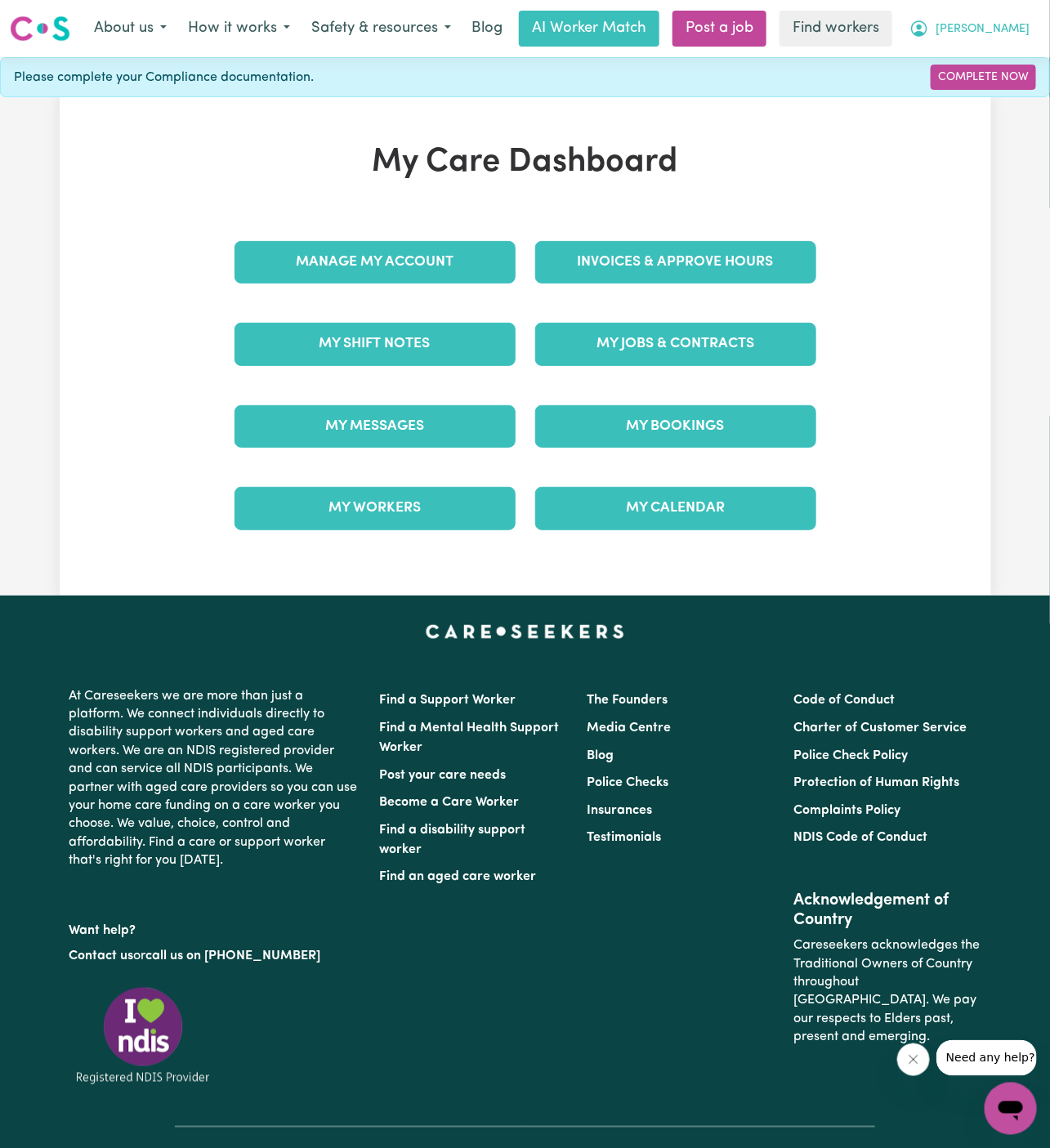
click at [1017, 32] on span "[PERSON_NAME]" at bounding box center [983, 29] width 94 height 18
click at [991, 97] on link "Logout" at bounding box center [975, 94] width 129 height 31
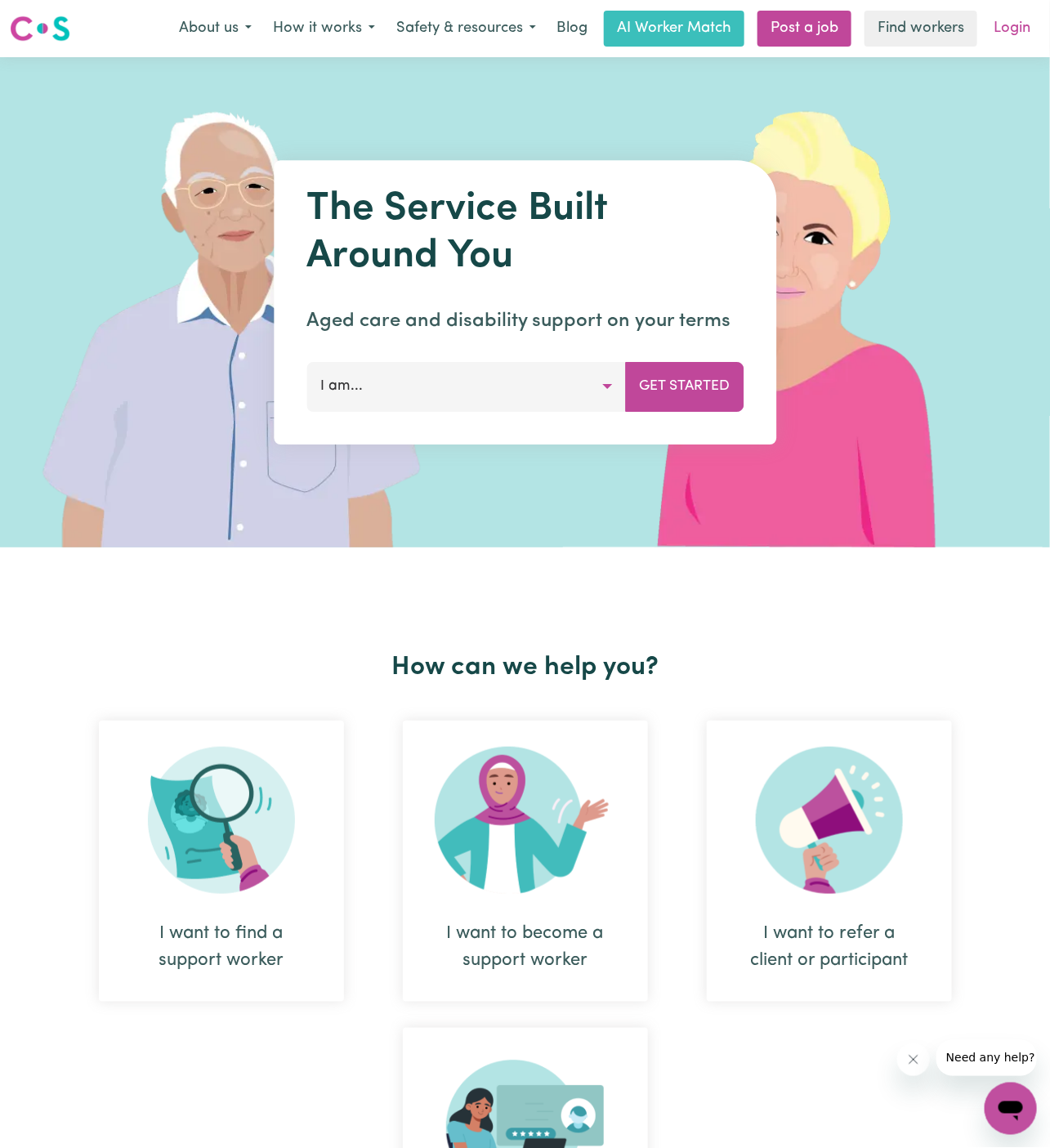
click at [1009, 14] on link "Login" at bounding box center [1013, 29] width 56 height 36
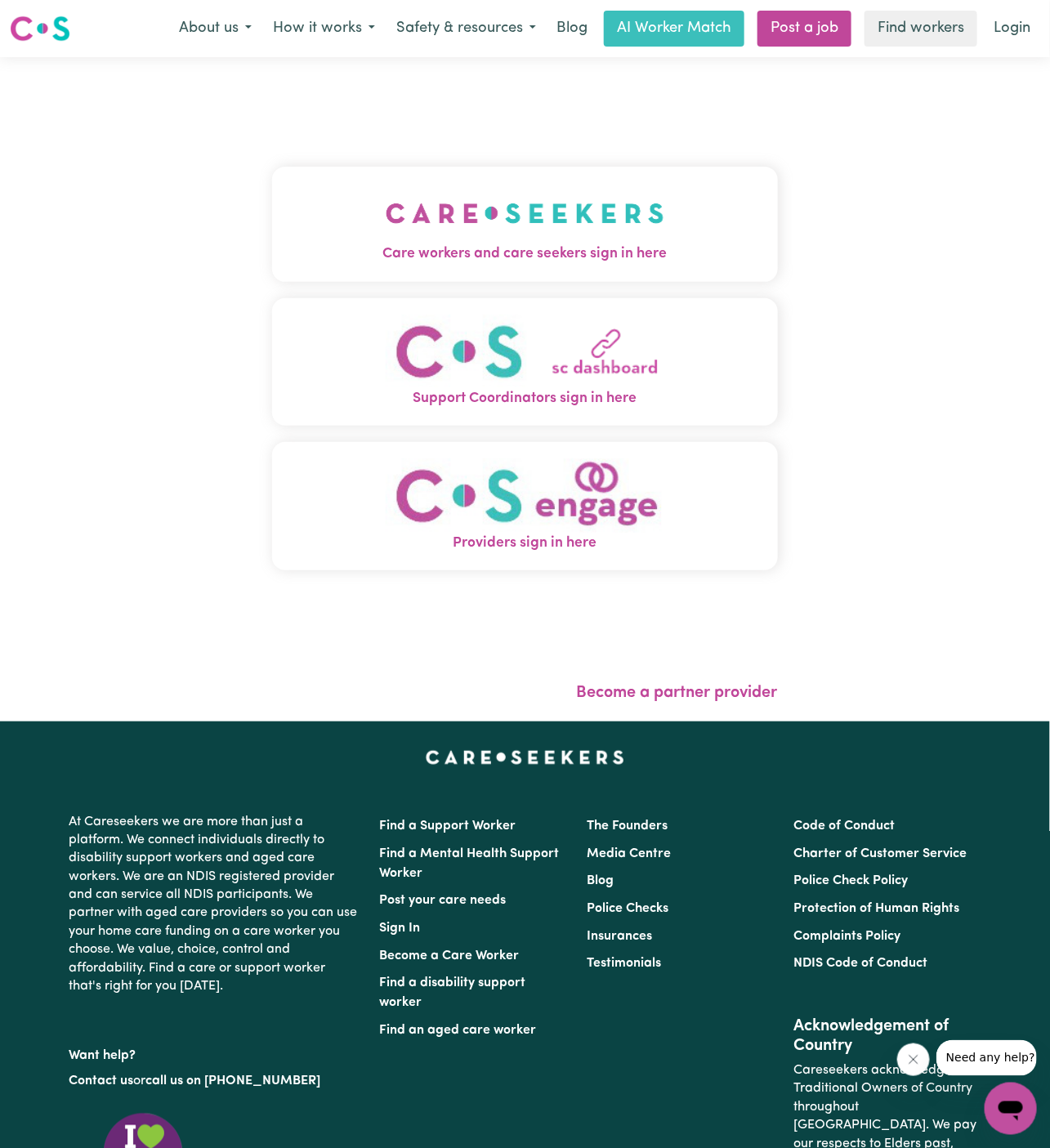
click at [621, 217] on button "Care workers and care seekers sign in here" at bounding box center [525, 224] width 506 height 115
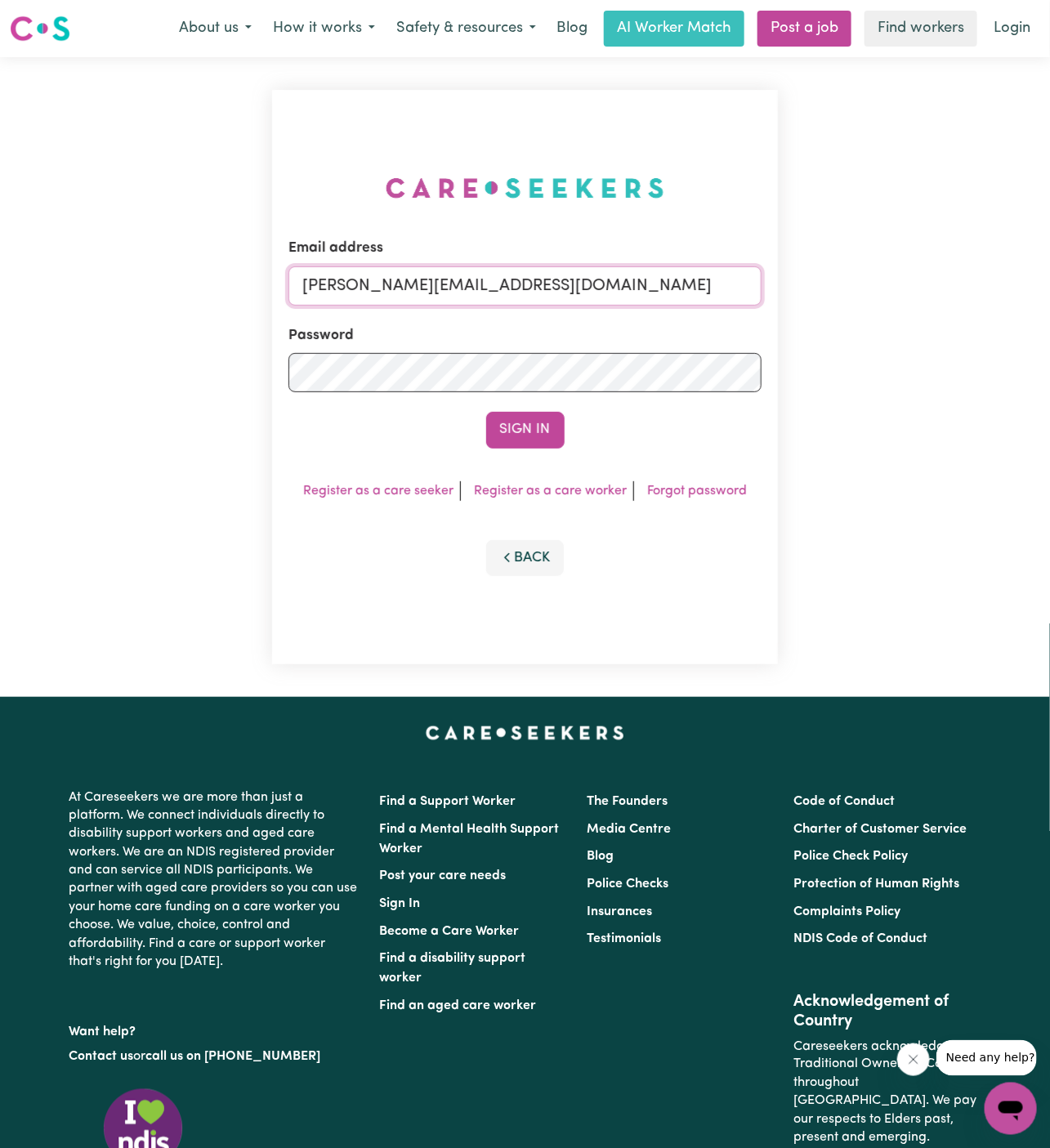
click at [622, 286] on input "[PERSON_NAME][EMAIL_ADDRESS][DOMAIN_NAME]" at bounding box center [525, 286] width 473 height 39
drag, startPoint x: 384, startPoint y: 284, endPoint x: 1039, endPoint y: 300, distance: 655.2
click at [1039, 300] on div "Email address [EMAIL_ADDRESS][DOMAIN_NAME] Password Sign In Register as a care …" at bounding box center [525, 377] width 1050 height 639
type input "[EMAIL_ADDRESS][DOMAIN_NAME]"
click at [487, 412] on button "Sign In" at bounding box center [526, 430] width 78 height 36
